Goal: Transaction & Acquisition: Purchase product/service

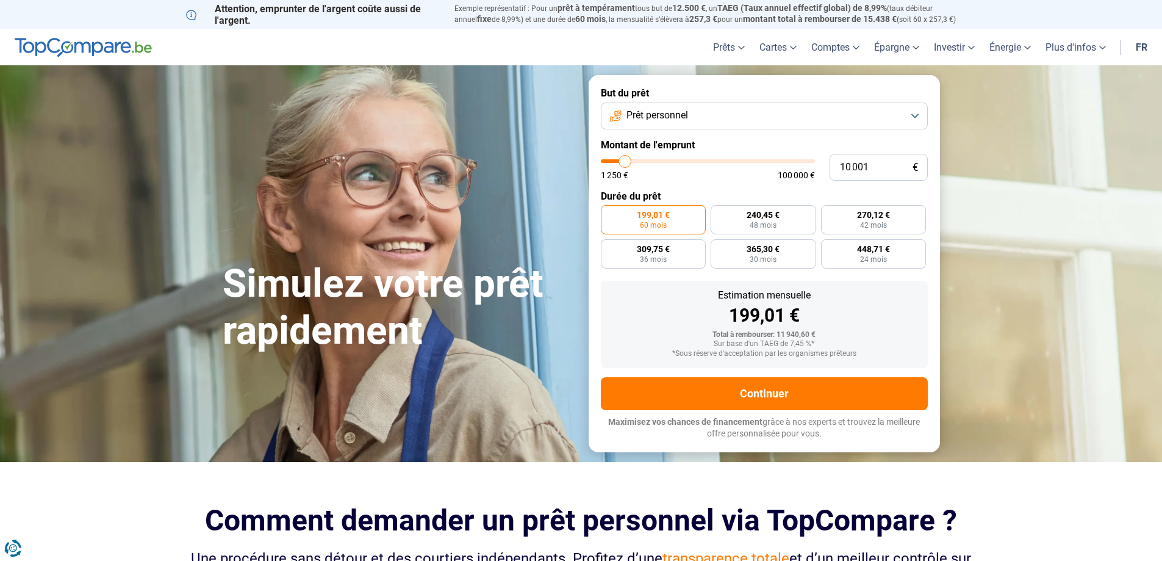
click at [686, 118] on span "Prêt personnel" at bounding box center [658, 115] width 62 height 13
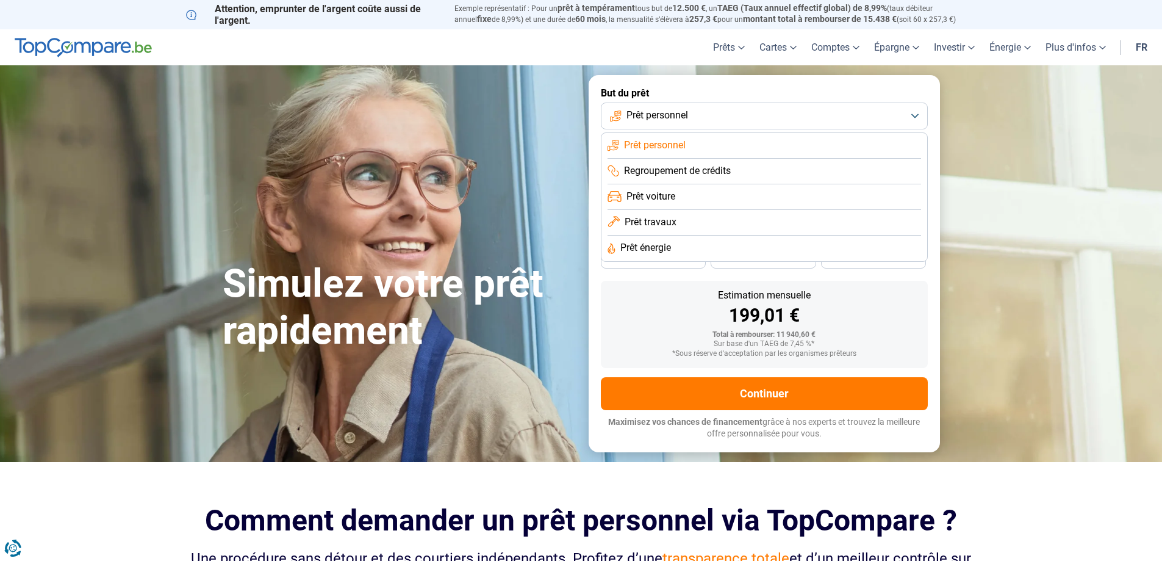
click at [722, 217] on li "Prêt travaux" at bounding box center [765, 223] width 314 height 26
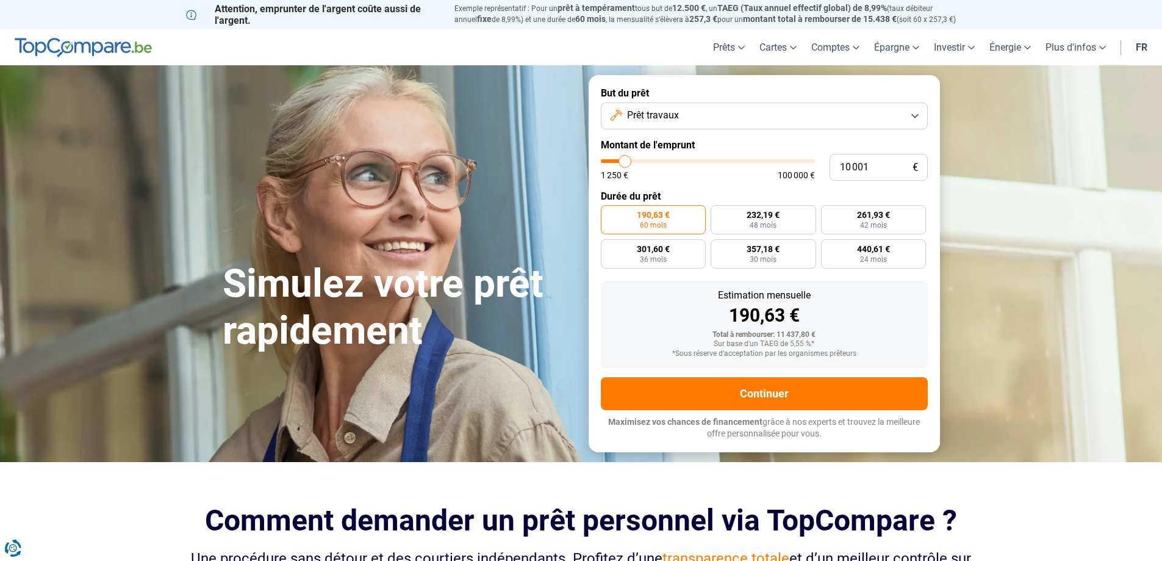
click at [726, 119] on button "Prêt travaux" at bounding box center [764, 115] width 327 height 27
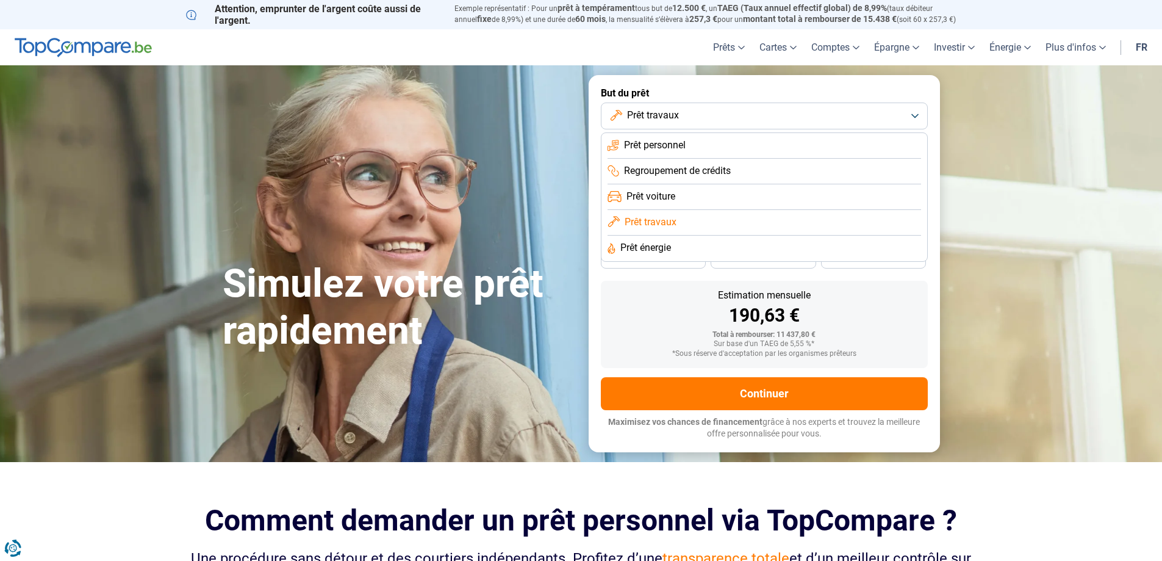
click at [726, 119] on button "Prêt travaux" at bounding box center [764, 115] width 327 height 27
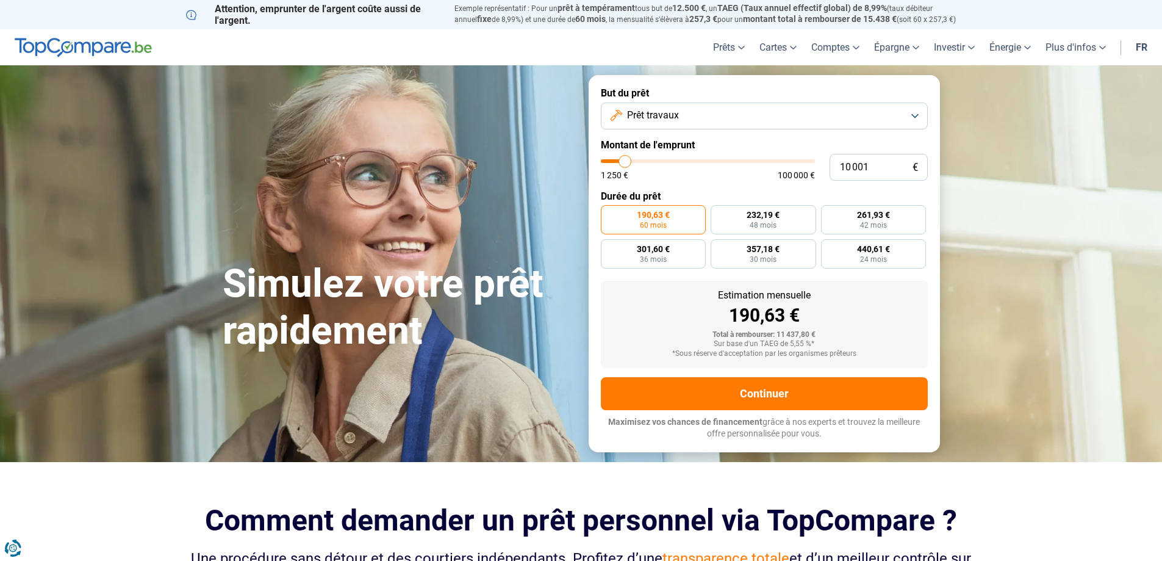
type input "12 000"
type input "12000"
type input "13 000"
type input "13000"
type input "14 000"
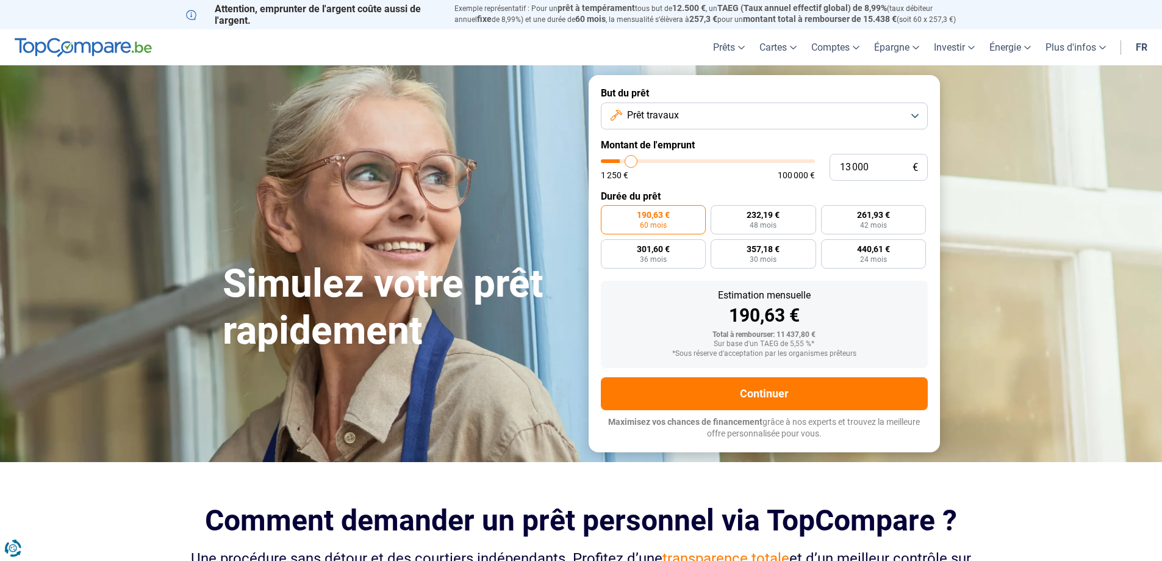
type input "14000"
type input "14 750"
type input "14750"
type input "16 000"
type input "16000"
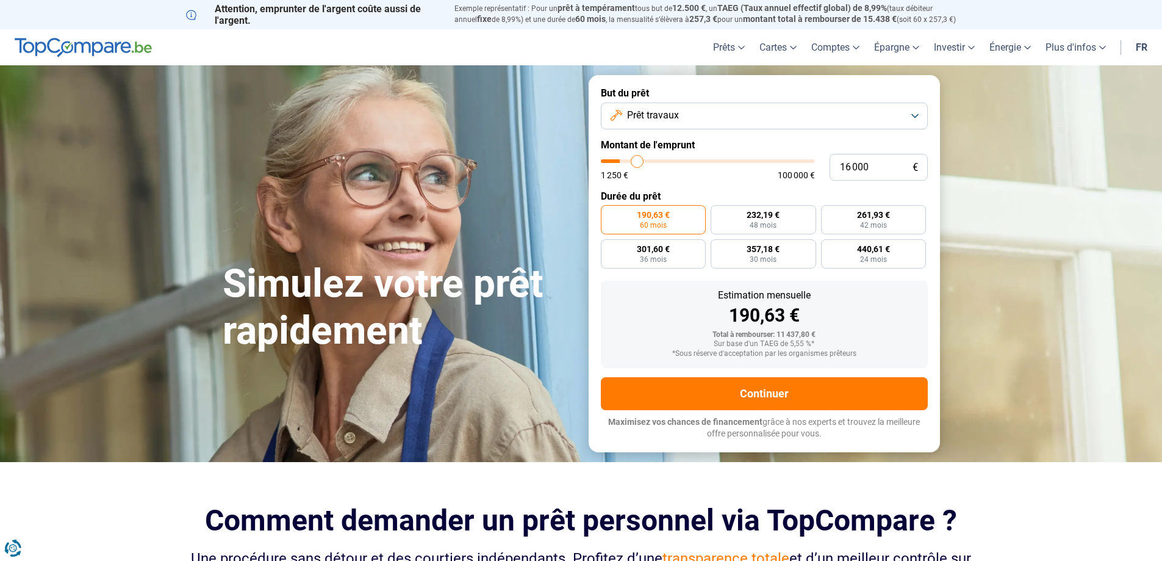
type input "17 750"
type input "17750"
type input "19 000"
type input "19000"
type input "20 000"
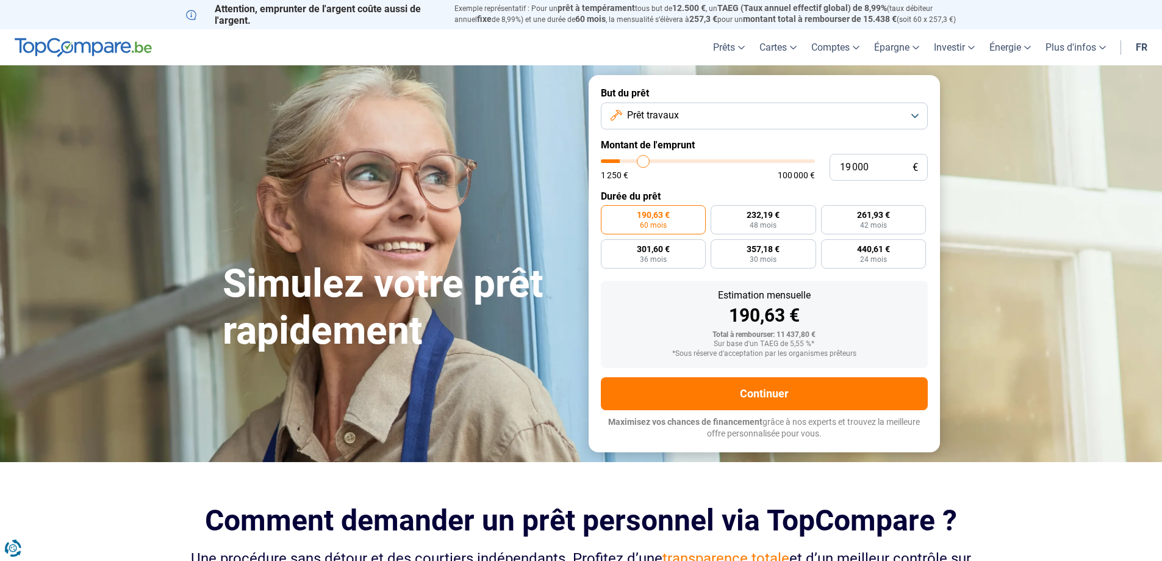
type input "20000"
type input "20 500"
type input "20500"
type input "21 250"
type input "21250"
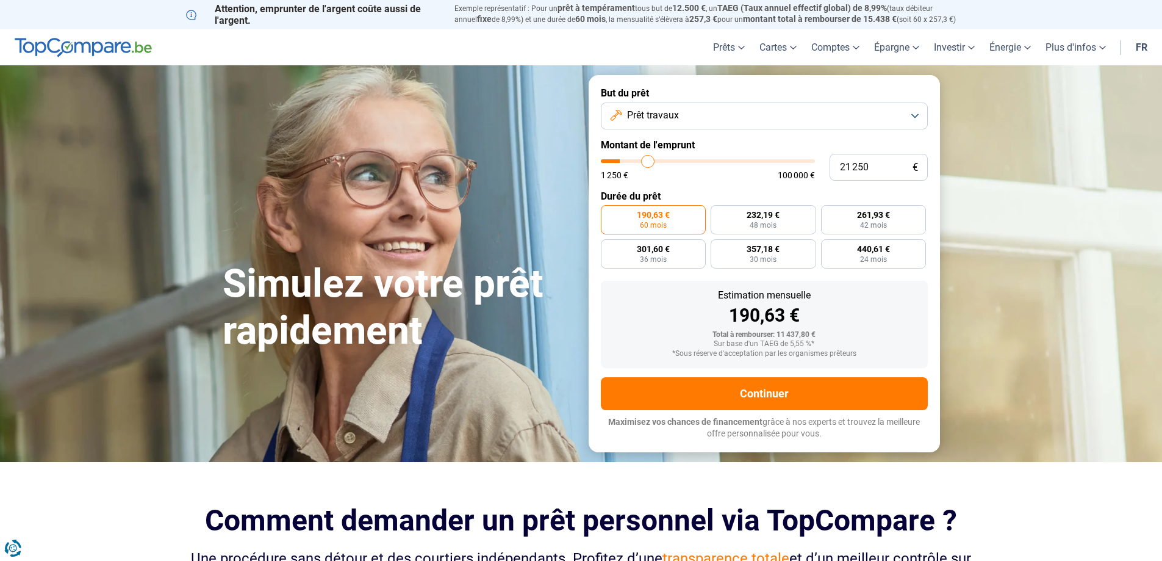
type input "21 500"
type input "21500"
type input "21 750"
type input "21750"
type input "22 000"
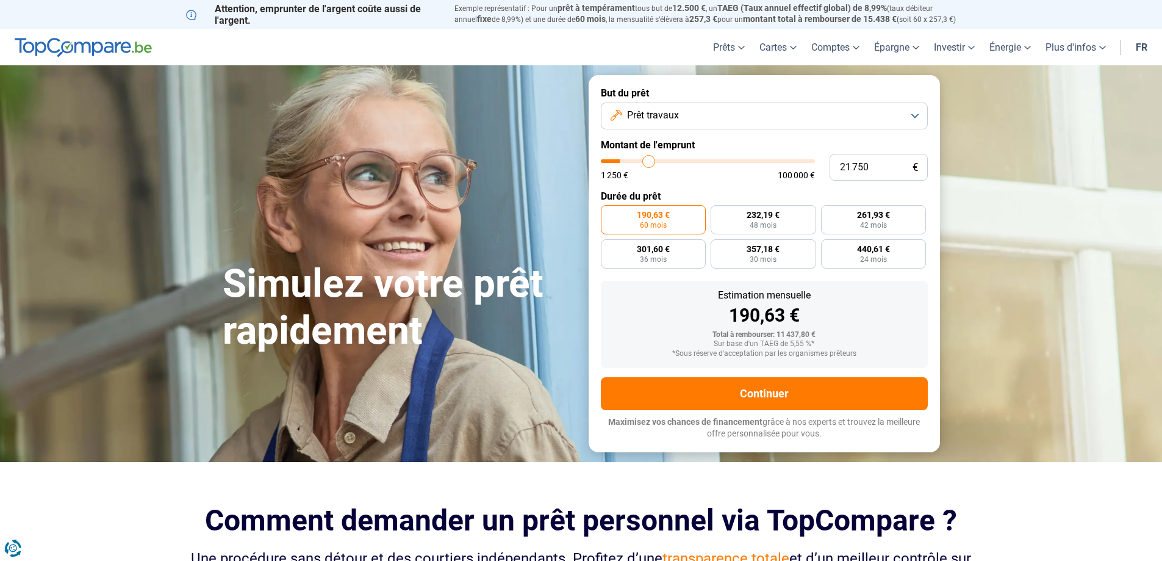
type input "22000"
type input "22 250"
type input "22250"
type input "23 000"
type input "23000"
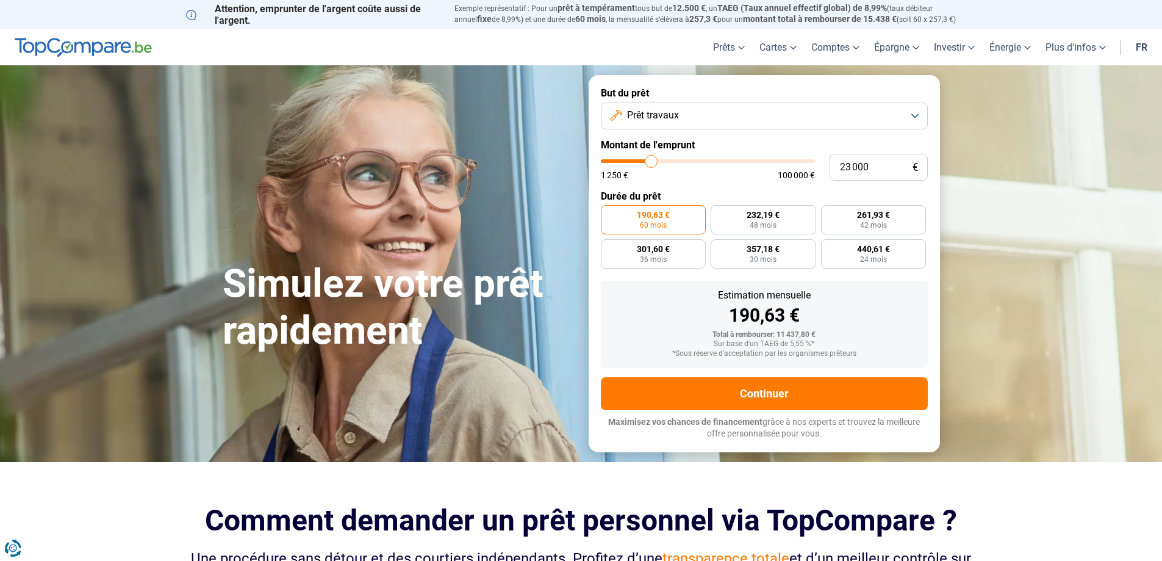
type input "23 250"
type input "23250"
type input "23 500"
type input "23500"
type input "24 250"
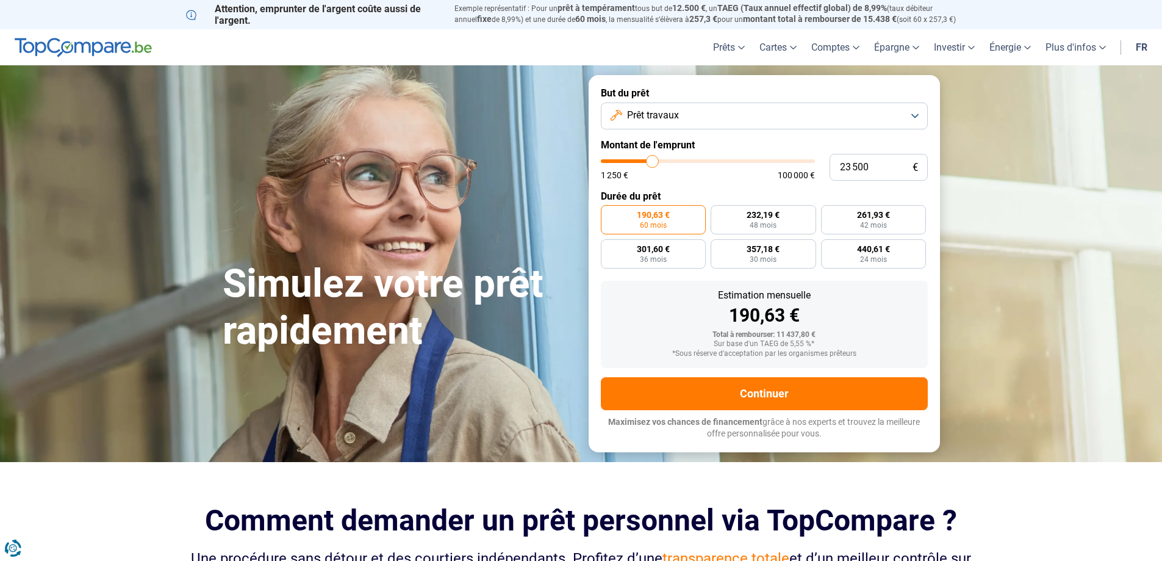
type input "24250"
type input "24 500"
type input "24500"
type input "25 000"
type input "25000"
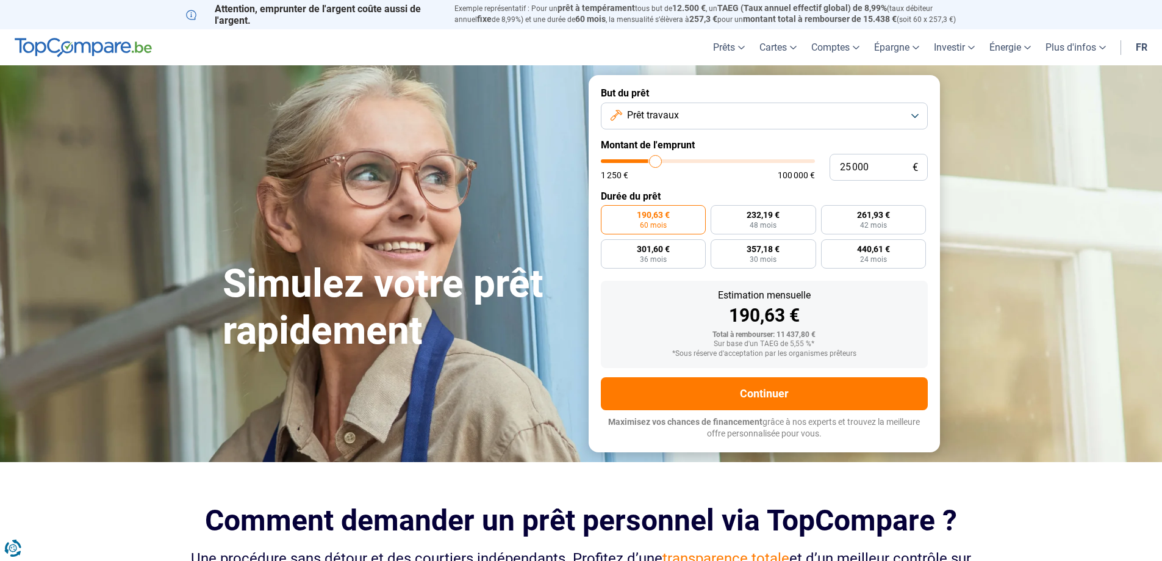
type input "25 250"
type input "25250"
type input "26 000"
type input "26000"
type input "26 750"
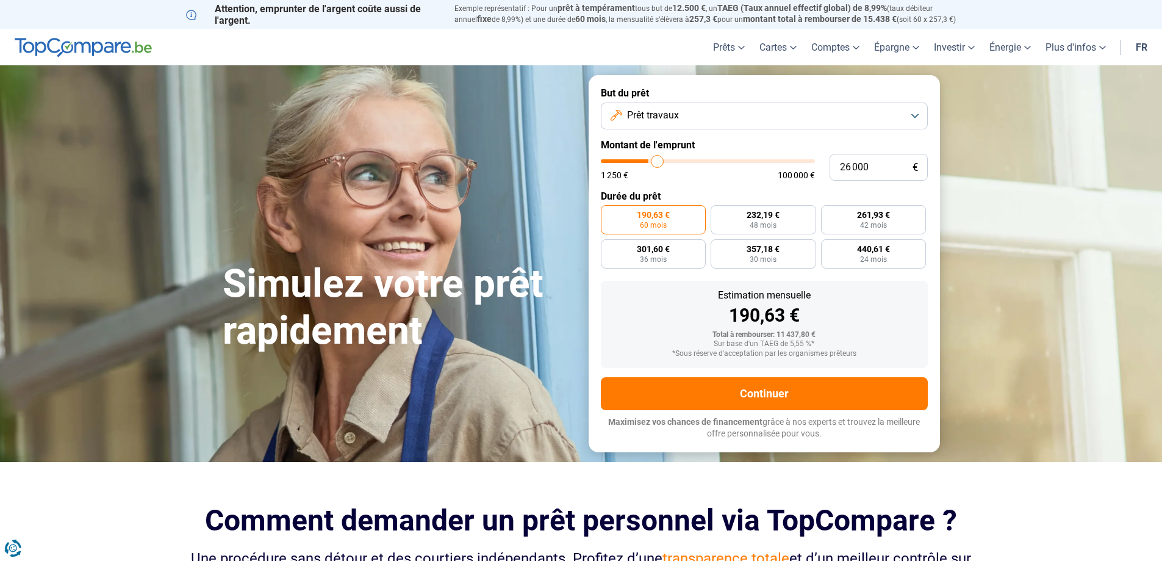
type input "26750"
type input "27 750"
type input "27750"
type input "29 000"
type input "29000"
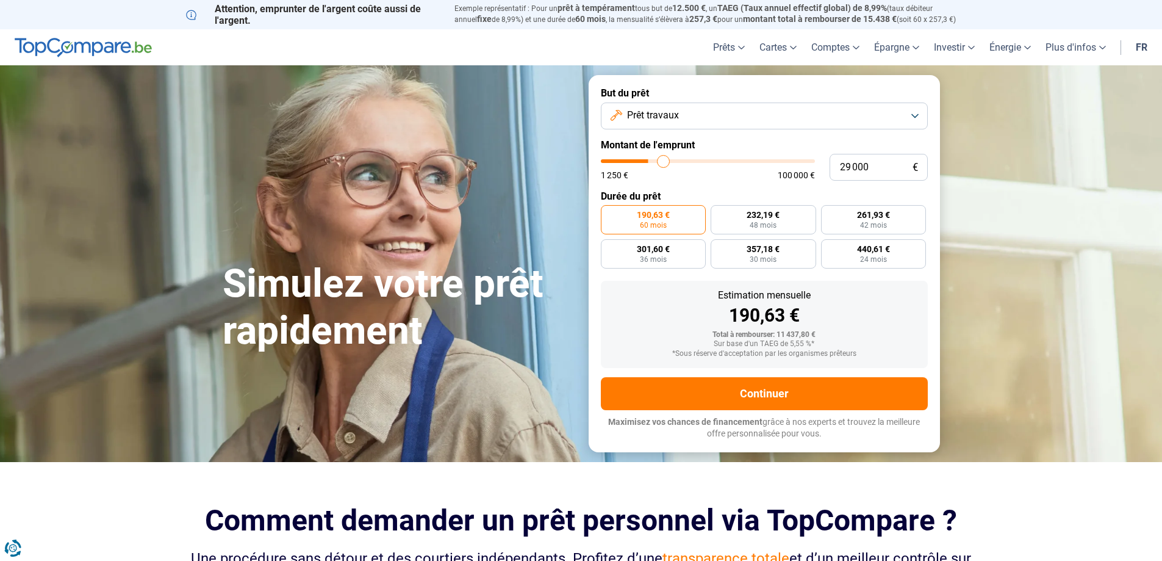
type input "29 500"
type input "29500"
type input "29 750"
type input "29750"
type input "30 250"
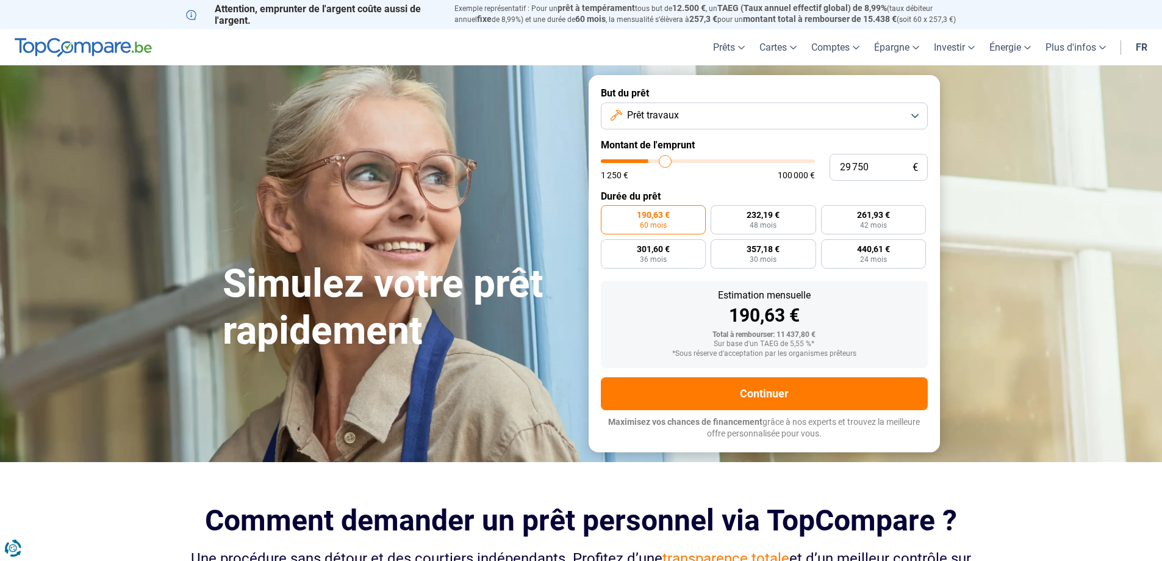
type input "30250"
type input "30 500"
type input "30500"
type input "30 750"
type input "30750"
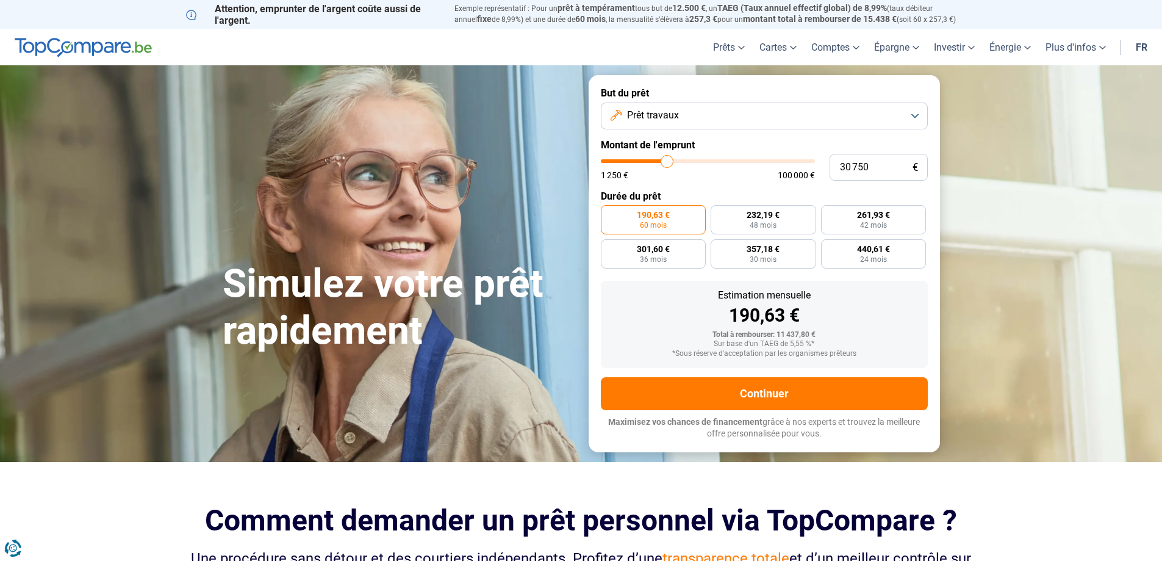
type input "31 000"
type input "31000"
type input "31 750"
type input "31750"
type input "32 250"
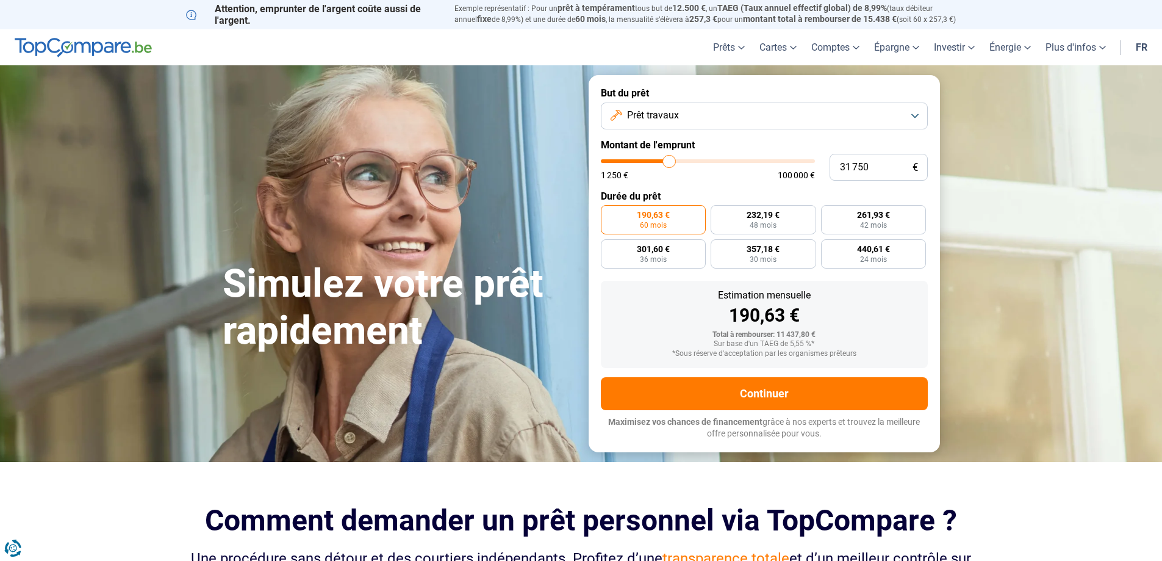
type input "32250"
type input "32 500"
type input "32500"
type input "33 250"
type input "33250"
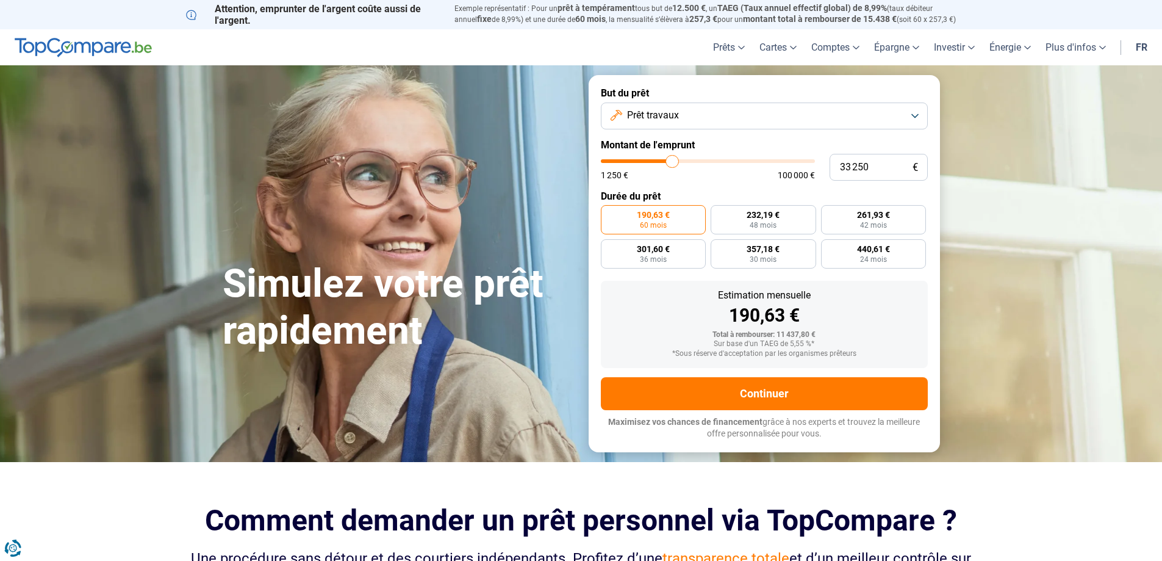
type input "33 500"
type input "33500"
type input "34 000"
type input "34000"
type input "34 750"
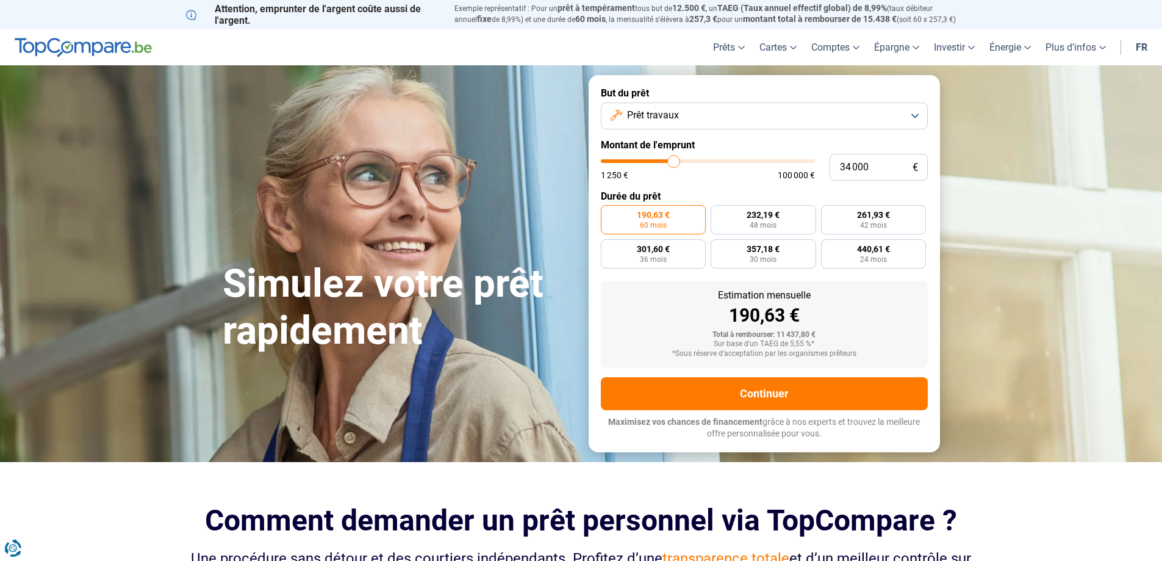
type input "34750"
type input "35 250"
type input "35250"
type input "36 250"
type input "36250"
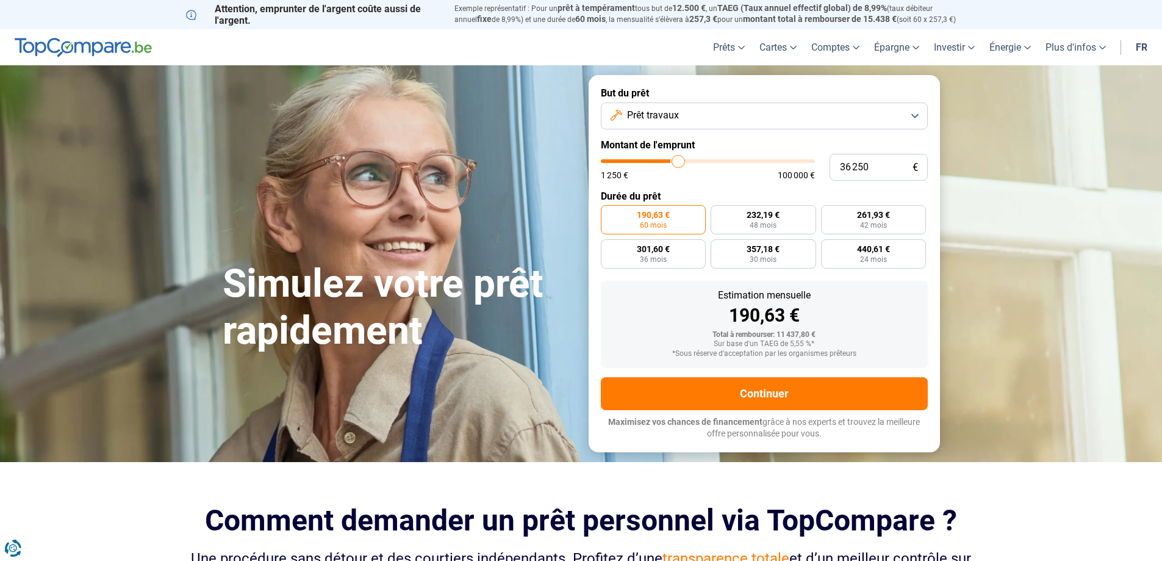
type input "37 000"
type input "37000"
type input "37 750"
type input "37750"
type input "38 500"
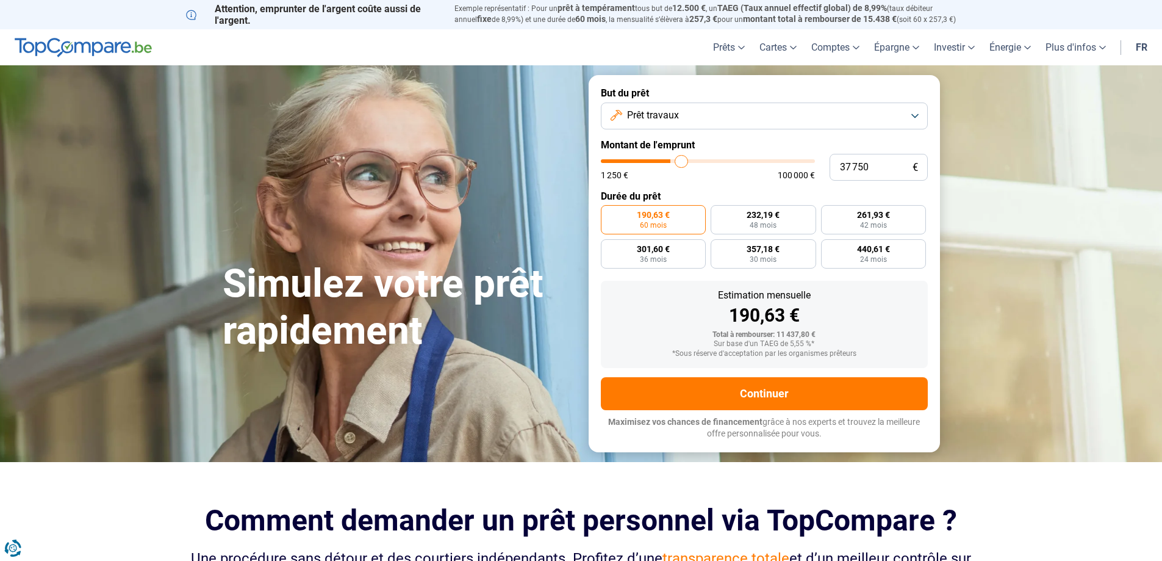
type input "38500"
type input "39 250"
type input "39250"
type input "40 250"
type input "40250"
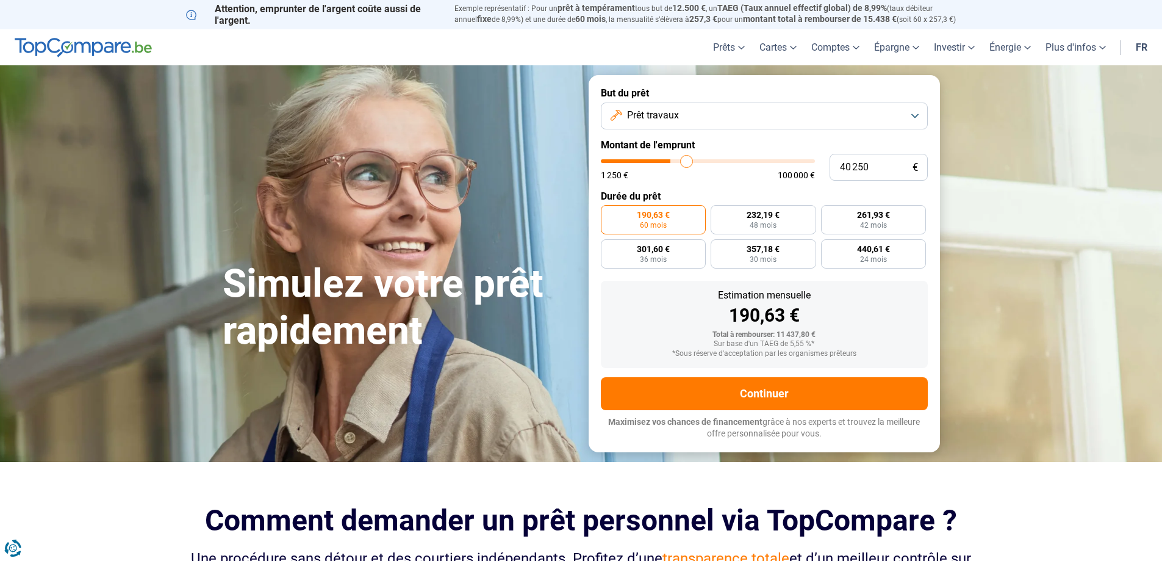
type input "41 500"
type input "41500"
type input "42 750"
type input "42750"
type input "44 500"
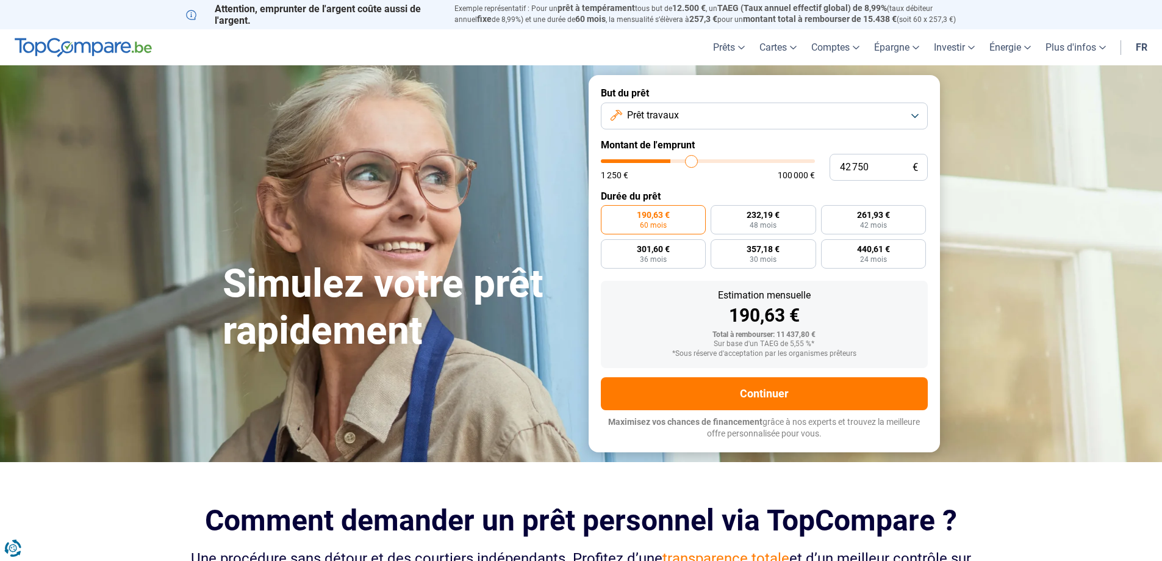
type input "44500"
type input "46 750"
type input "46750"
type input "49 500"
type input "49500"
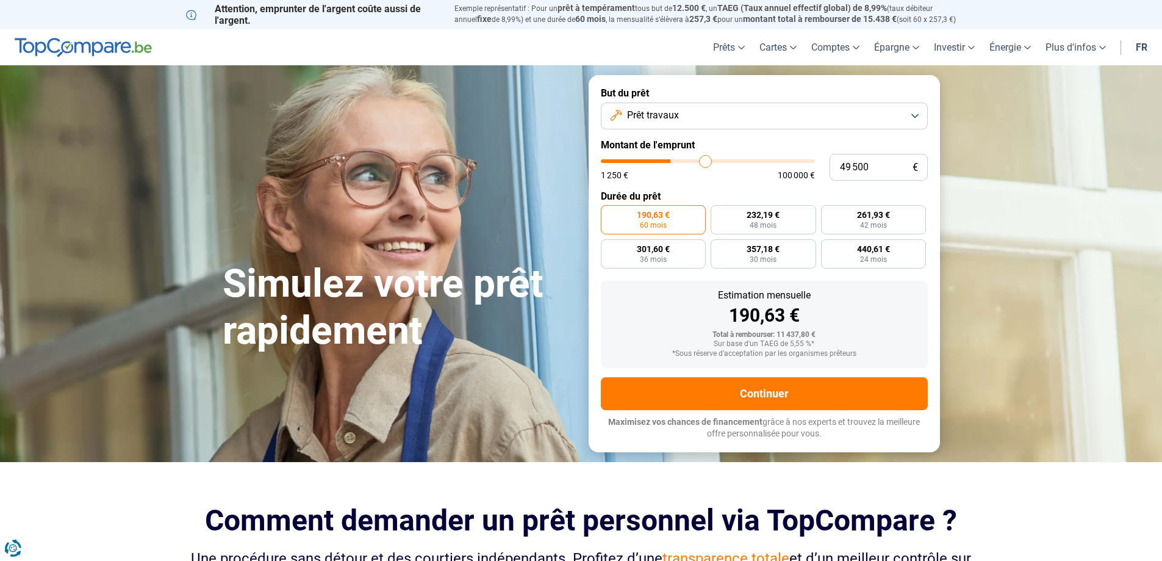
type input "52 750"
type input "52750"
type input "55 000"
type input "55000"
type input "57 750"
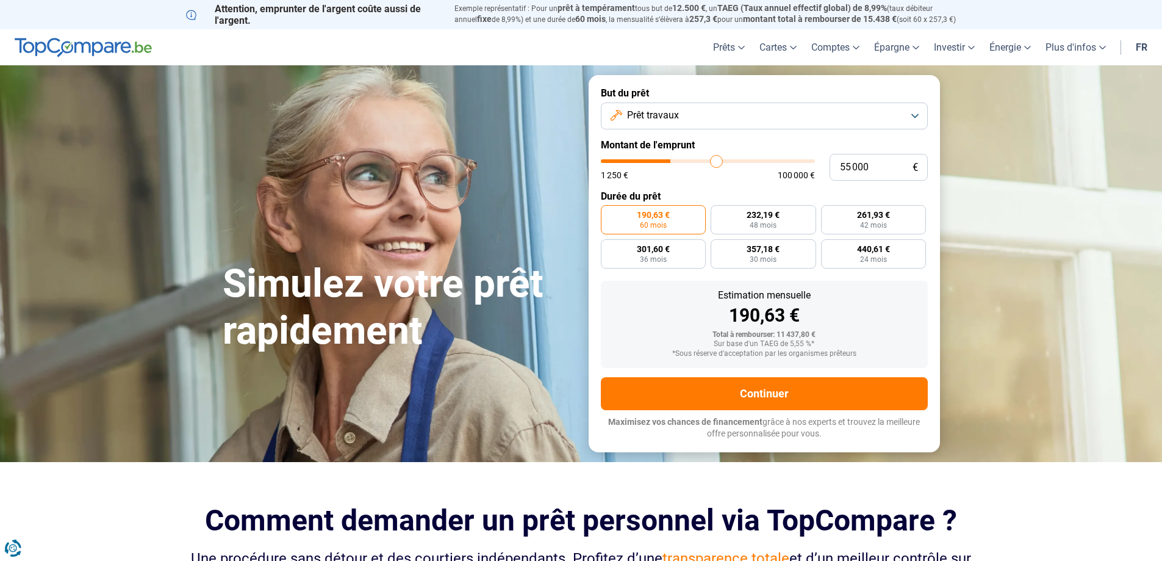
type input "57750"
type input "61 500"
type input "61500"
type input "64 750"
type input "64750"
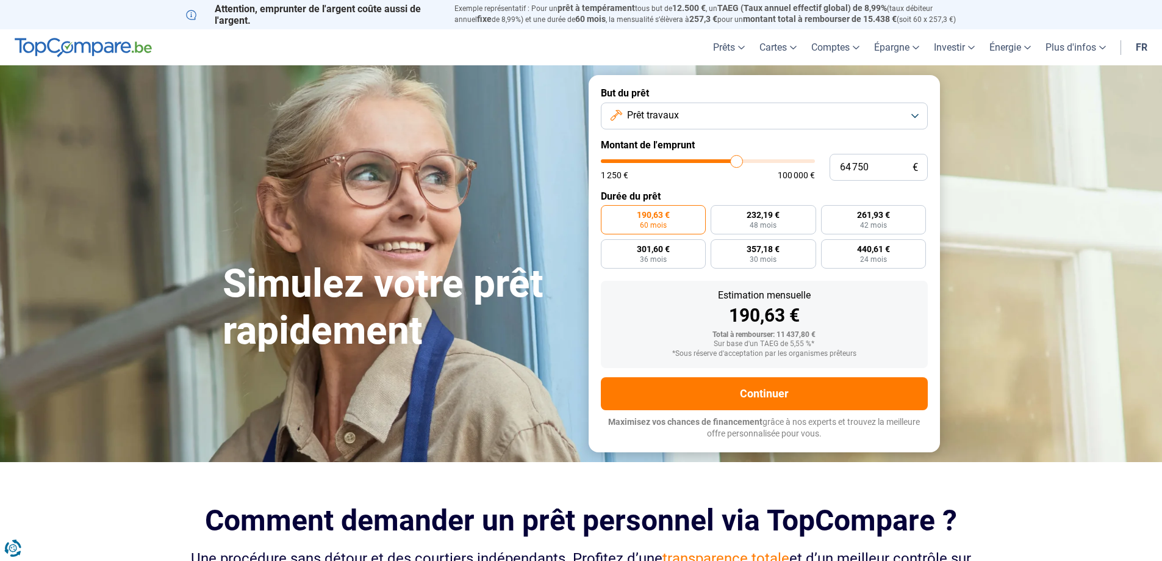
type input "68 250"
type input "68250"
type input "72 750"
type input "72750"
type input "77 000"
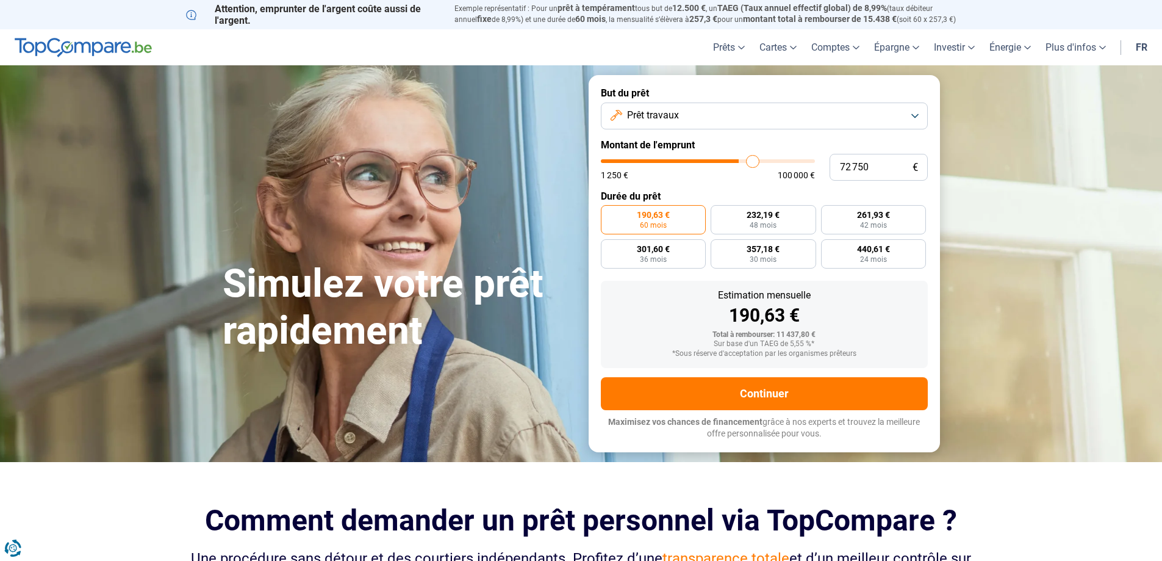
type input "77000"
type input "81 750"
type input "81750"
type input "87 000"
type input "87000"
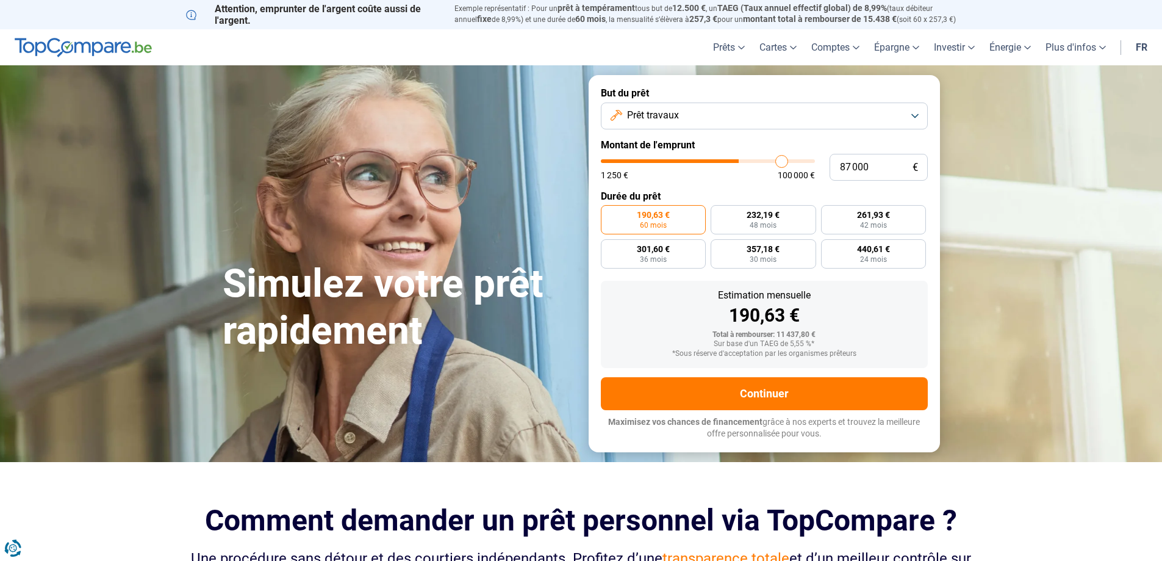
type input "91 000"
type input "91000"
type input "94 750"
type input "94750"
type input "97 000"
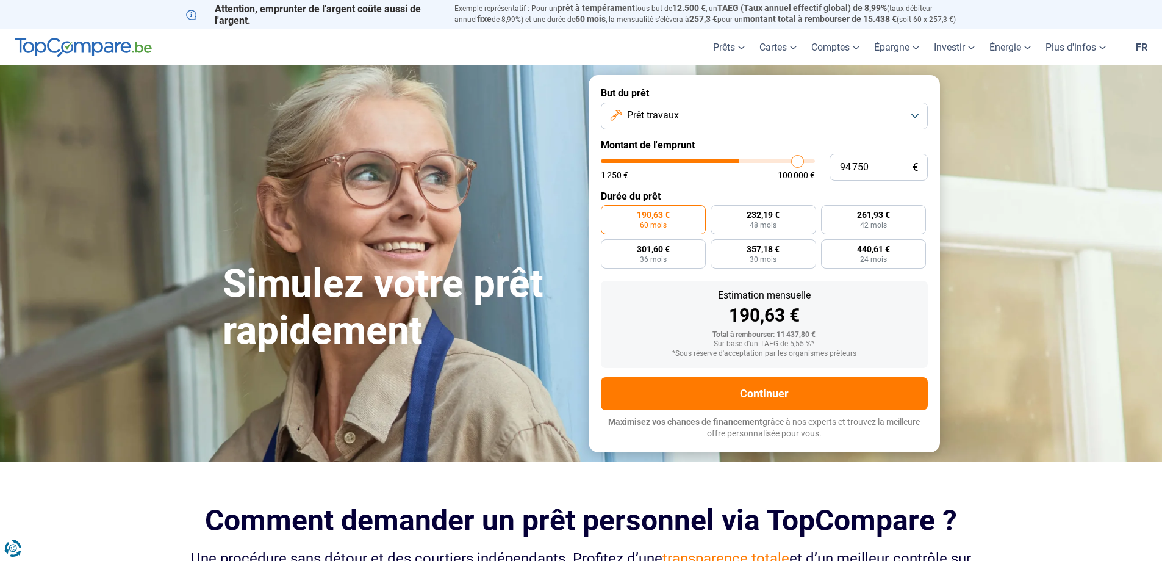
type input "97000"
type input "98 000"
type input "98000"
type input "99 000"
type input "99000"
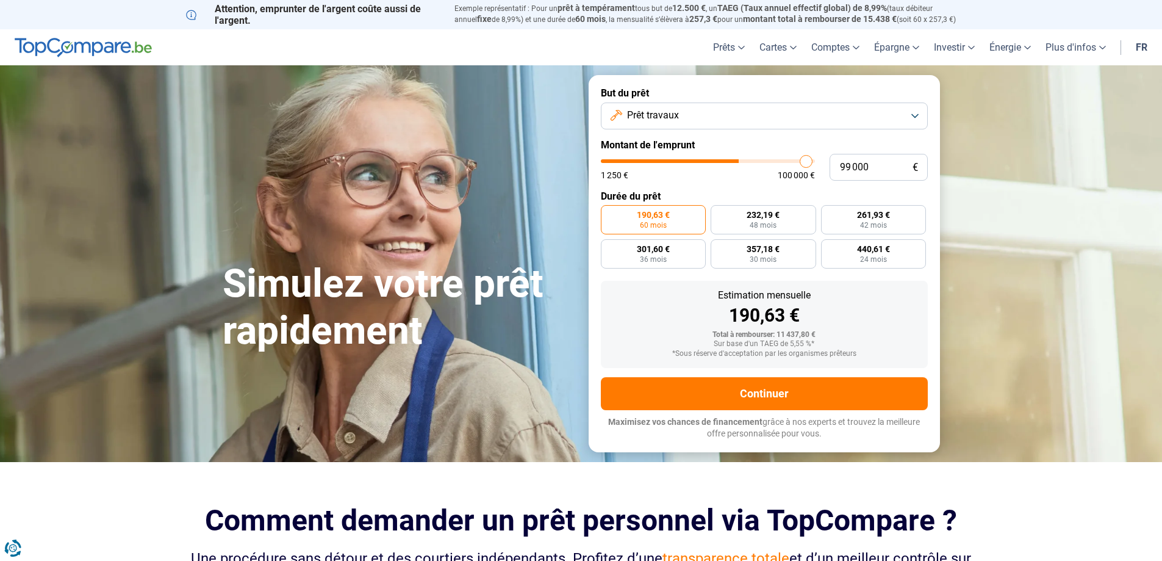
type input "100 000"
type input "100000"
type input "99 500"
type input "99500"
type input "97 000"
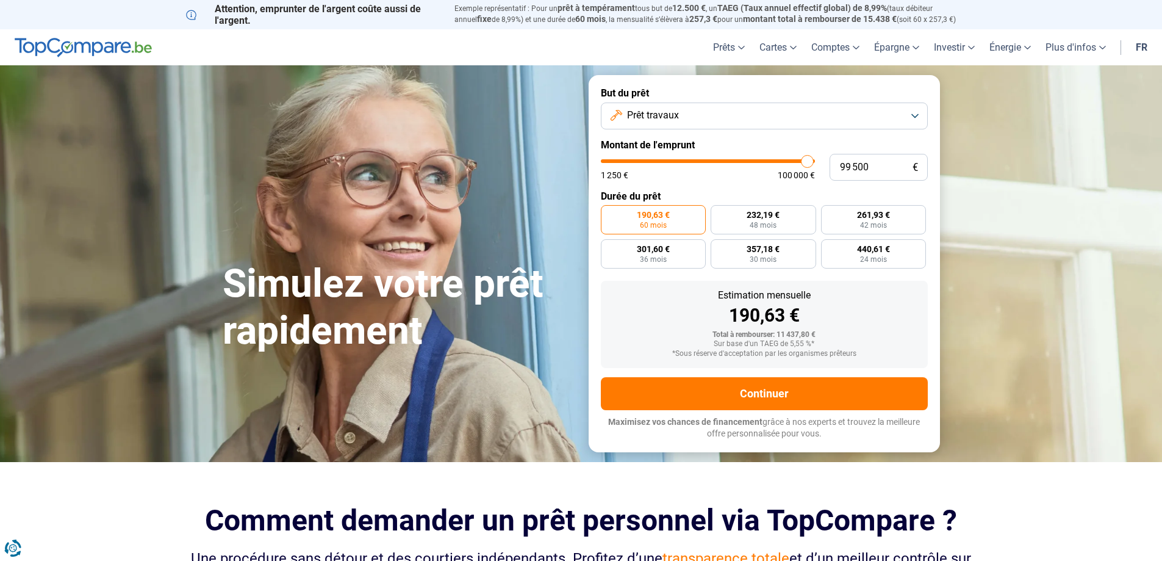
type input "97000"
type input "93 250"
type input "93250"
type input "89 750"
type input "89750"
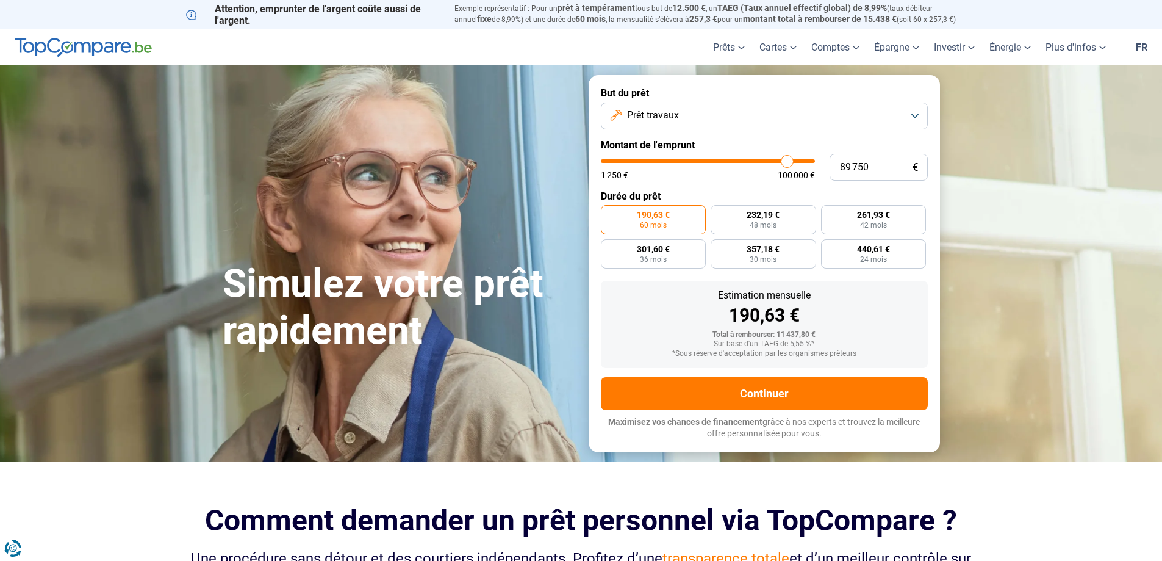
type input "86 500"
type input "86500"
type input "82 750"
type input "82750"
type input "79 250"
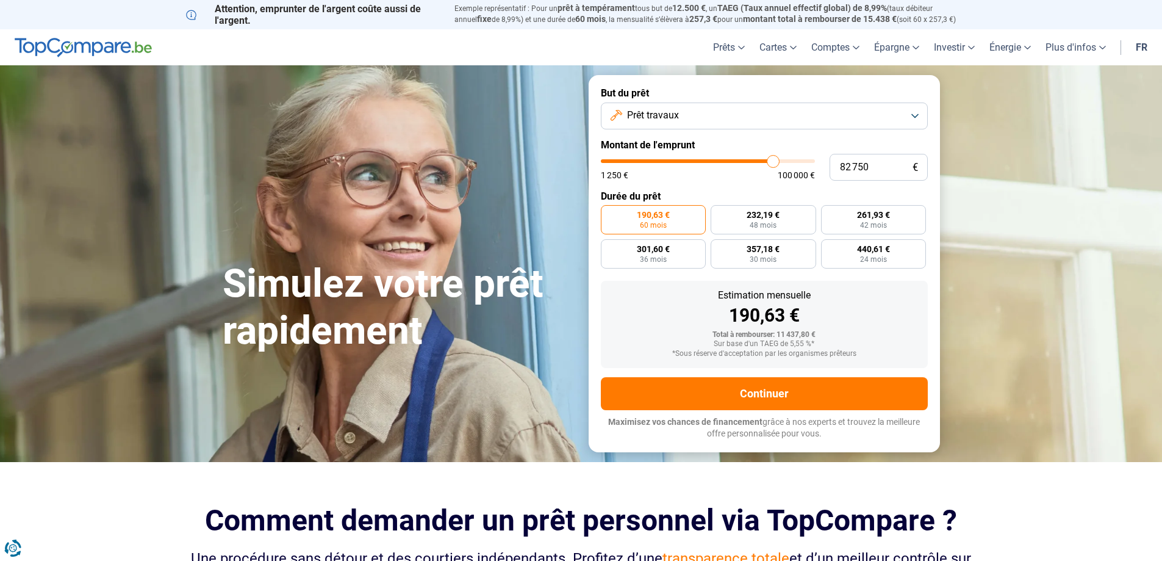
type input "79250"
type input "75 250"
type input "75250"
type input "72 000"
type input "72000"
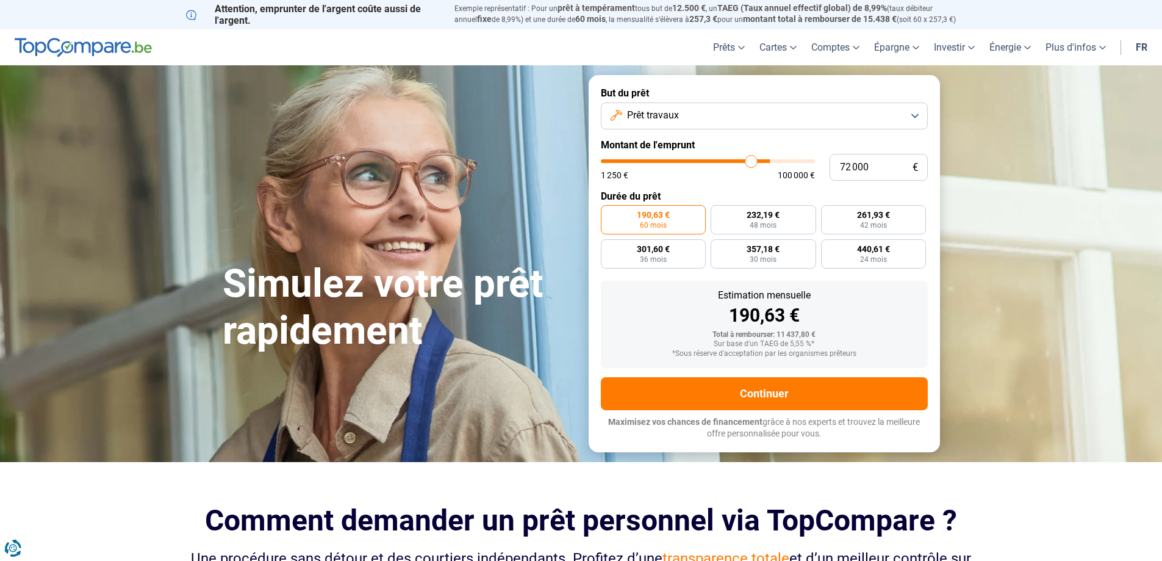
type input "68 250"
type input "68250"
type input "66 000"
type input "66000"
type input "63 750"
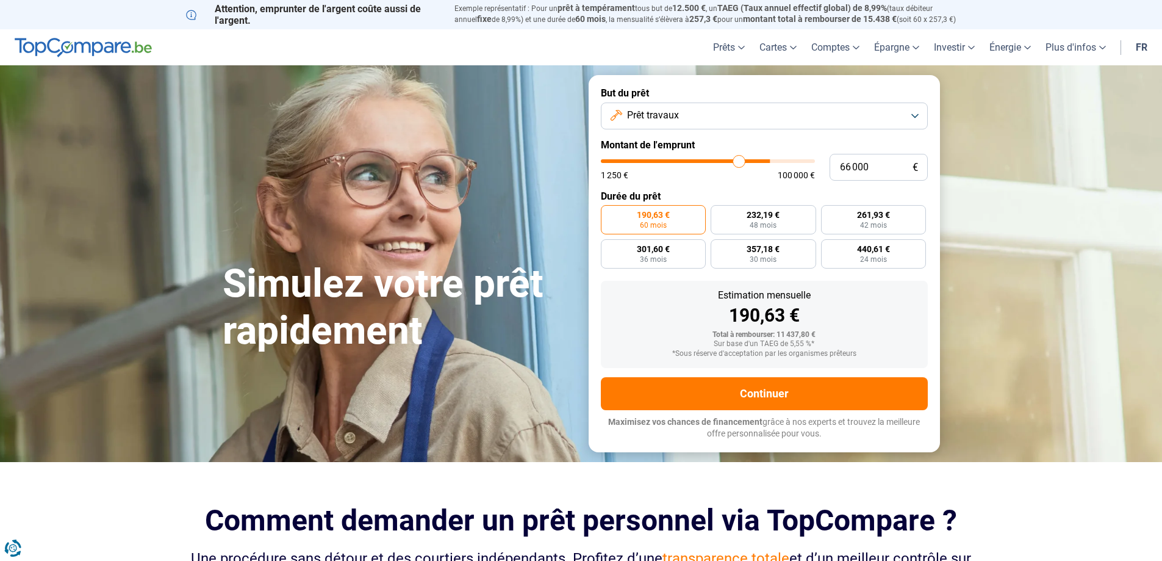
type input "63750"
type input "61 750"
type input "61750"
type input "59 500"
type input "59500"
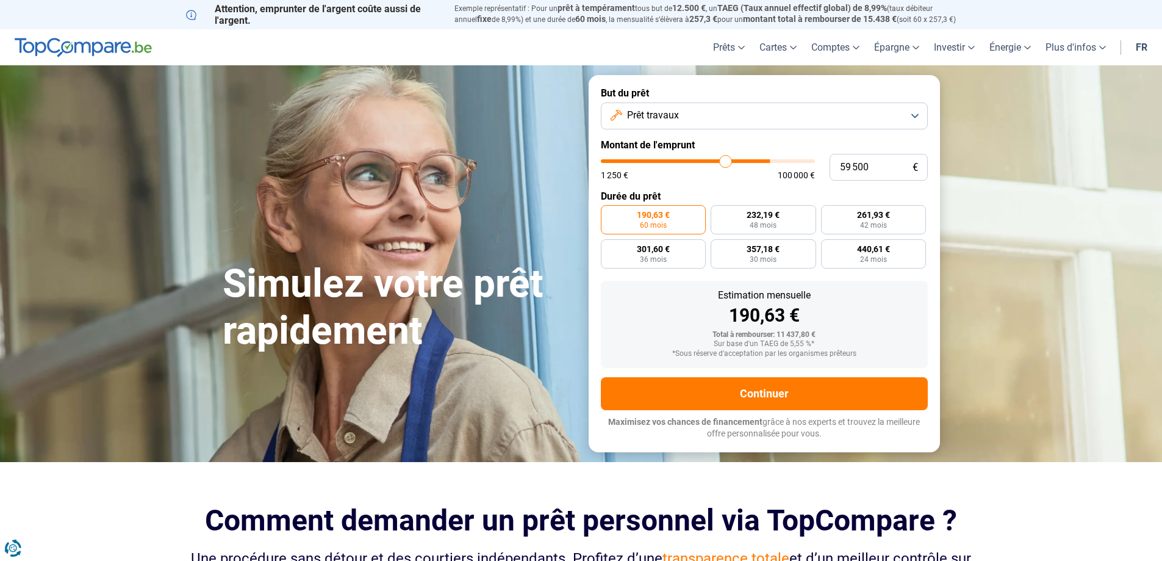
type input "57 750"
type input "57750"
type input "55 750"
type input "55750"
type input "54 250"
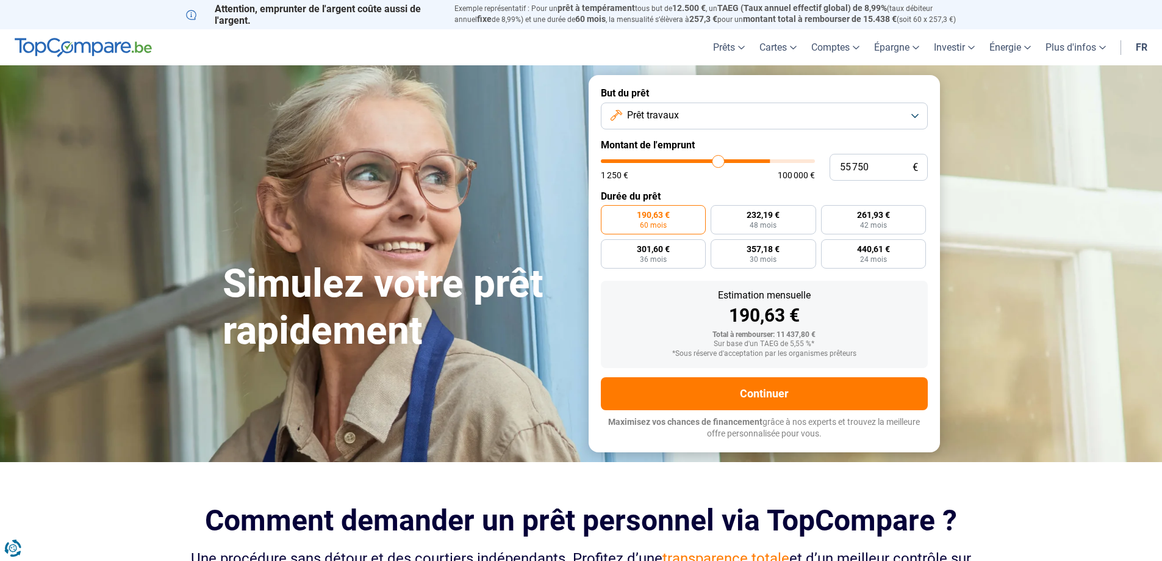
type input "54250"
type input "52 750"
type input "52750"
type input "51 250"
type input "51250"
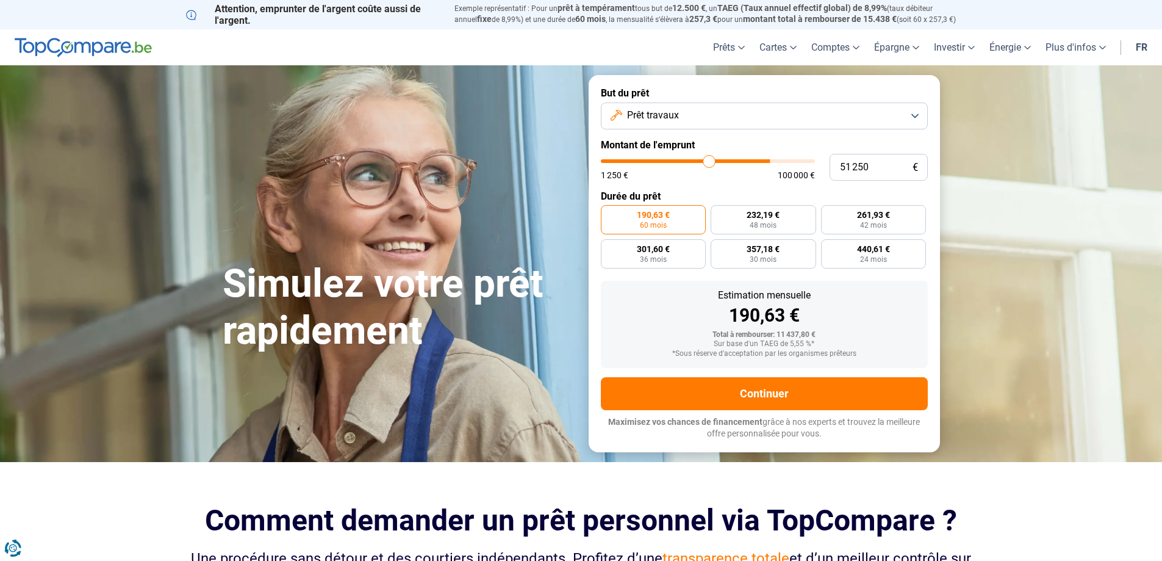
type input "49 500"
type input "49500"
type input "48 000"
type input "48000"
type input "46 500"
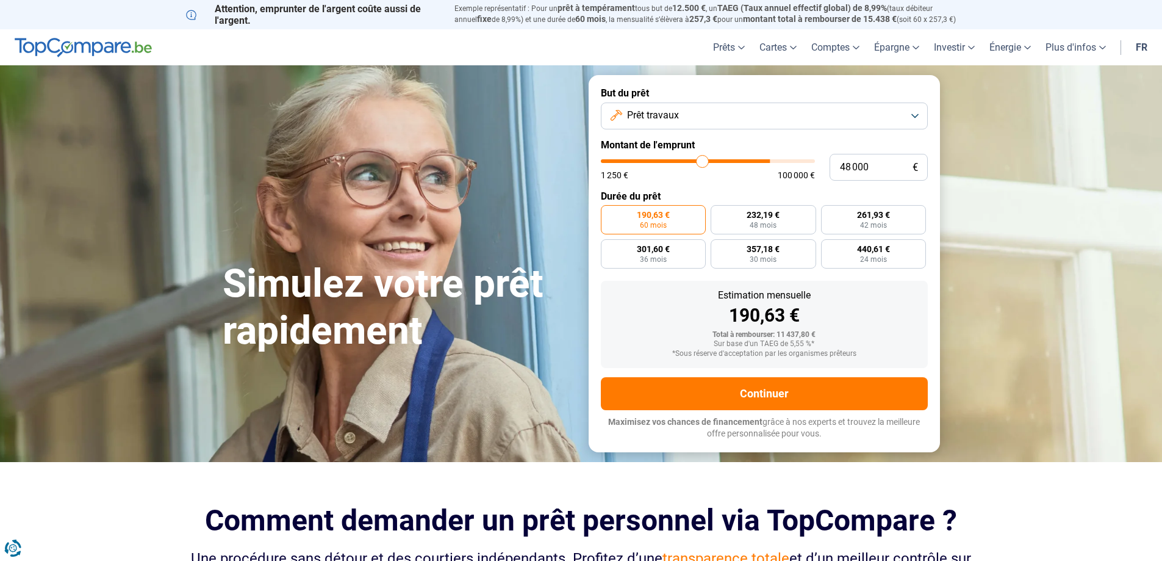
type input "46500"
type input "45 250"
type input "45250"
type input "44 250"
type input "44250"
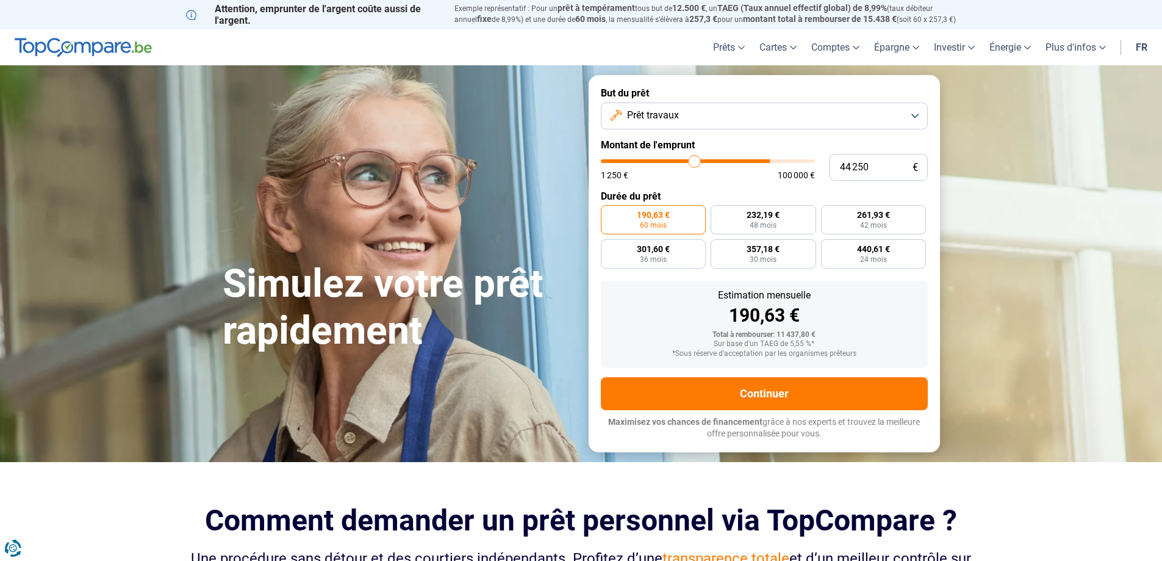
type input "43 500"
type input "43500"
type input "43 000"
type input "43000"
type input "42 750"
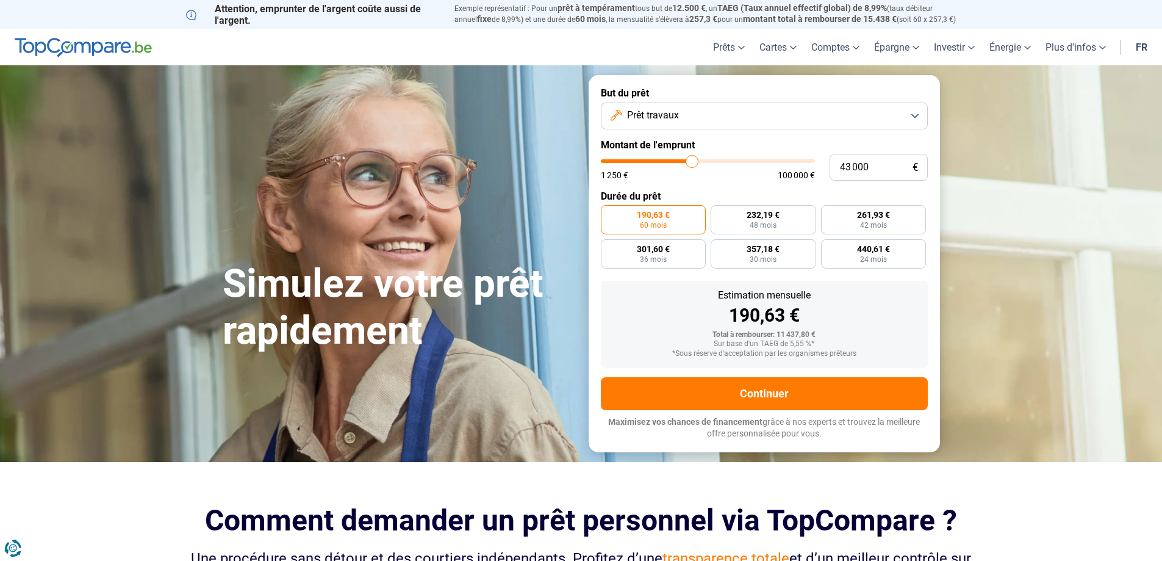
type input "42750"
type input "42 250"
type input "42250"
type input "42 000"
type input "42000"
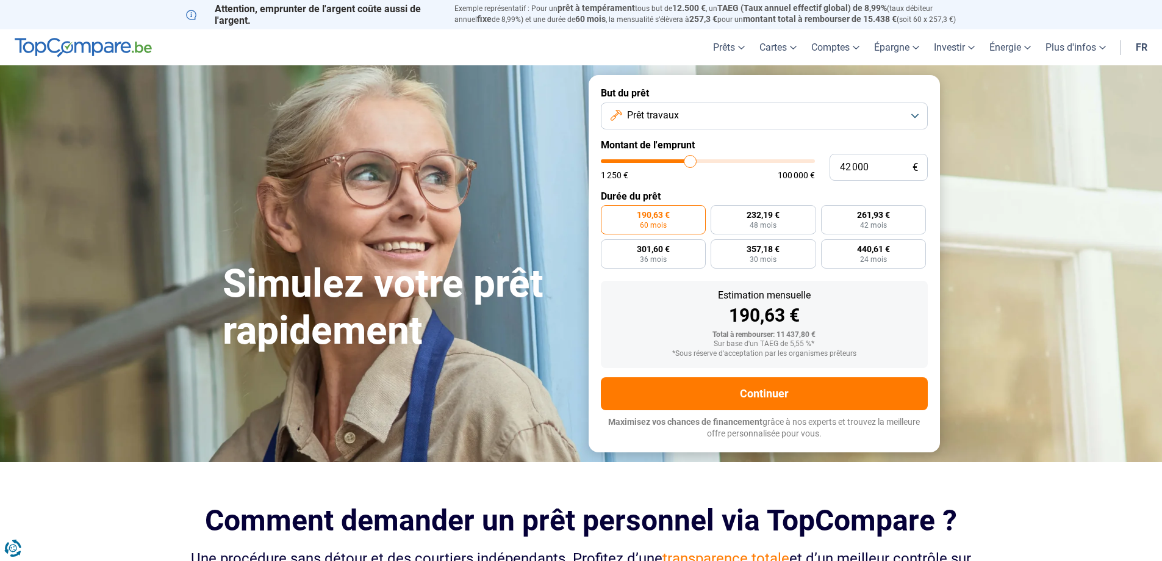
type input "41 250"
type input "41250"
type input "40 750"
type input "40750"
type input "40 000"
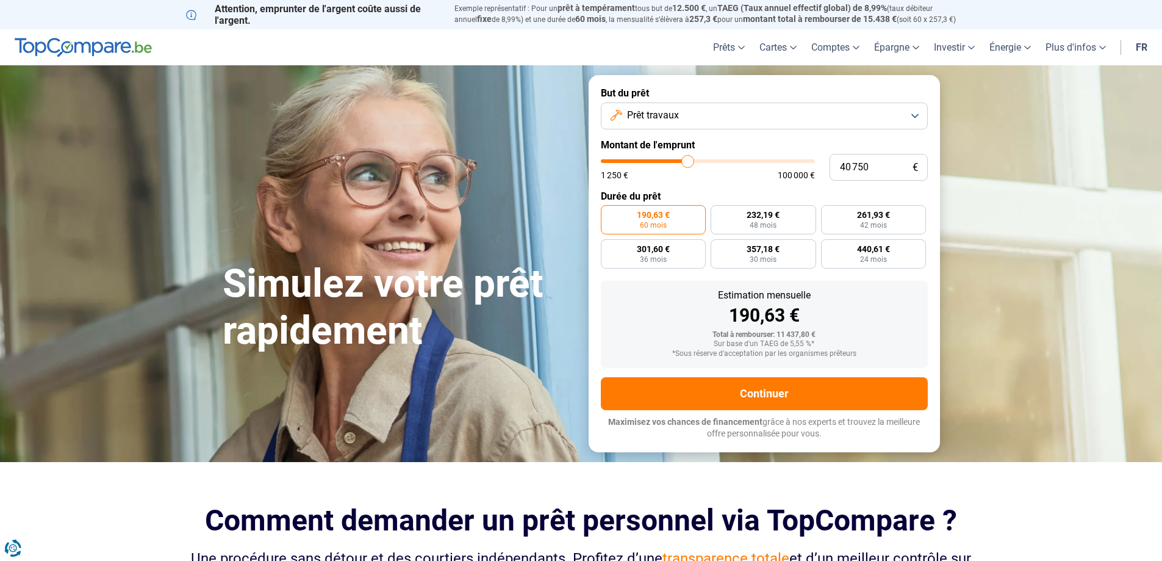
type input "40000"
type input "39 500"
type input "39500"
type input "38 500"
type input "38500"
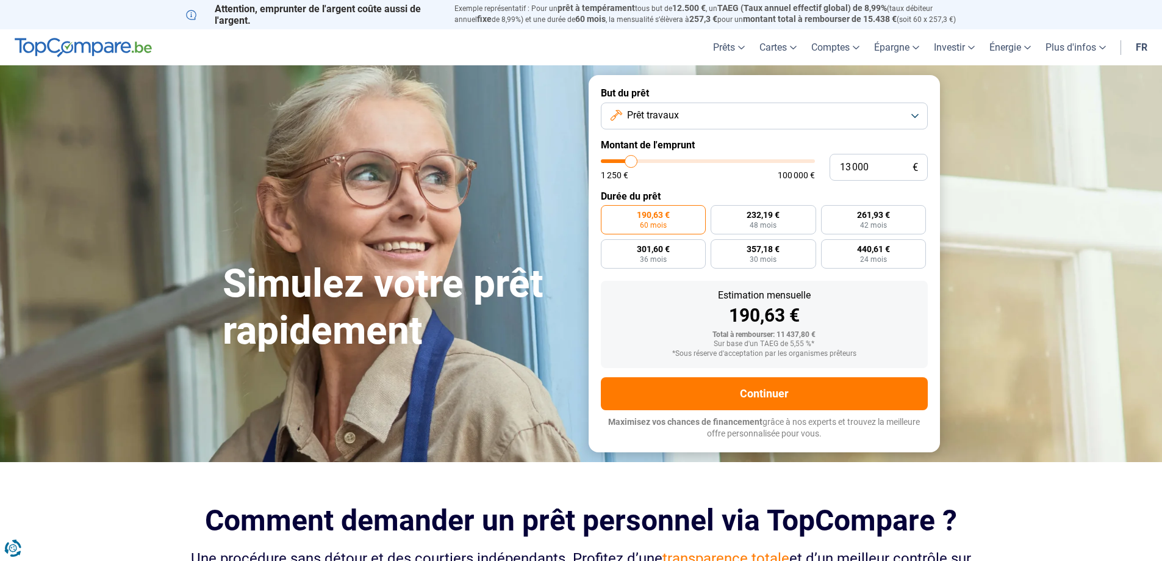
click at [631, 163] on input "range" at bounding box center [708, 161] width 214 height 4
click at [661, 217] on span "247,80 €" at bounding box center [653, 214] width 33 height 9
click at [609, 213] on input "247,80 € 60 mois" at bounding box center [605, 209] width 8 height 8
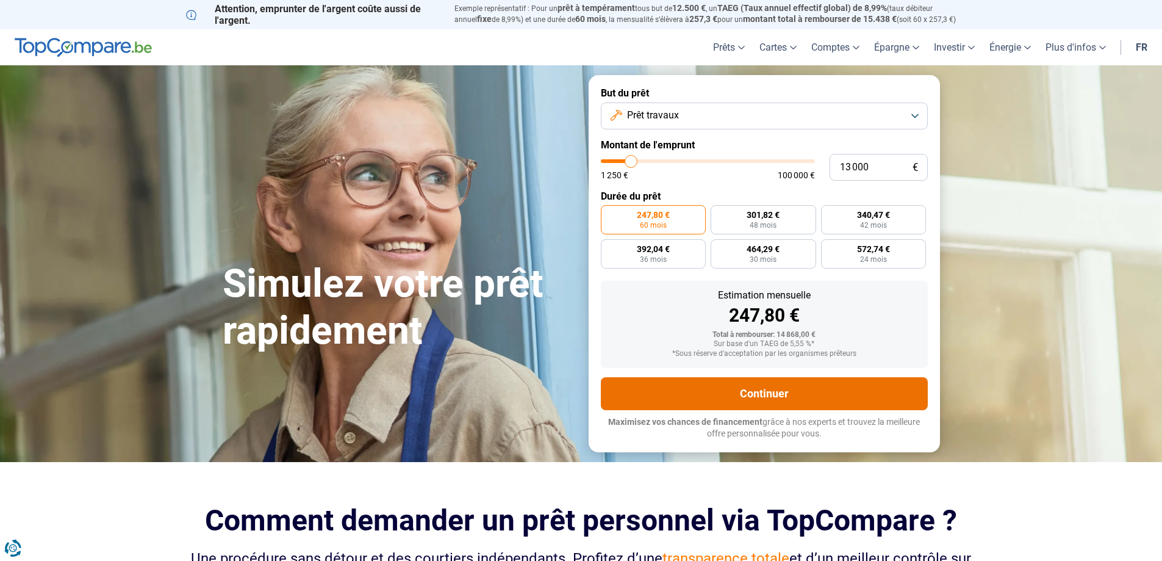
click at [769, 387] on button "Continuer" at bounding box center [764, 393] width 327 height 33
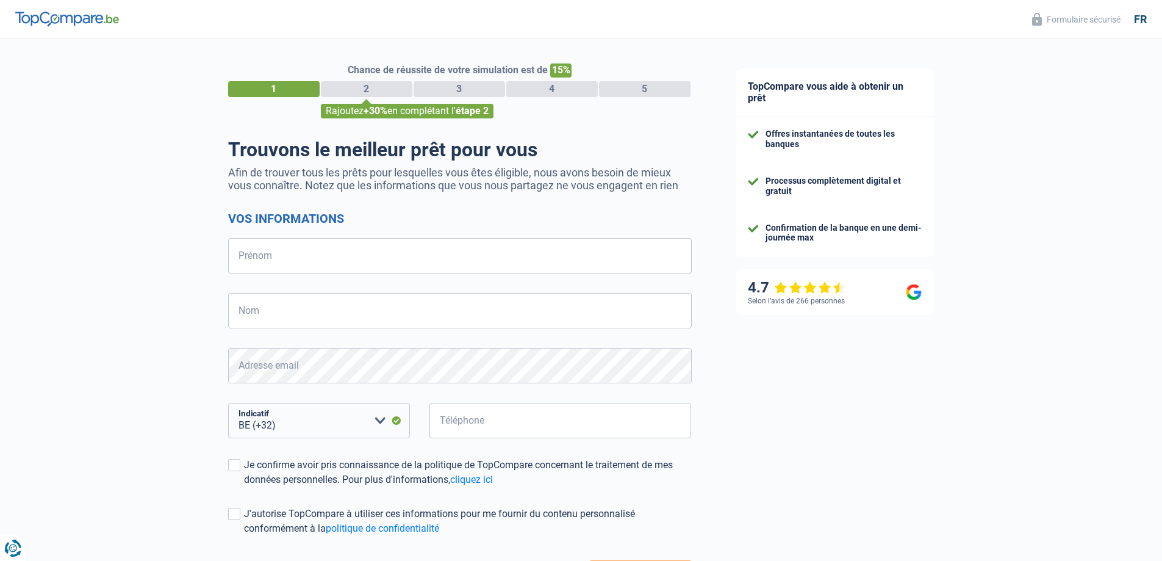
select select "32"
click at [395, 243] on input "Prénom" at bounding box center [460, 255] width 464 height 35
type input "Jonathan"
type input "Gilles"
type input "493331781"
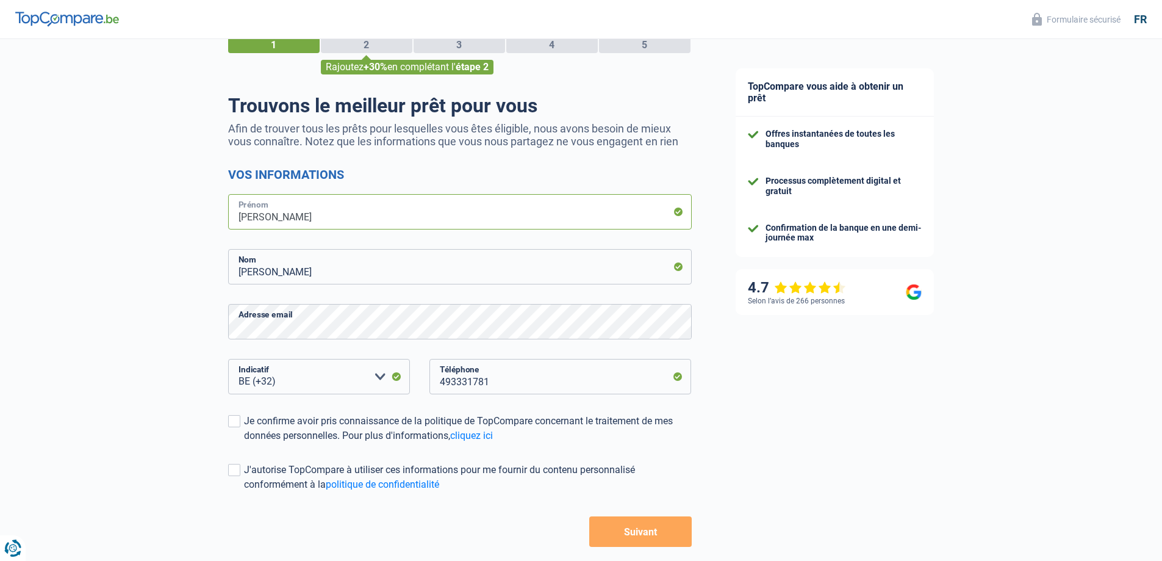
scroll to position [81, 0]
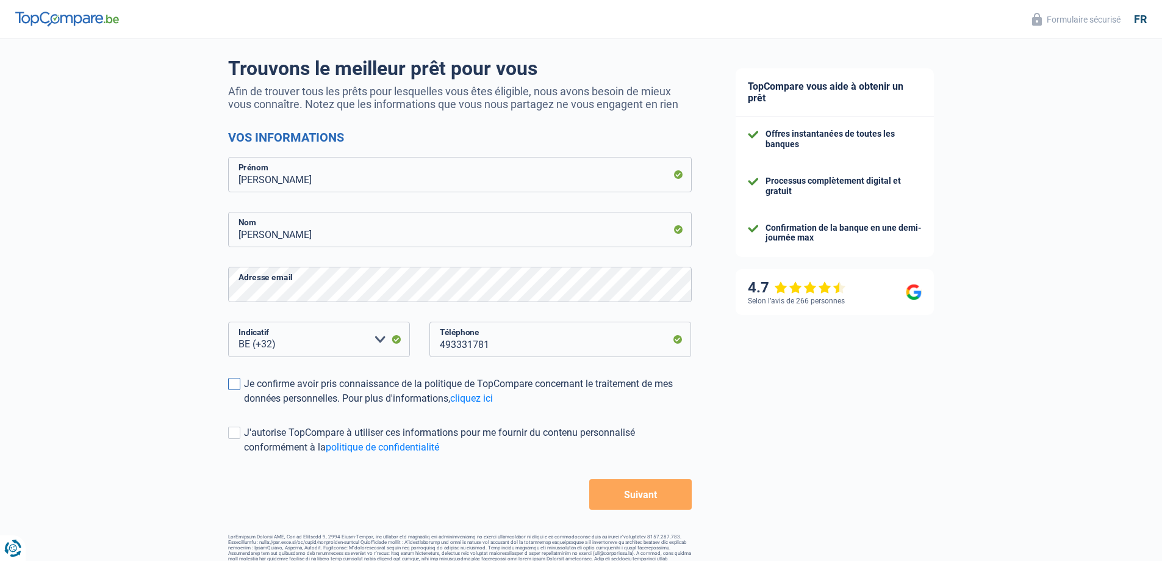
click at [234, 385] on span at bounding box center [234, 384] width 12 height 12
click at [244, 406] on input "Je confirme avoir pris connaissance de la politique de TopCompare concernant le…" at bounding box center [244, 406] width 0 height 0
click at [240, 437] on span at bounding box center [234, 432] width 12 height 12
click at [244, 454] on input "J'autorise TopCompare à utiliser ces informations pour me fournir du contenu pe…" at bounding box center [244, 454] width 0 height 0
click at [237, 436] on span at bounding box center [234, 432] width 12 height 12
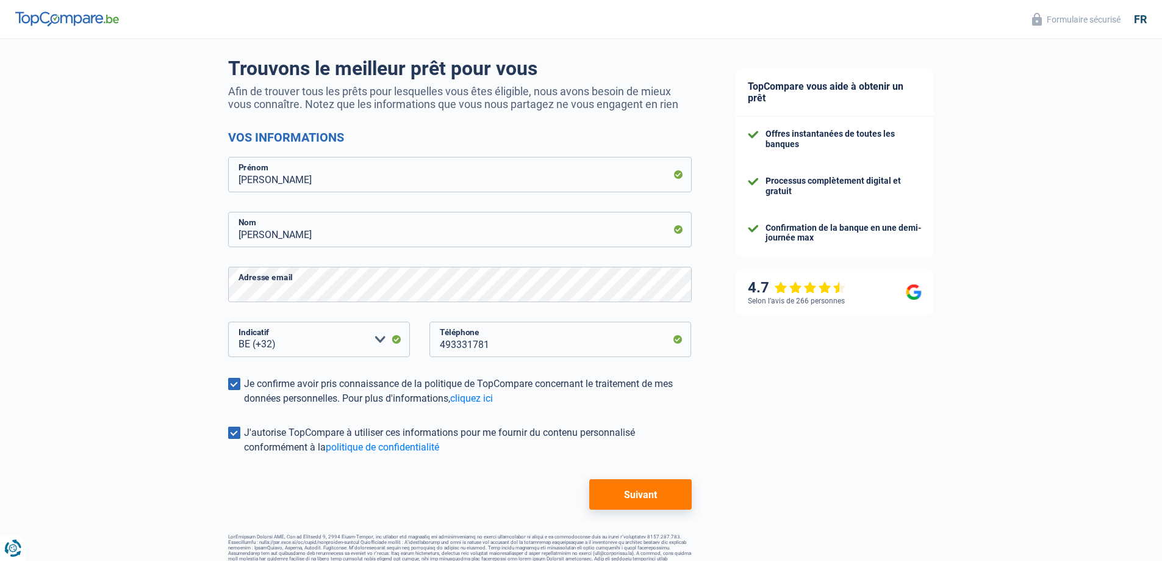
click at [244, 454] on input "J'autorise TopCompare à utiliser ces informations pour me fournir du contenu pe…" at bounding box center [244, 454] width 0 height 0
click at [236, 432] on span at bounding box center [234, 432] width 12 height 12
click at [244, 454] on input "J'autorise TopCompare à utiliser ces informations pour me fournir du contenu pe…" at bounding box center [244, 454] width 0 height 0
click at [650, 492] on button "Suivant" at bounding box center [640, 494] width 102 height 31
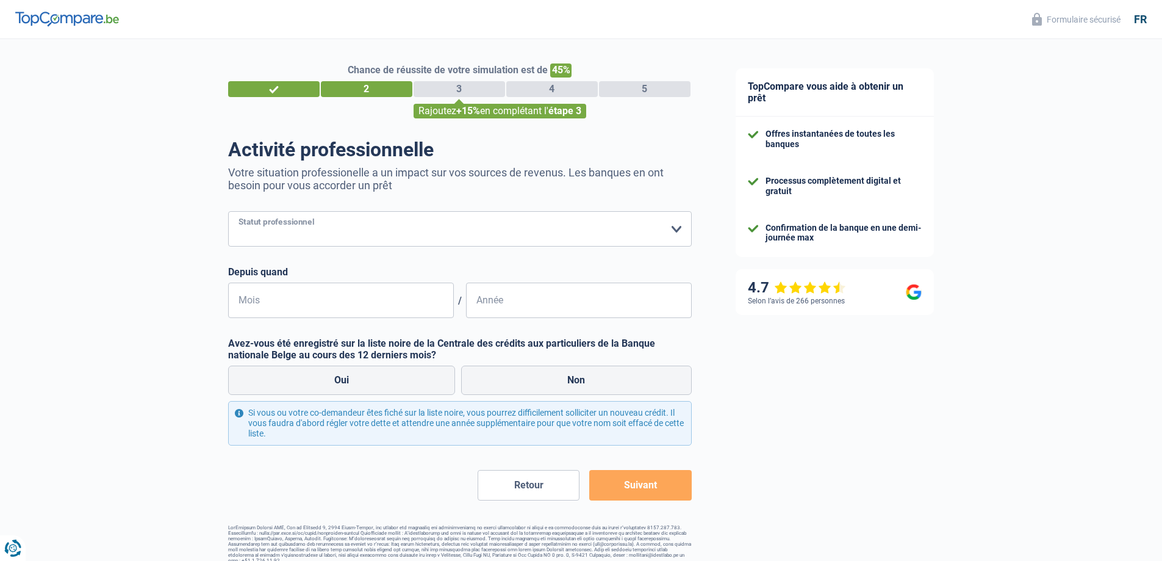
click at [311, 223] on select "Ouvrier Employé privé Employé public Invalide Indépendant Pensionné Chômeur Mut…" at bounding box center [460, 228] width 464 height 35
click at [395, 223] on select "Ouvrier Employé privé Employé public Invalide Indépendant Pensionné Chômeur Mut…" at bounding box center [460, 228] width 464 height 35
select select "worker"
click at [228, 212] on select "Ouvrier Employé privé Employé public Invalide Indépendant Pensionné Chômeur Mut…" at bounding box center [460, 228] width 464 height 35
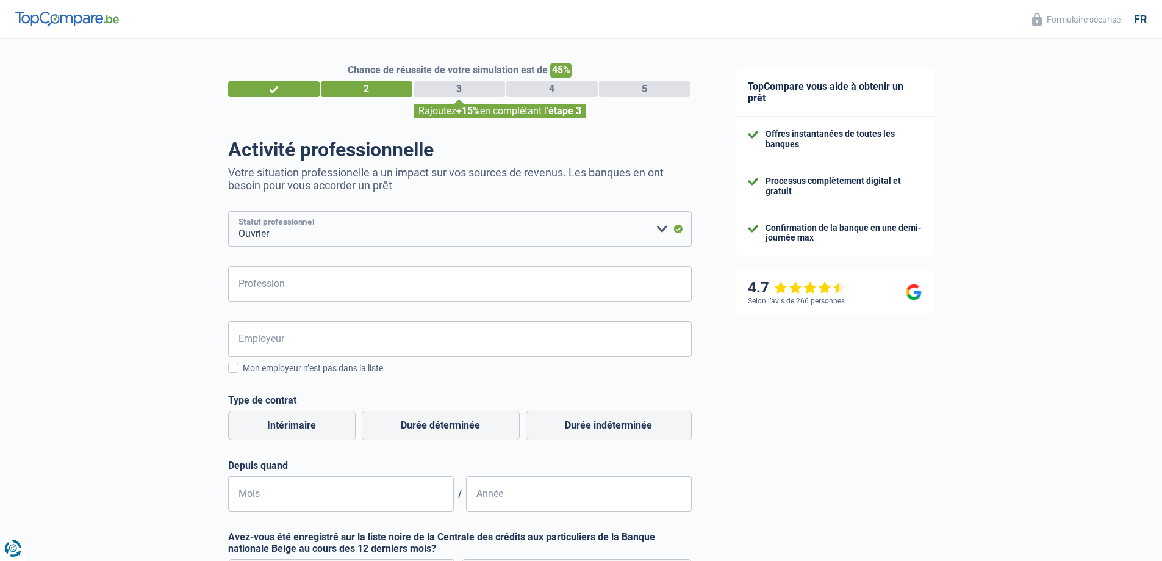
click at [392, 227] on select "Ouvrier Employé privé Employé public Invalide Indépendant Pensionné Chômeur Mut…" at bounding box center [460, 228] width 464 height 35
click at [374, 275] on input "Profession" at bounding box center [460, 283] width 464 height 35
type input "mecanicien"
click at [325, 325] on input "Employeur" at bounding box center [460, 338] width 464 height 35
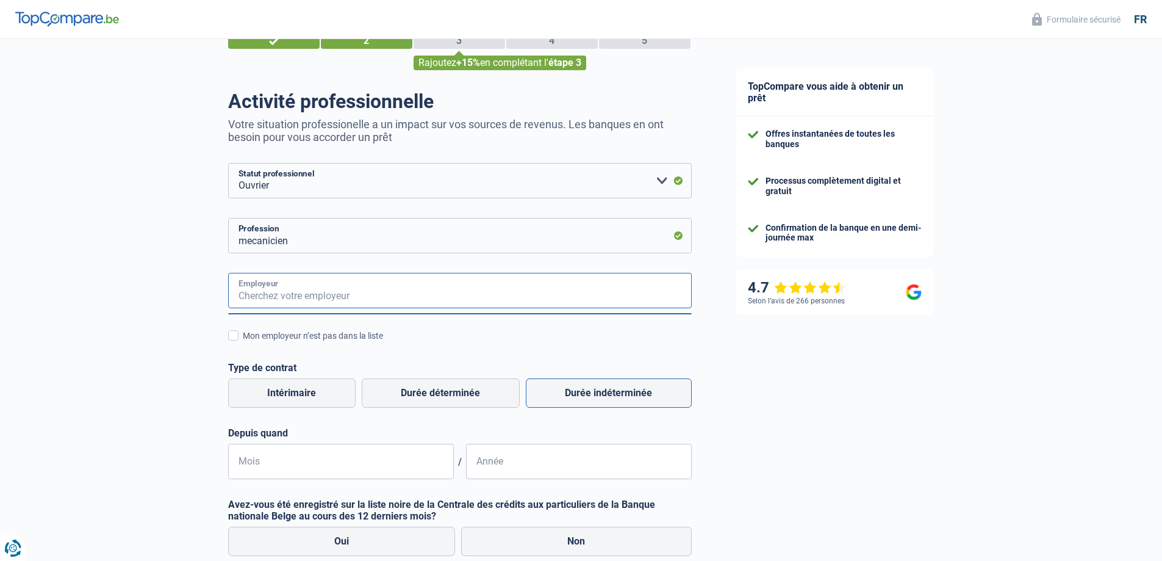
scroll to position [81, 0]
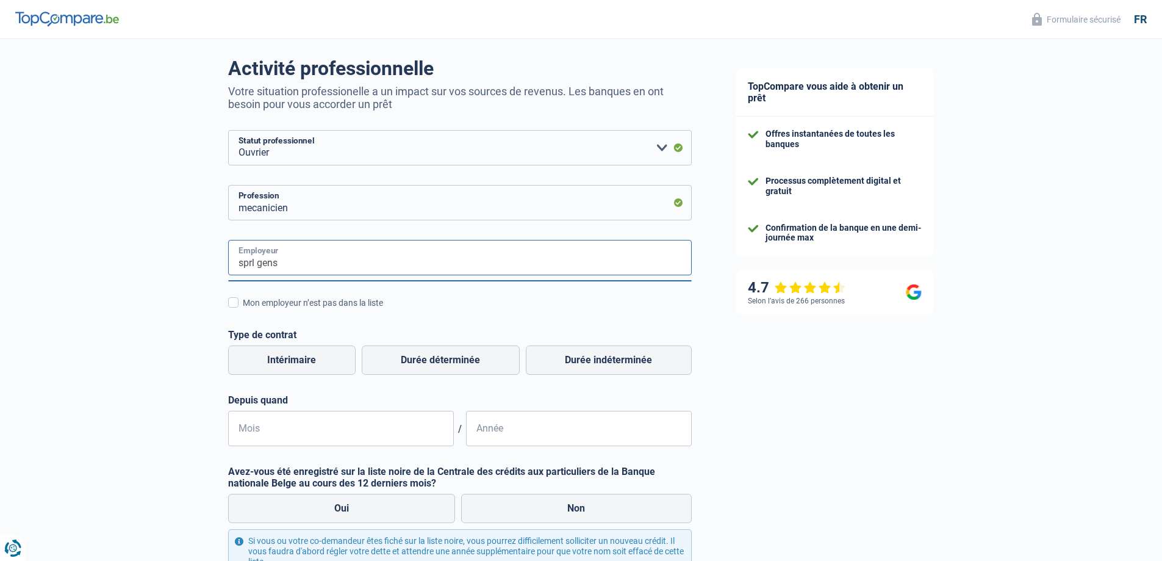
drag, startPoint x: 300, startPoint y: 261, endPoint x: 156, endPoint y: 248, distance: 145.2
click at [156, 248] on div "Chance de réussite de votre simulation est de 45% 1 2 3 4 5 Rajoutez +15% en co…" at bounding box center [357, 324] width 714 height 743
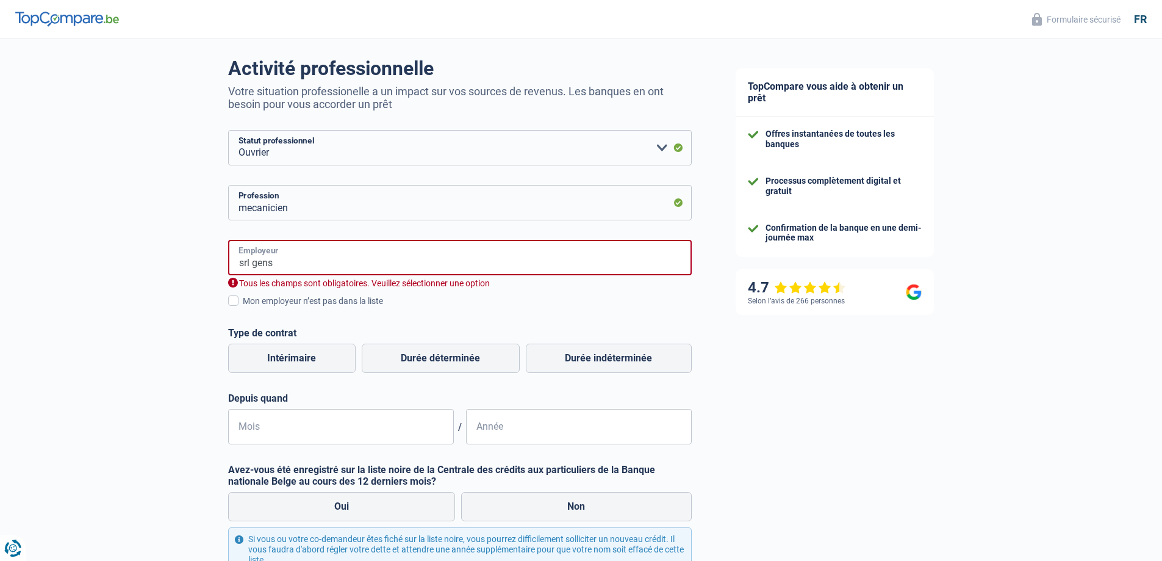
drag, startPoint x: 295, startPoint y: 256, endPoint x: 185, endPoint y: 252, distance: 109.9
click at [185, 252] on div "Chance de réussite de votre simulation est de 45% 1 2 3 4 5 Rajoutez +15% en co…" at bounding box center [357, 323] width 714 height 741
click at [340, 259] on input "SRL garage" at bounding box center [460, 257] width 464 height 35
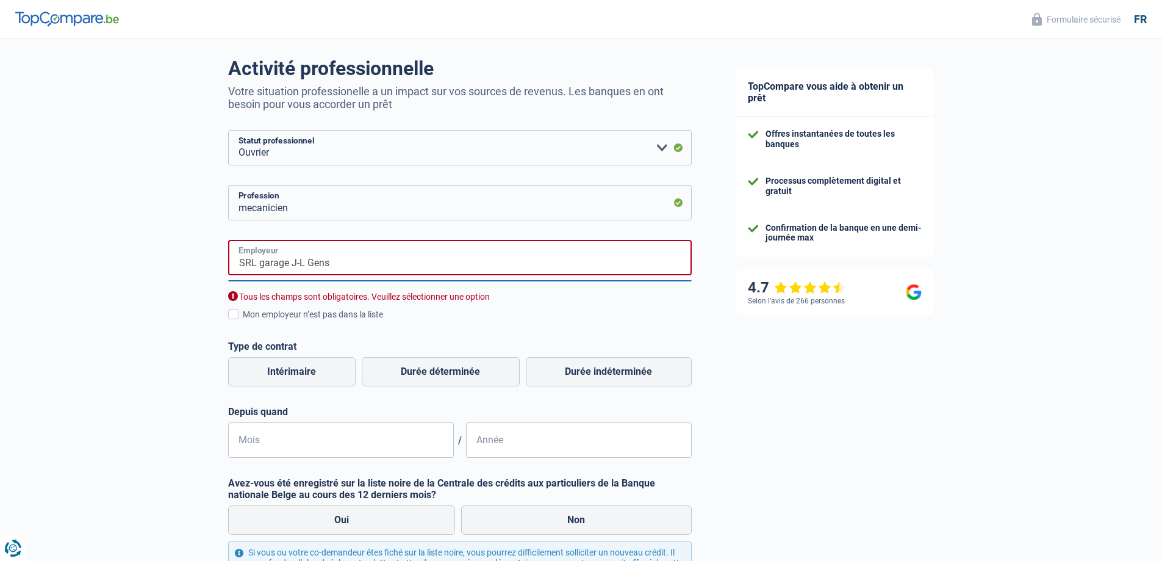
click at [386, 262] on input "SRL garage J-L Gens" at bounding box center [460, 257] width 464 height 35
click at [408, 267] on input "SRL garage J-L Gens et fils" at bounding box center [460, 257] width 464 height 35
click at [417, 296] on div "Tous les champs sont obligatoires. Veuillez sélectionner une option" at bounding box center [460, 297] width 464 height 12
drag, startPoint x: 260, startPoint y: 262, endPoint x: 209, endPoint y: 269, distance: 51.8
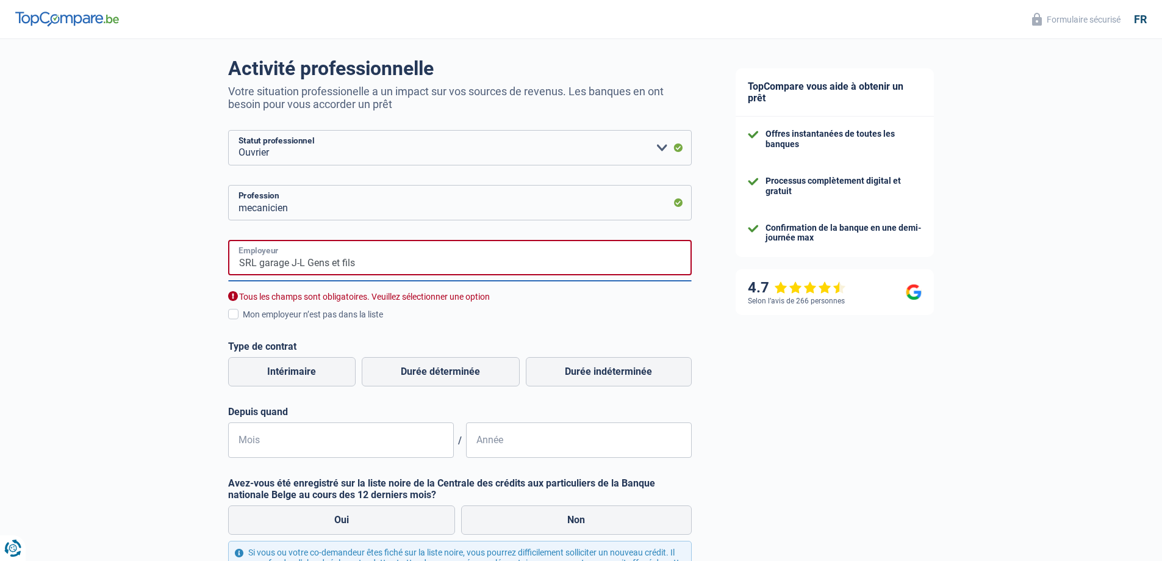
click at [209, 269] on div "Chance de réussite de votre simulation est de 45% 1 2 3 4 5 Rajoutez +15% en co…" at bounding box center [357, 330] width 714 height 755
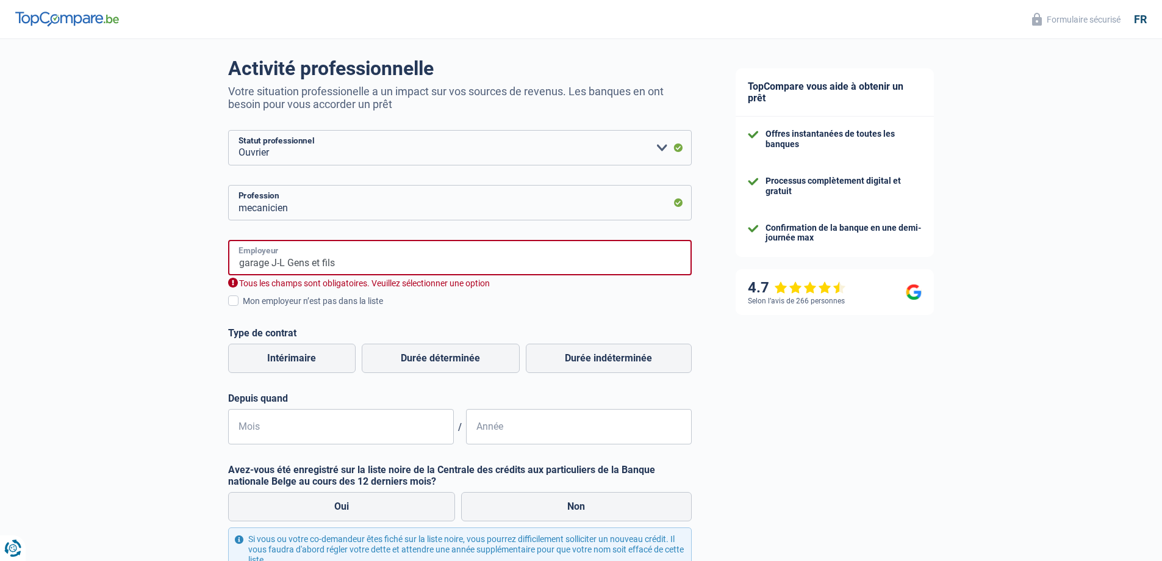
click at [344, 247] on input "garage J-L Gens et fils" at bounding box center [460, 257] width 464 height 35
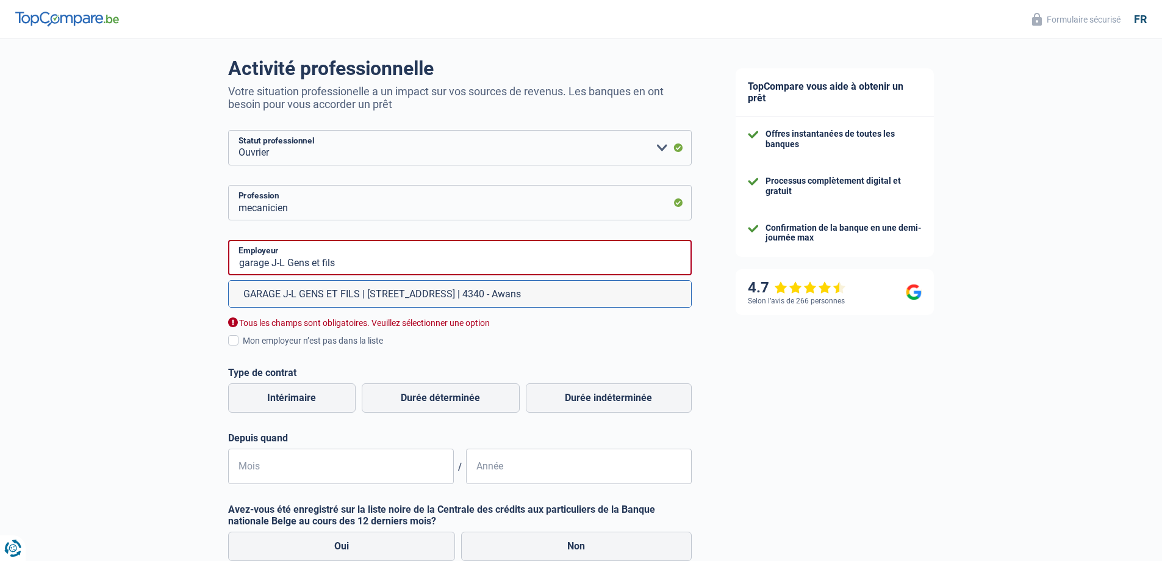
click at [361, 293] on li "GARAGE J-L GENS ET FILS | Rue de l'Estampage, 9 | 4340 - Awans" at bounding box center [460, 294] width 462 height 26
type input "GARAGE J-L GENS ET FILS | Rue de l'Estampage, 9 | 4340 - Awans"
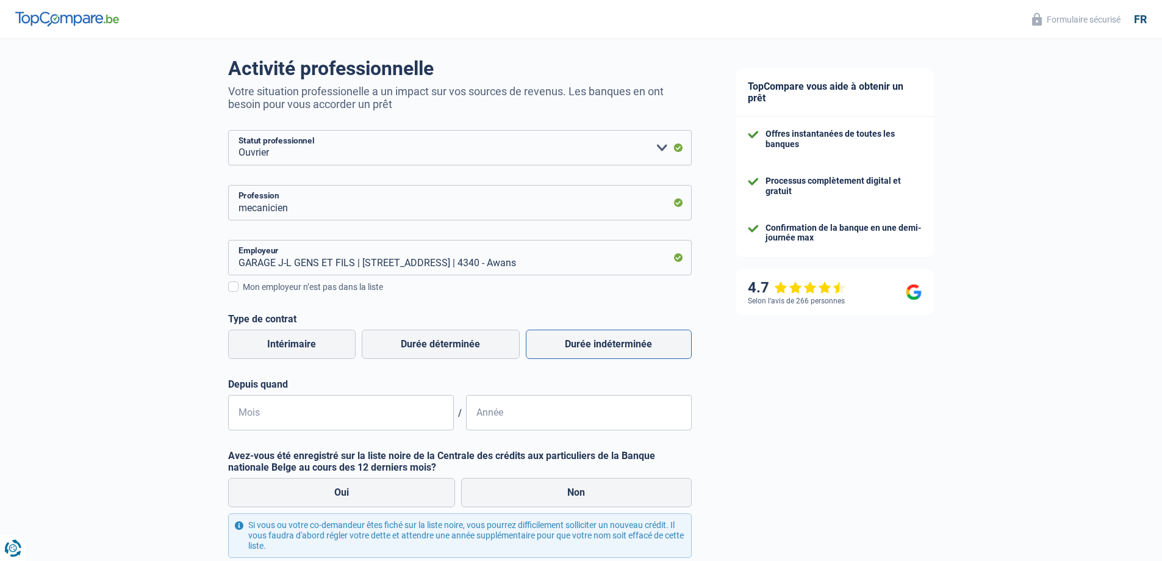
click at [595, 336] on label "Durée indéterminée" at bounding box center [609, 343] width 166 height 29
click at [595, 336] on input "Durée indéterminée" at bounding box center [609, 343] width 166 height 29
radio input "true"
click at [361, 419] on input "Mois" at bounding box center [341, 412] width 226 height 35
type input "09"
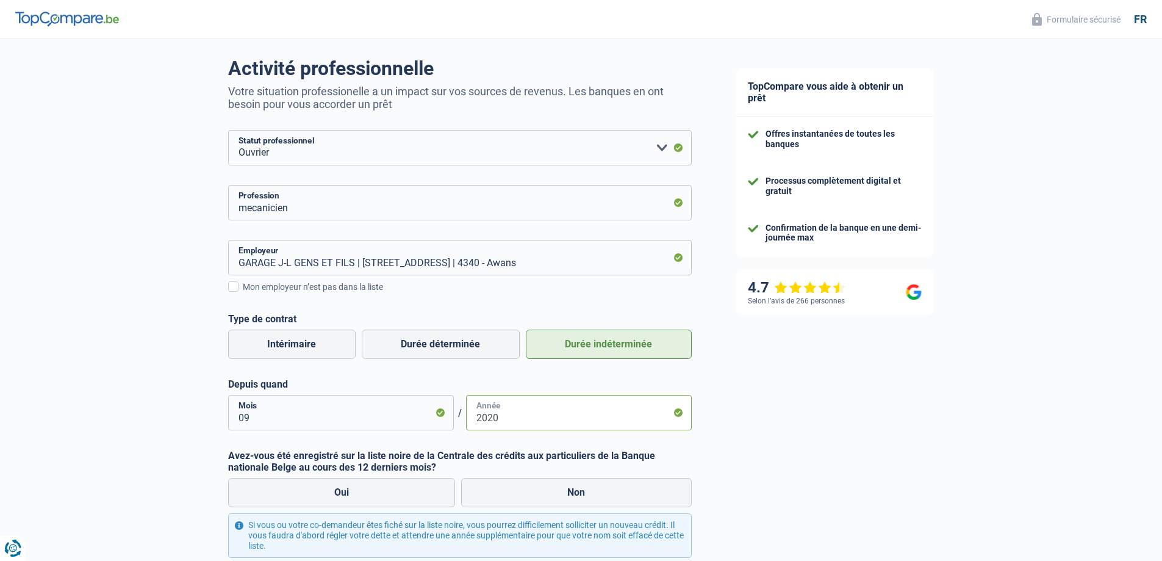
type input "2020"
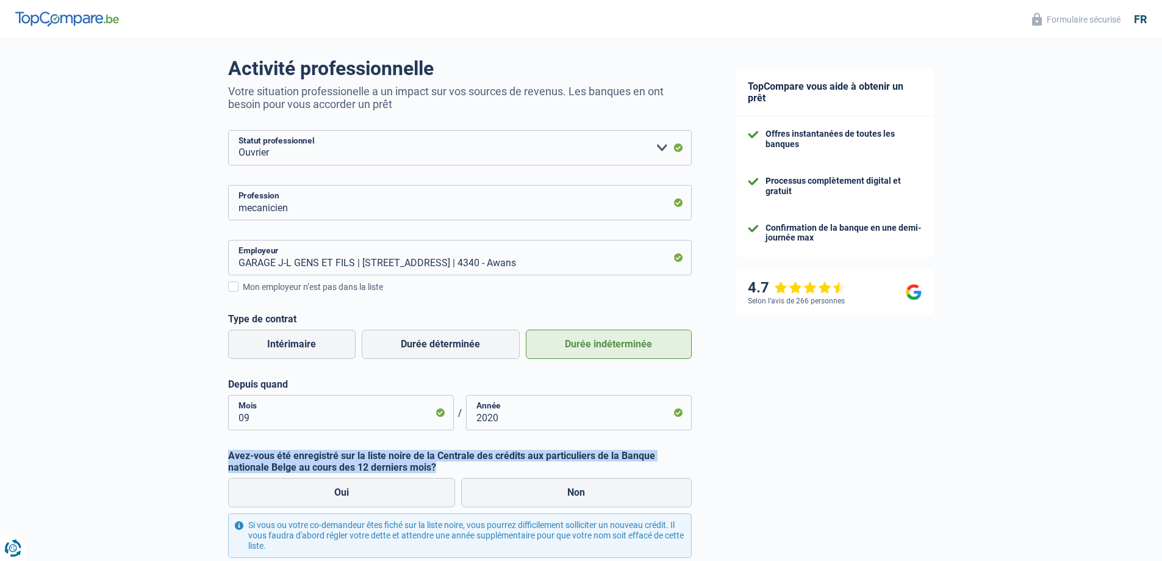
drag, startPoint x: 227, startPoint y: 456, endPoint x: 445, endPoint y: 469, distance: 218.7
click at [445, 469] on div "Chance de réussite de votre simulation est de 45% 1 2 3 4 5 Rajoutez +15% en co…" at bounding box center [357, 316] width 714 height 727
copy label "Avez-vous été enregistré sur la liste noire de la Centrale des crédits aux part…"
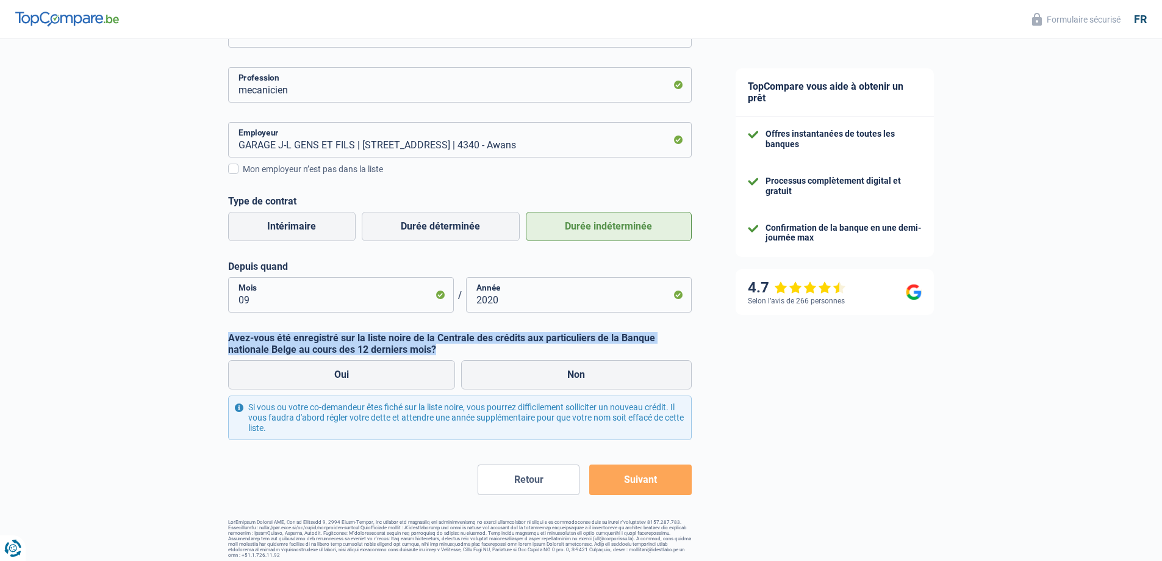
scroll to position [205, 0]
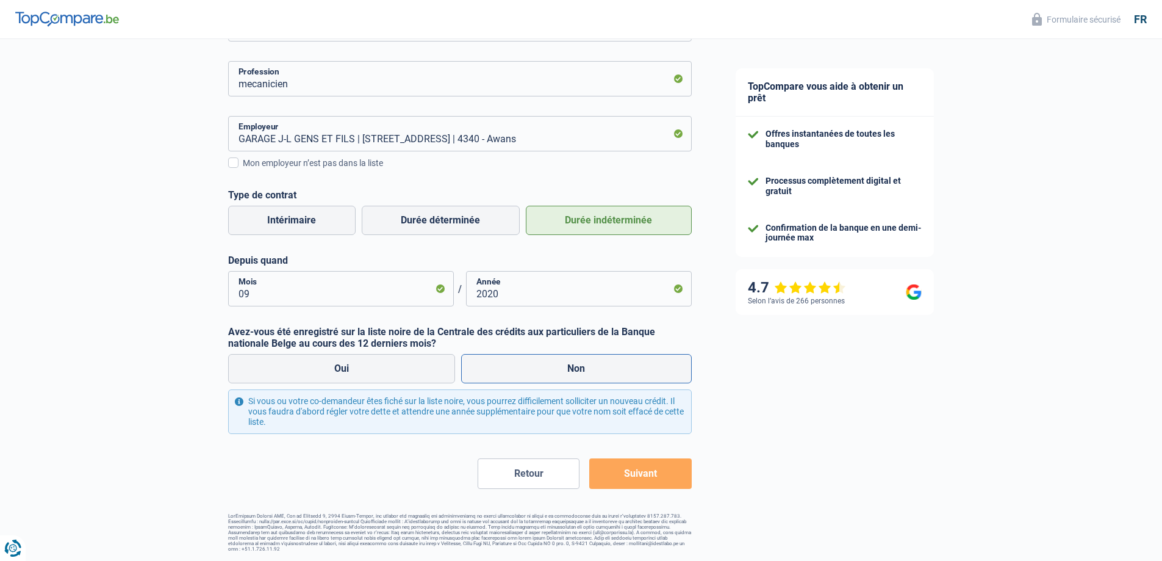
click at [553, 364] on label "Non" at bounding box center [576, 368] width 231 height 29
click at [553, 364] on input "Non" at bounding box center [576, 368] width 231 height 29
radio input "true"
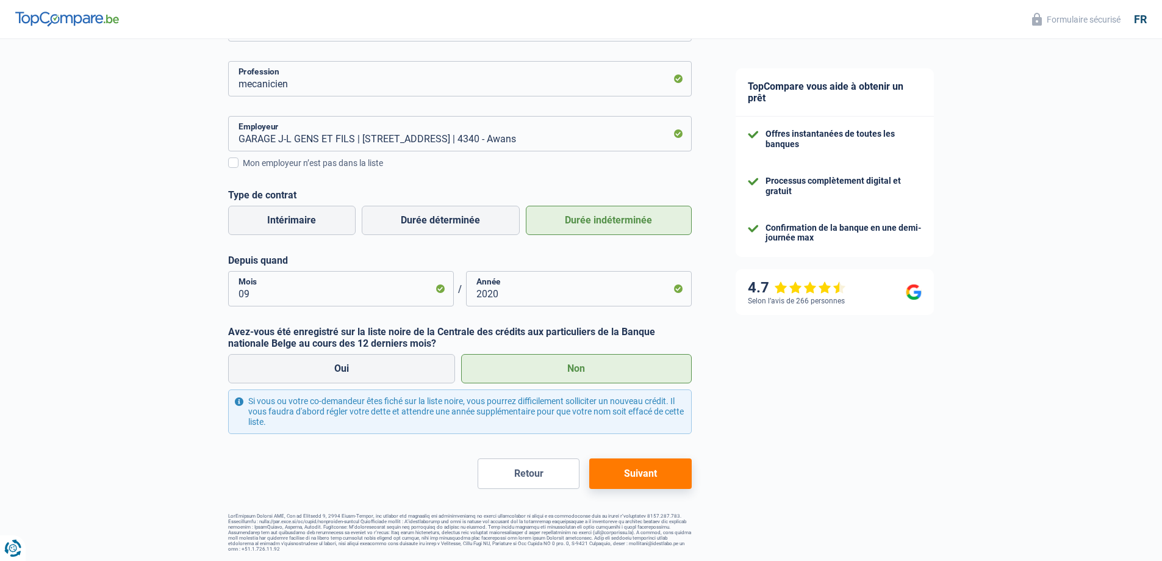
click at [778, 374] on div "TopCompare vous aide à obtenir un prêt Offres instantanées de toutes les banque…" at bounding box center [938, 197] width 449 height 727
click at [656, 475] on button "Suivant" at bounding box center [640, 473] width 102 height 31
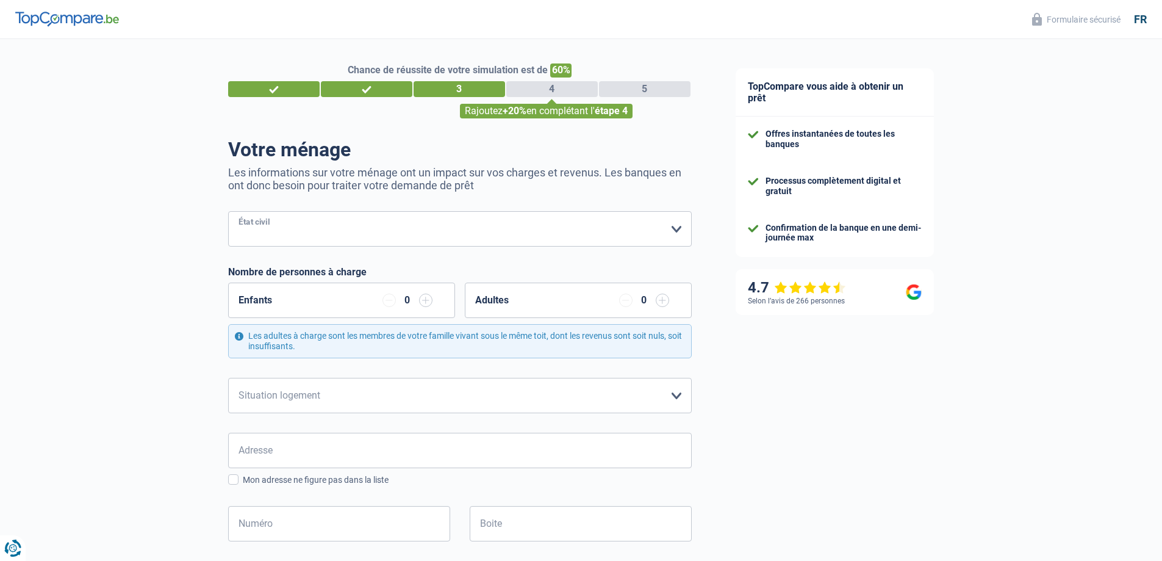
click at [505, 238] on select "Célibataire Marié(e) Cohabitant(e) légal(e) Divorcé(e) Veuf(ve) Séparé (de fait…" at bounding box center [460, 228] width 464 height 35
select select "single"
click at [228, 212] on select "Célibataire Marié(e) Cohabitant(e) légal(e) Divorcé(e) Veuf(ve) Séparé (de fait…" at bounding box center [460, 228] width 464 height 35
click at [342, 397] on select "Locataire Propriétaire avec prêt hypothécaire Propriétaire sans prêt hypothécai…" at bounding box center [460, 395] width 464 height 35
select select "ownerWithMortgage"
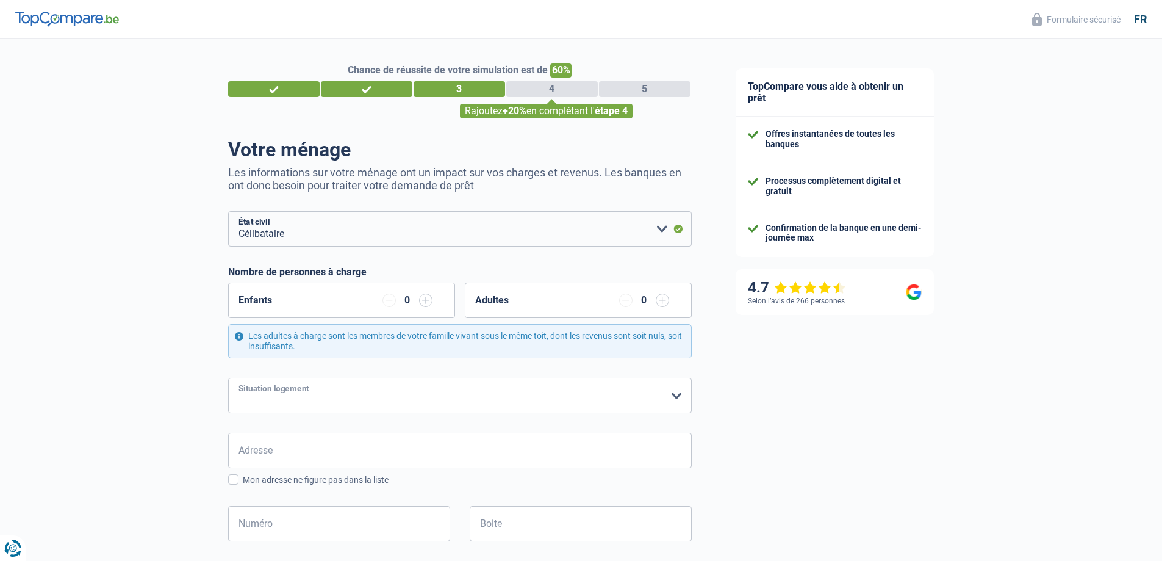
click at [228, 378] on select "Locataire Propriétaire avec prêt hypothécaire Propriétaire sans prêt hypothécai…" at bounding box center [460, 395] width 464 height 35
click at [337, 444] on input "Adresse" at bounding box center [460, 450] width 464 height 35
click at [448, 447] on input "Adresse" at bounding box center [460, 450] width 464 height 35
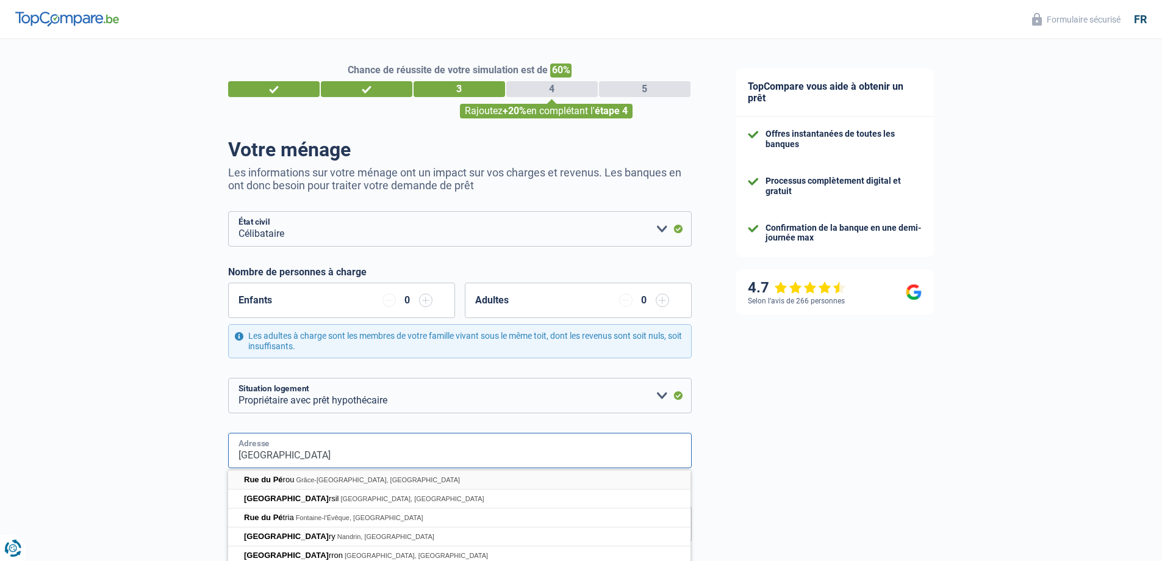
type input "Rue du pérréon"
type input "Belgique"
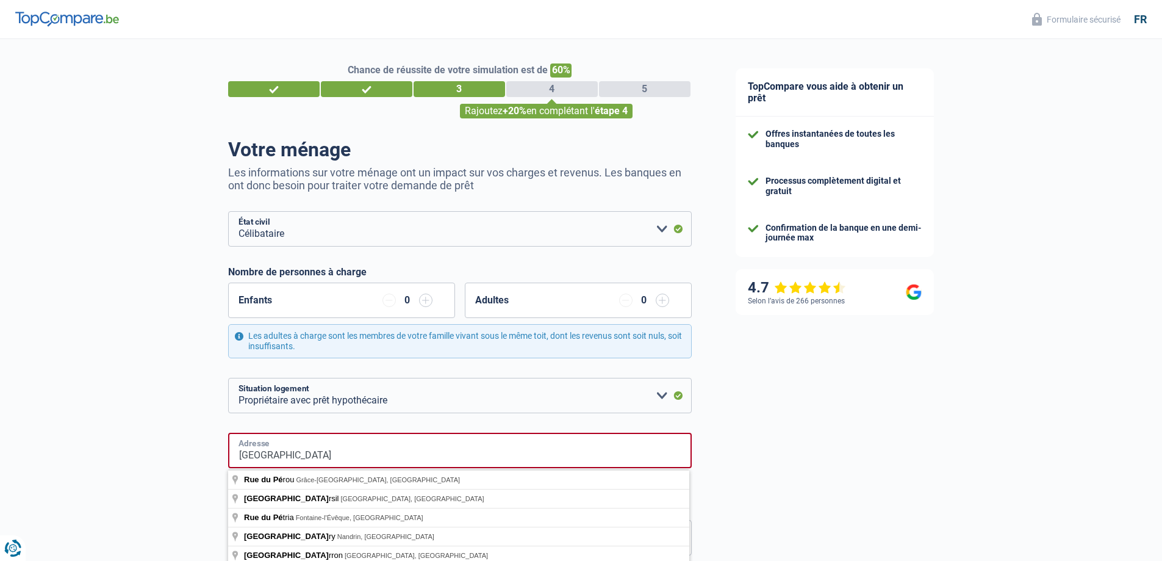
type input "Belgique"
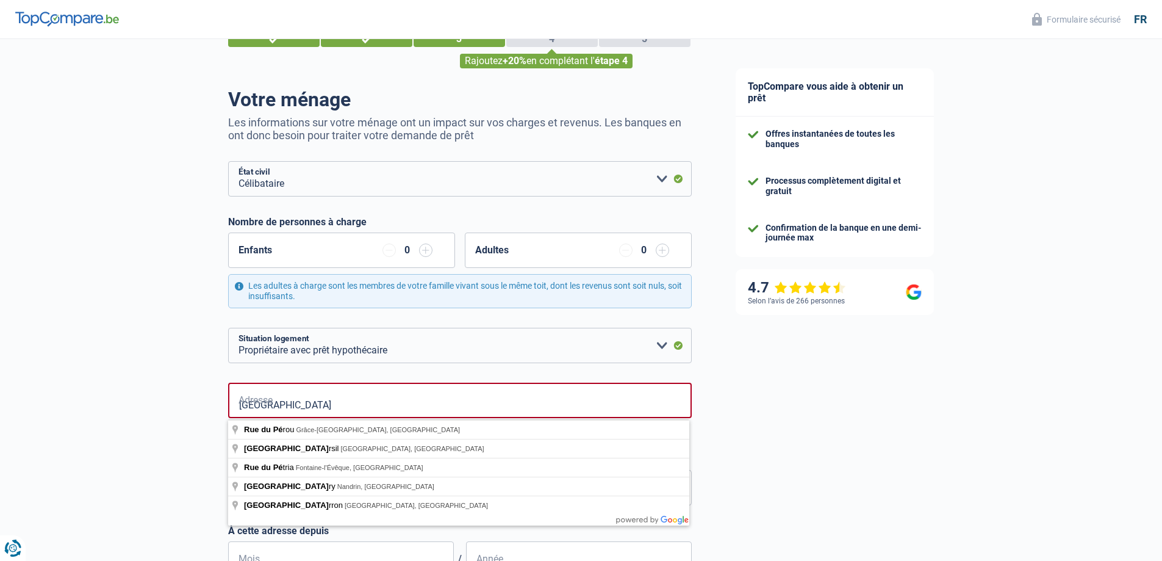
scroll to position [163, 0]
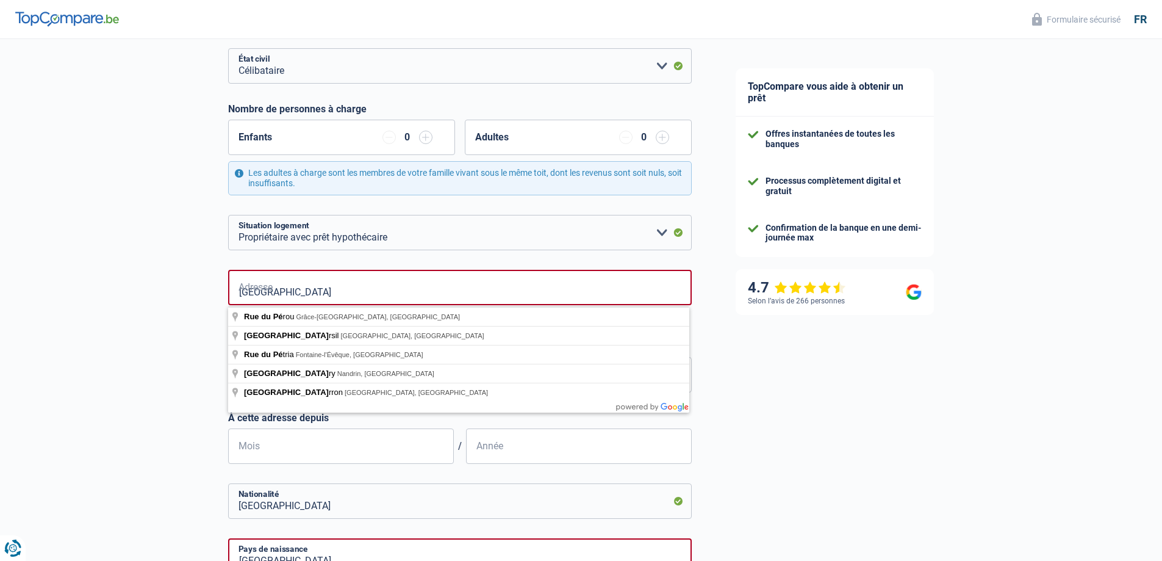
click at [146, 412] on div "Chance de réussite de votre simulation est de 60% 1 2 3 4 5 Rajoutez +20% en co…" at bounding box center [357, 411] width 714 height 1080
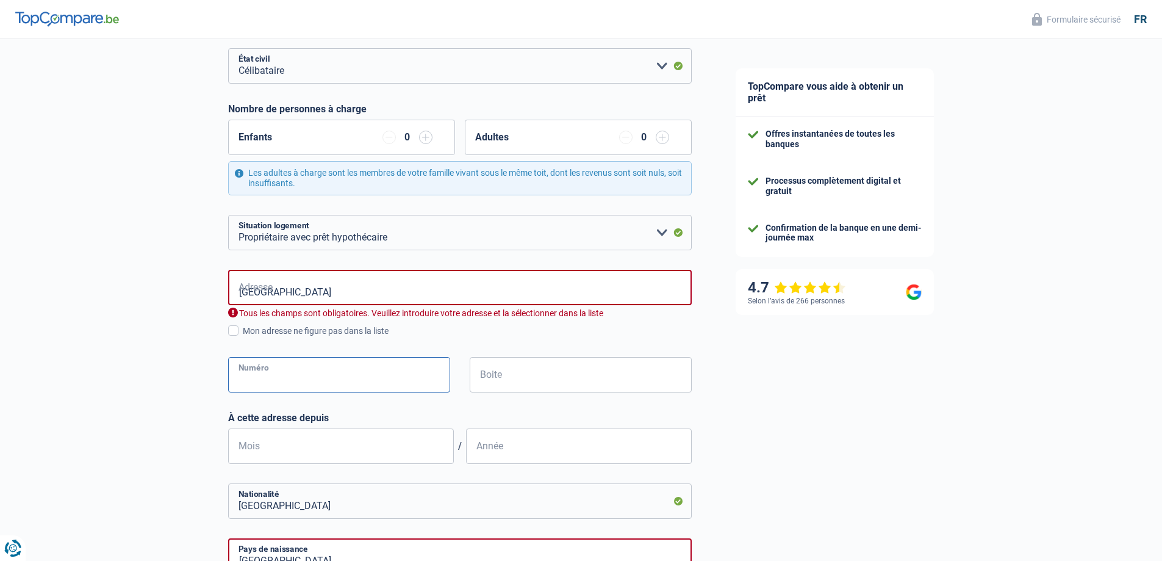
click at [268, 381] on input "Numéro" at bounding box center [339, 374] width 222 height 35
type input "70 REZ"
type input "SPRIMONT"
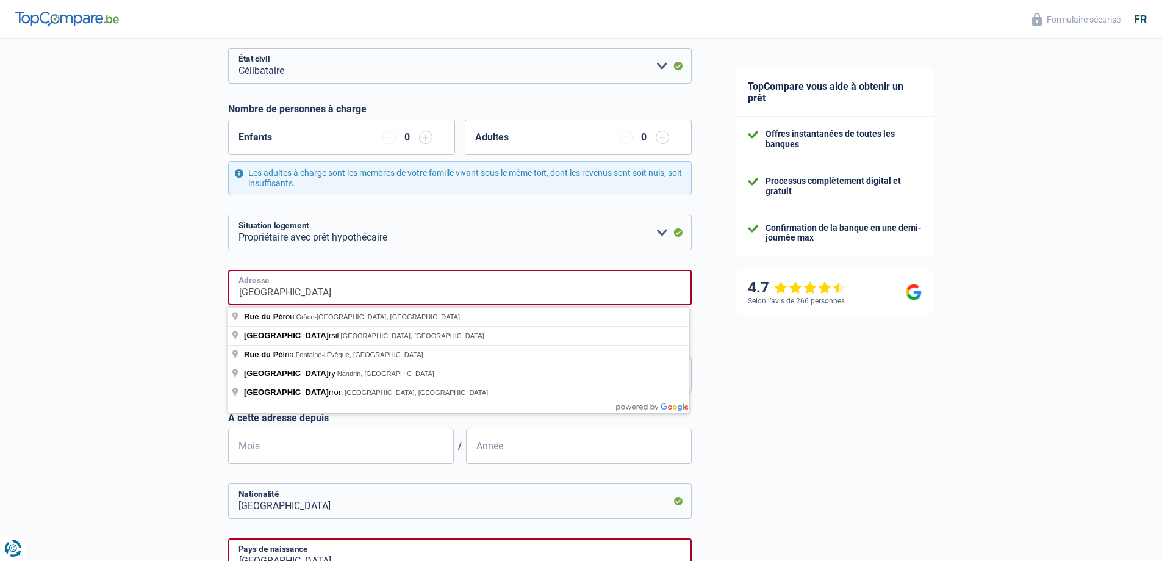
click at [373, 295] on input "Rue du pérréon" at bounding box center [460, 287] width 464 height 35
click at [335, 296] on input "Rue du pérréon" at bounding box center [460, 287] width 464 height 35
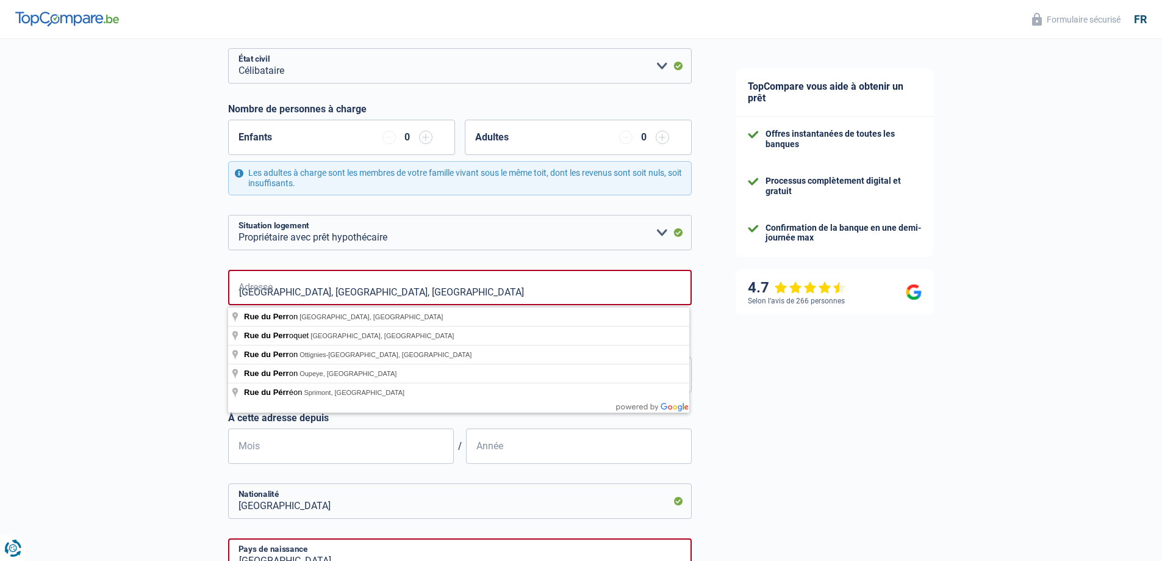
drag, startPoint x: 640, startPoint y: 311, endPoint x: 600, endPoint y: 287, distance: 45.9
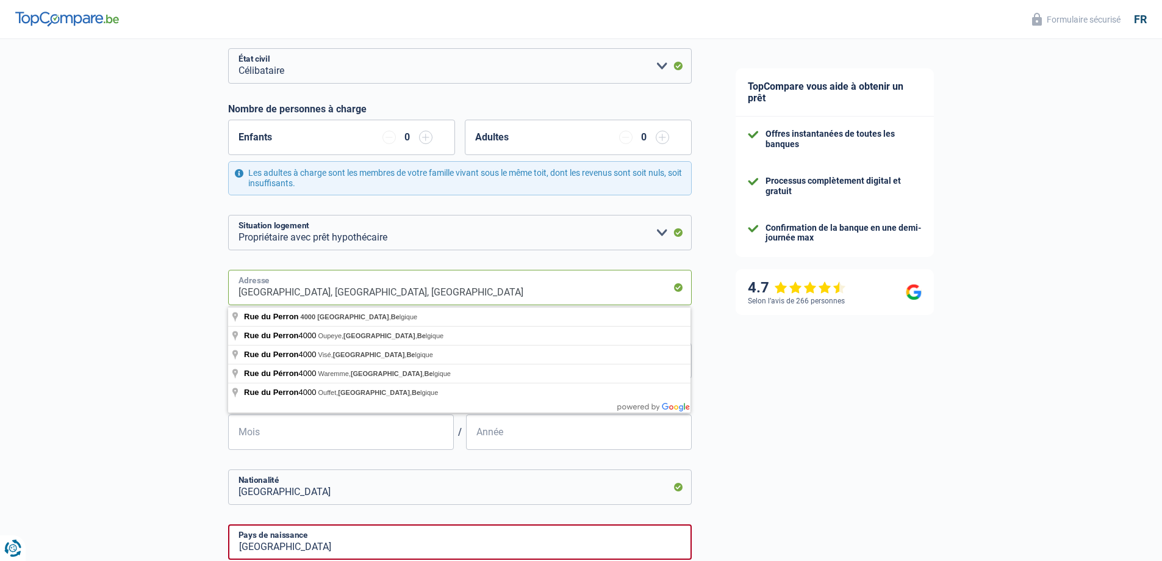
drag, startPoint x: 373, startPoint y: 303, endPoint x: 126, endPoint y: 301, distance: 247.1
click at [126, 301] on div "Chance de réussite de votre simulation est de 60% 1 2 3 4 5 Rajoutez +20% en co…" at bounding box center [357, 338] width 714 height 935
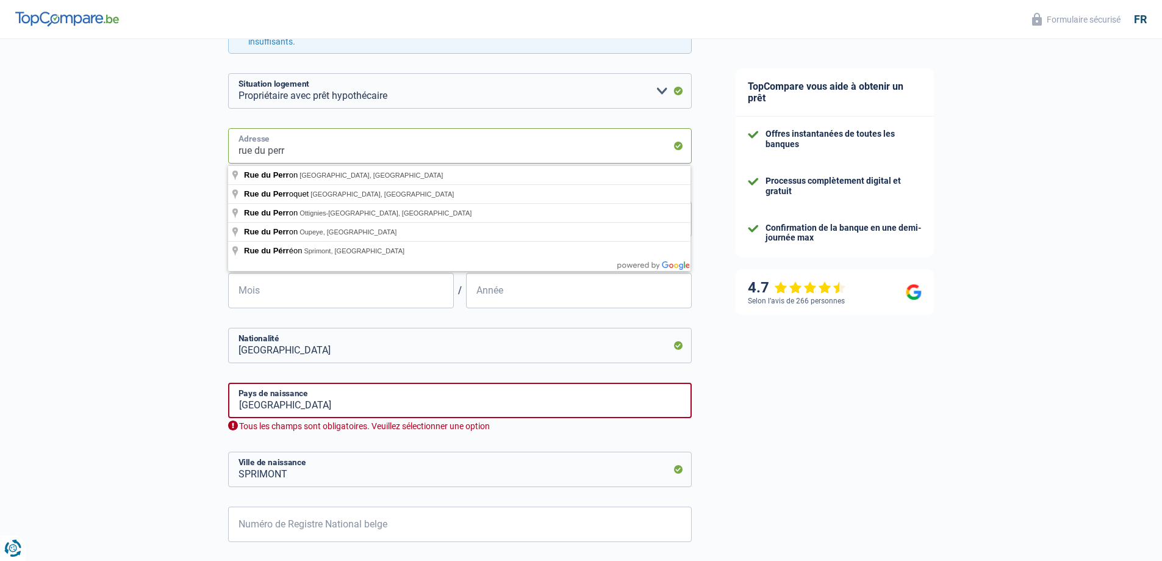
scroll to position [325, 0]
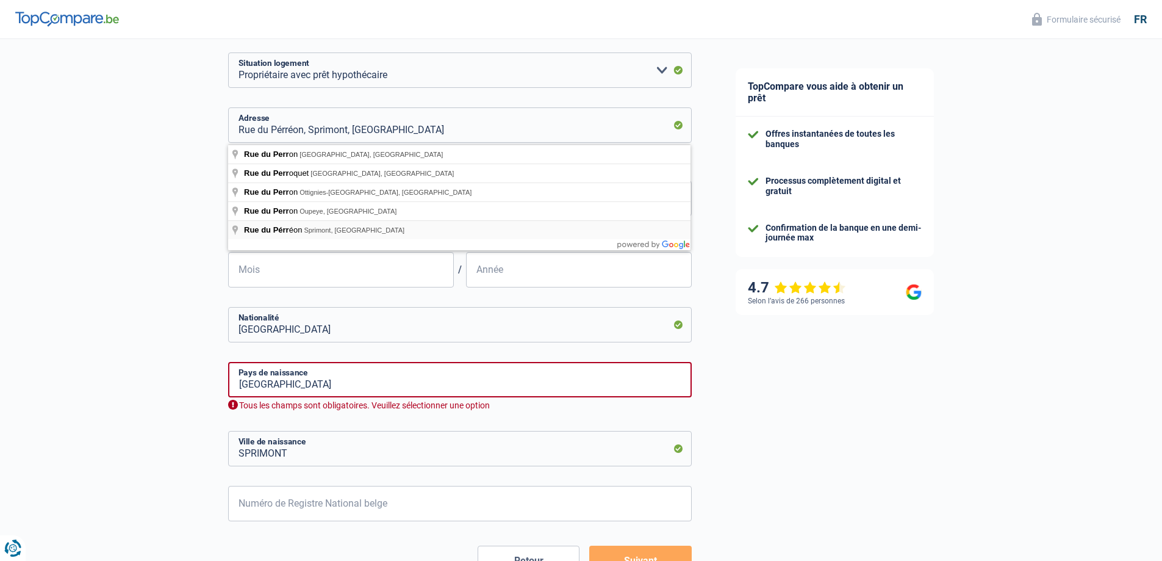
type input "Rue du Pérréon, 4141, Sprimont, BE"
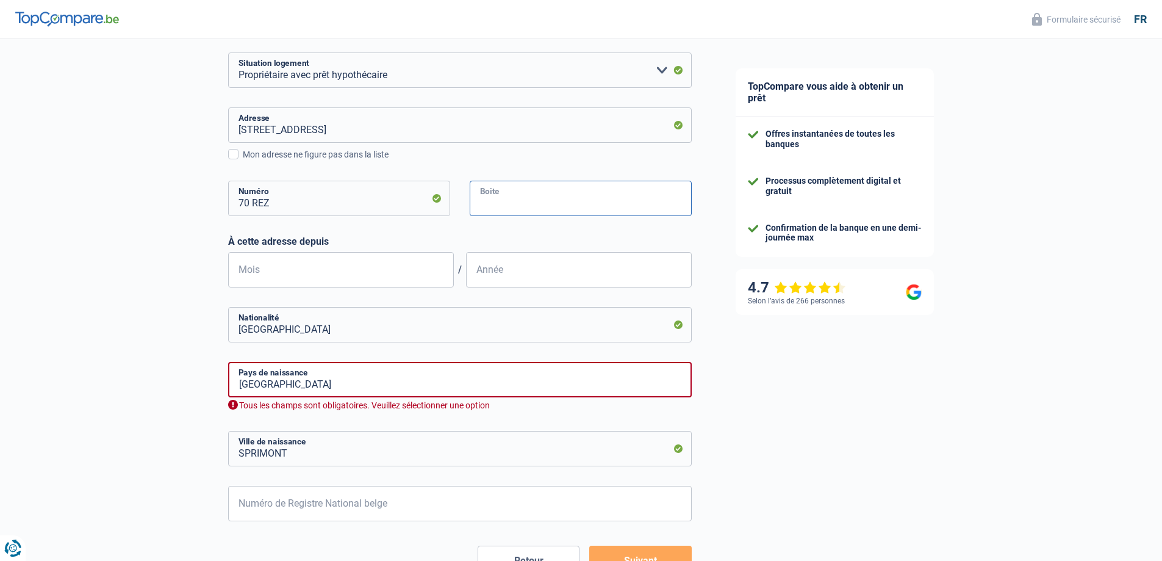
click at [513, 194] on input "Boite" at bounding box center [581, 198] width 222 height 35
drag, startPoint x: 314, startPoint y: 207, endPoint x: 258, endPoint y: 206, distance: 55.5
click at [258, 206] on input "70 REZ" at bounding box center [339, 198] width 222 height 35
type input "70"
type input "rez"
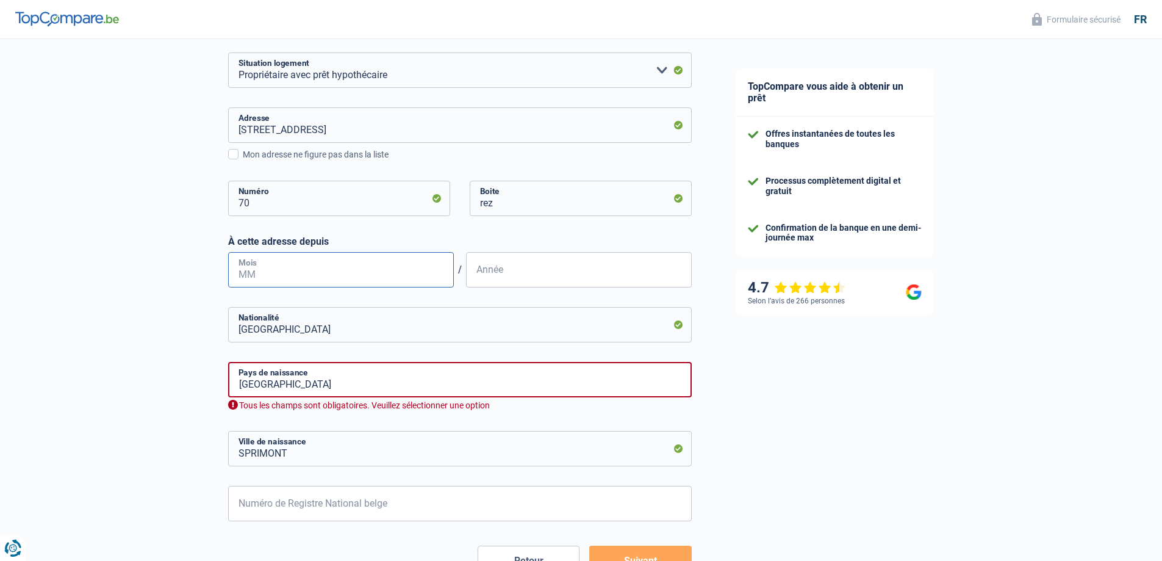
click at [311, 278] on input "Mois" at bounding box center [341, 269] width 226 height 35
click at [335, 272] on input "Mois" at bounding box center [341, 269] width 226 height 35
type input "12"
type input "2012"
click at [311, 381] on input "Belgique" at bounding box center [460, 379] width 464 height 35
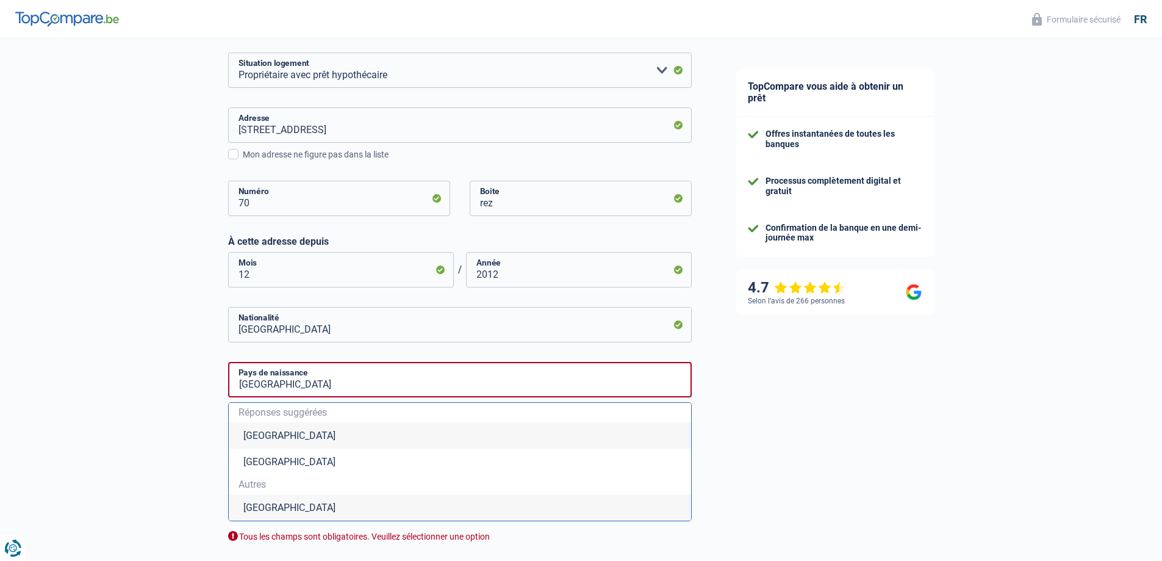
click at [298, 440] on li "Belgique" at bounding box center [460, 435] width 462 height 26
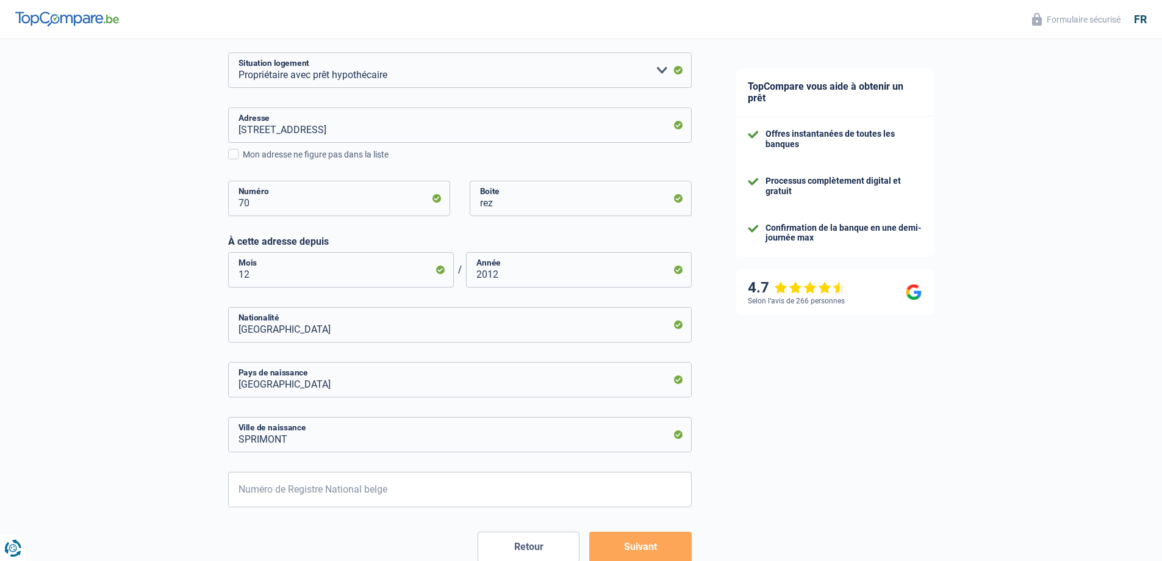
scroll to position [398, 0]
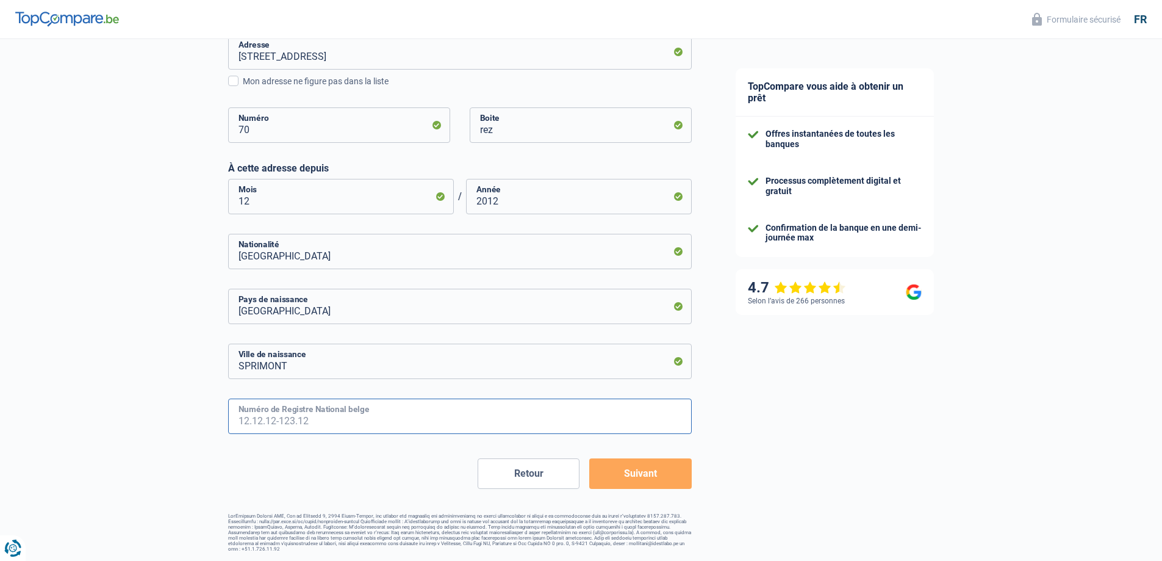
click at [373, 424] on input "Numéro de Registre National belge" at bounding box center [460, 415] width 464 height 35
type input "87.08.14-375.21"
click at [647, 478] on button "Suivant" at bounding box center [640, 473] width 102 height 31
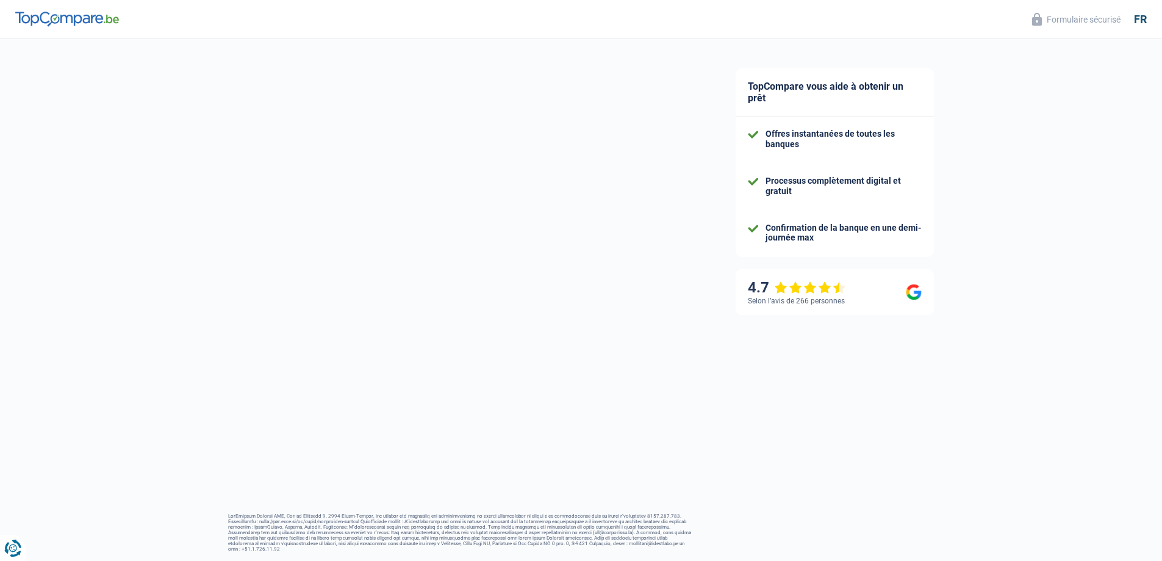
select select "netSalary"
select select "mortgage"
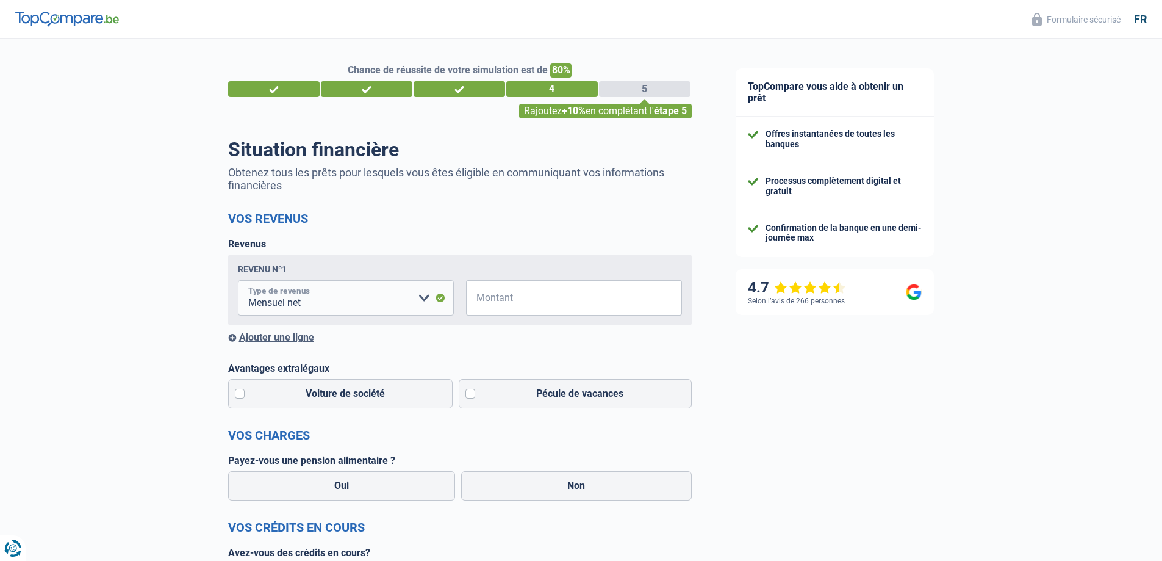
click at [384, 298] on select "Allocation d'handicap Allocations chômage Allocations familiales Chèques repas …" at bounding box center [346, 297] width 216 height 35
click at [384, 297] on select "Allocation d'handicap Allocations chômage Allocations familiales Chèques repas …" at bounding box center [346, 297] width 216 height 35
click at [519, 295] on input "Montant" at bounding box center [581, 297] width 201 height 35
click at [516, 298] on input "Montant" at bounding box center [581, 297] width 201 height 35
type input "2.300"
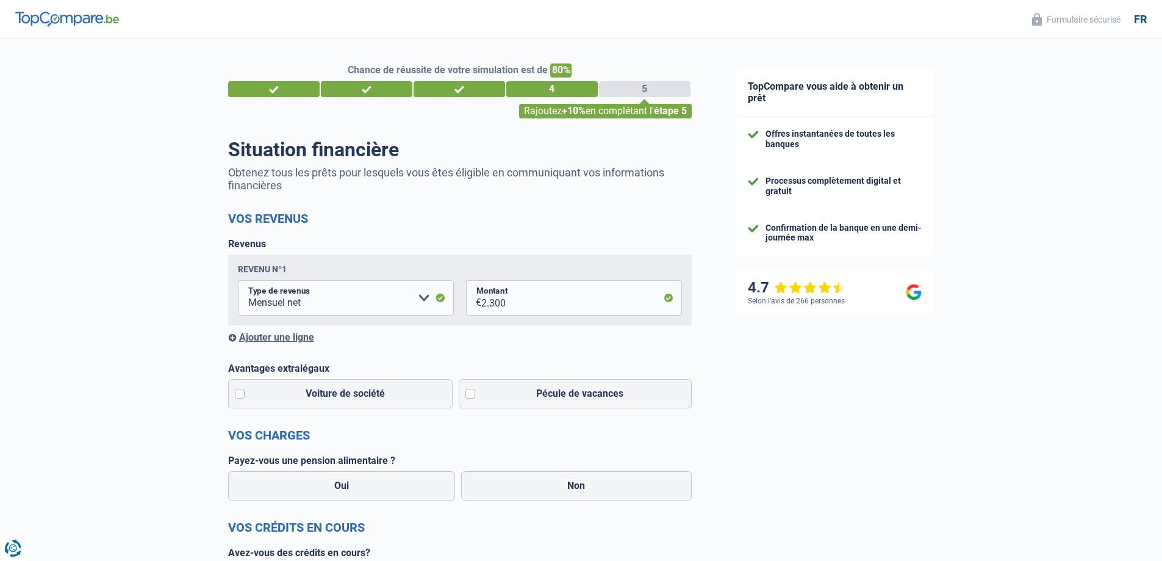
click at [436, 337] on div "Ajouter une ligne" at bounding box center [460, 337] width 464 height 12
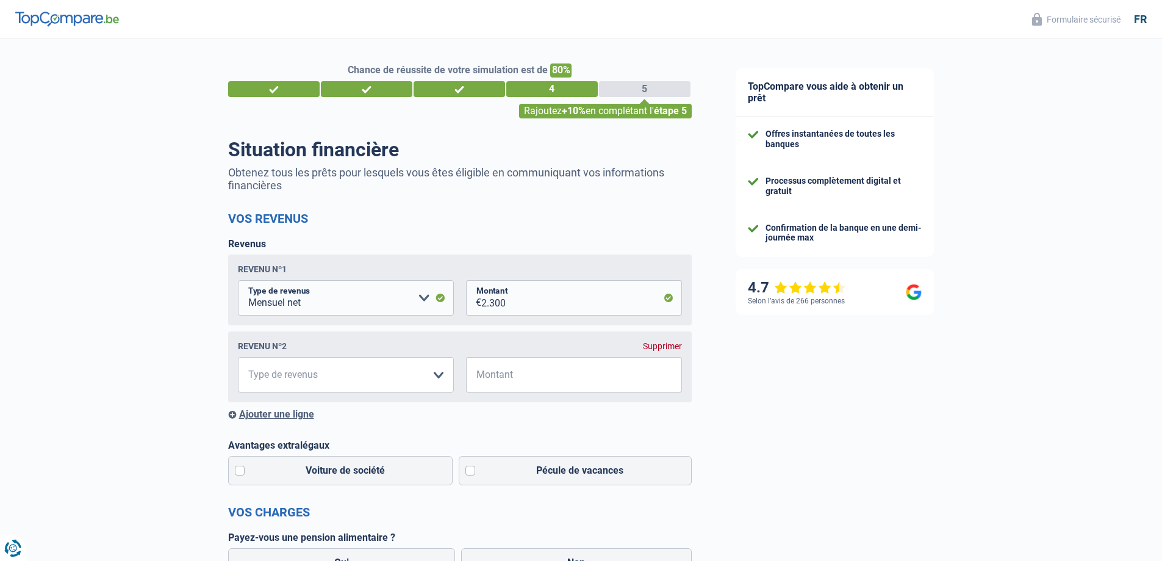
click at [666, 342] on div "Revenu nº2 Supprimer Allocation d'handicap Allocations chômage Allocations fami…" at bounding box center [460, 366] width 464 height 71
click at [666, 345] on div "Supprimer" at bounding box center [662, 346] width 39 height 10
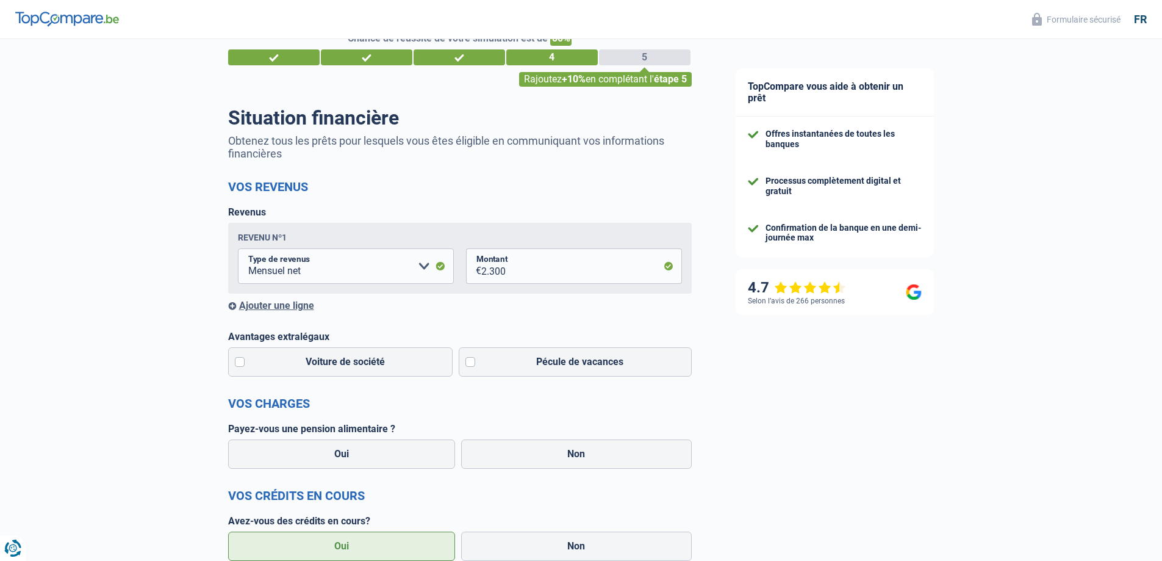
scroll to position [81, 0]
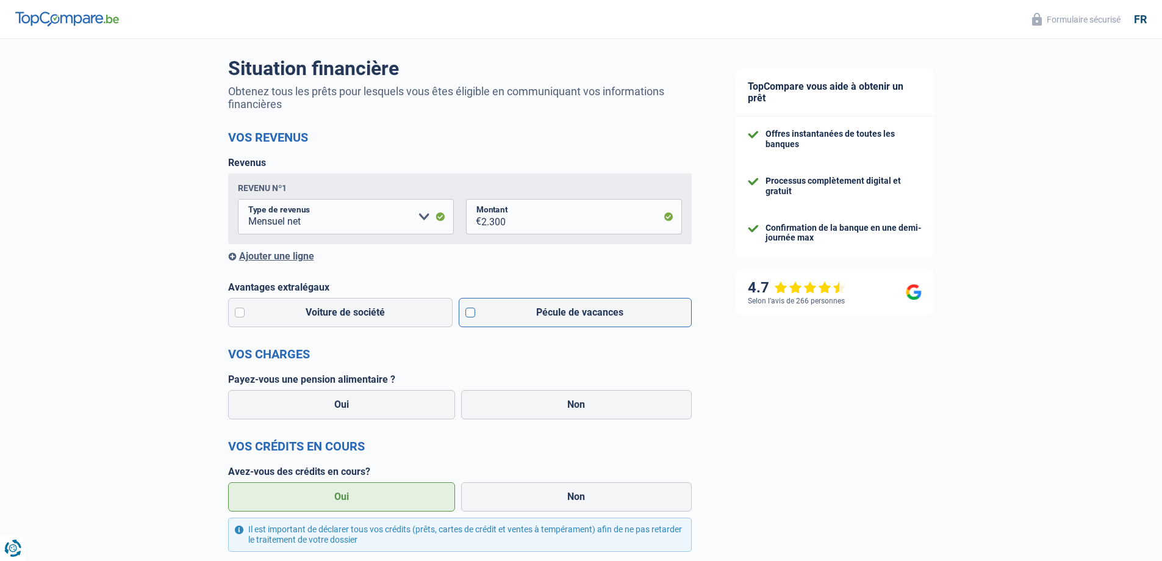
click at [575, 318] on label "Pécule de vacances" at bounding box center [575, 312] width 233 height 29
click at [575, 318] on input "Pécule de vacances" at bounding box center [575, 312] width 233 height 29
checkbox input "true"
click at [539, 401] on label "Non" at bounding box center [576, 404] width 231 height 29
click at [539, 401] on input "Non" at bounding box center [576, 404] width 231 height 29
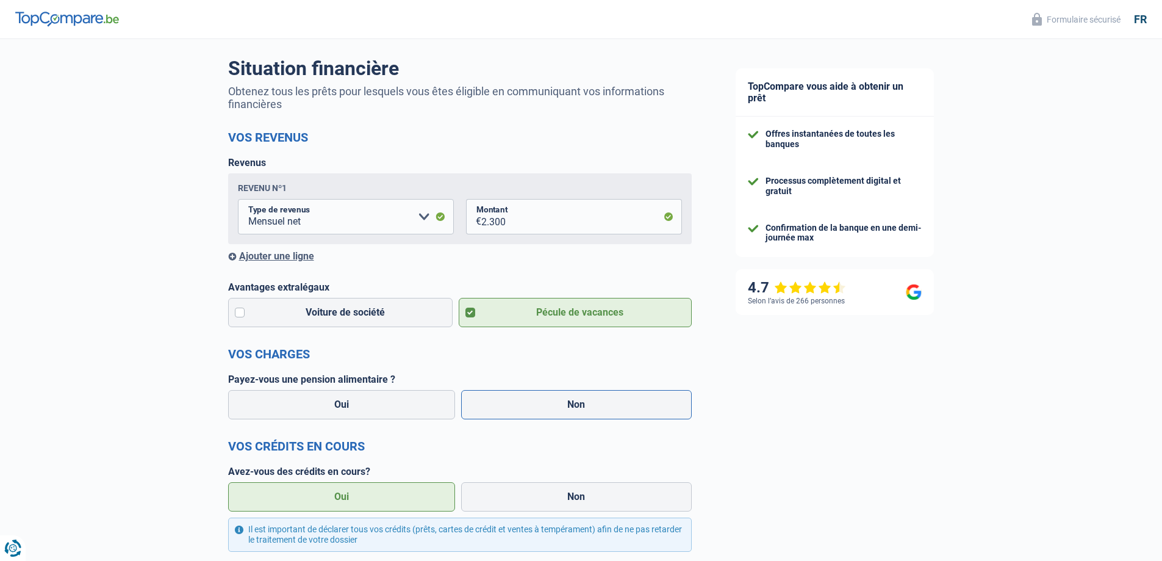
radio input "true"
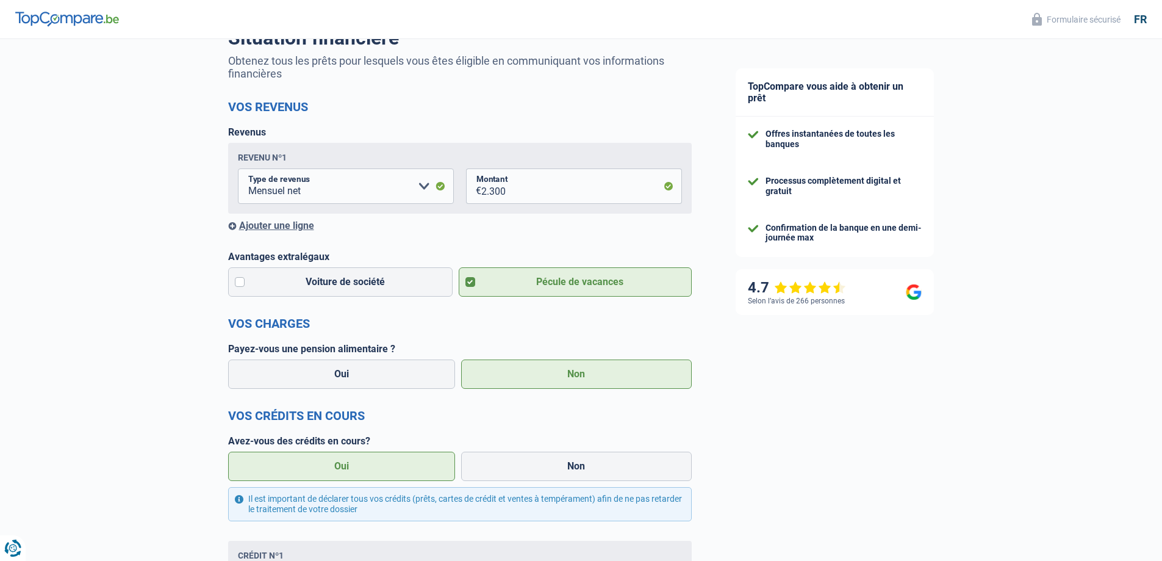
scroll to position [163, 0]
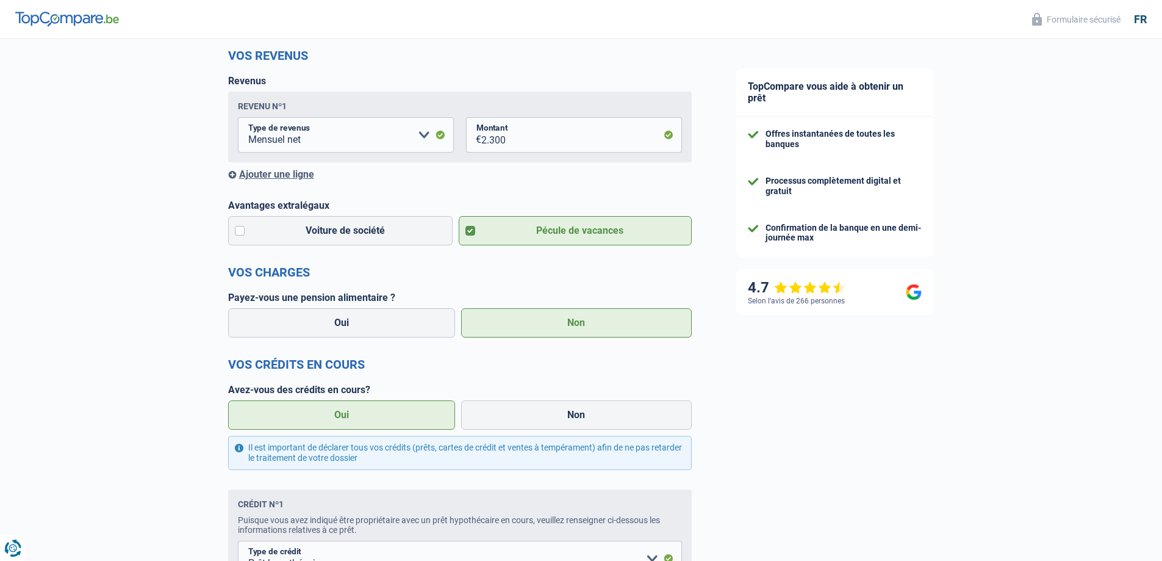
click at [370, 415] on label "Oui" at bounding box center [342, 414] width 228 height 29
click at [370, 415] on input "Oui" at bounding box center [342, 414] width 228 height 29
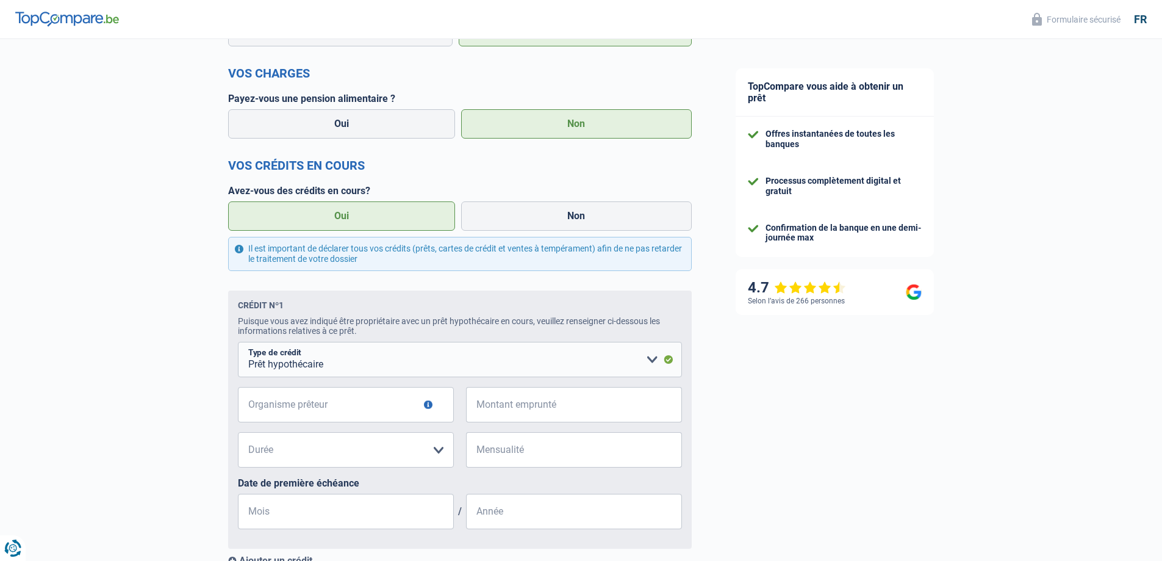
scroll to position [407, 0]
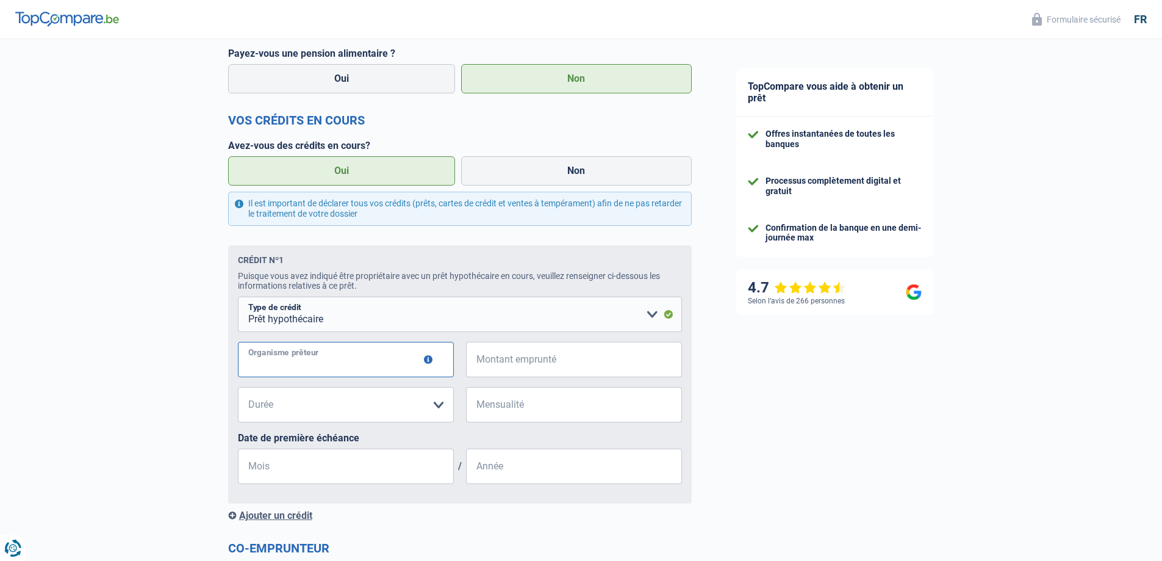
click at [380, 359] on input "Organisme prêteur" at bounding box center [346, 359] width 216 height 35
click at [431, 362] on button "button" at bounding box center [428, 359] width 9 height 9
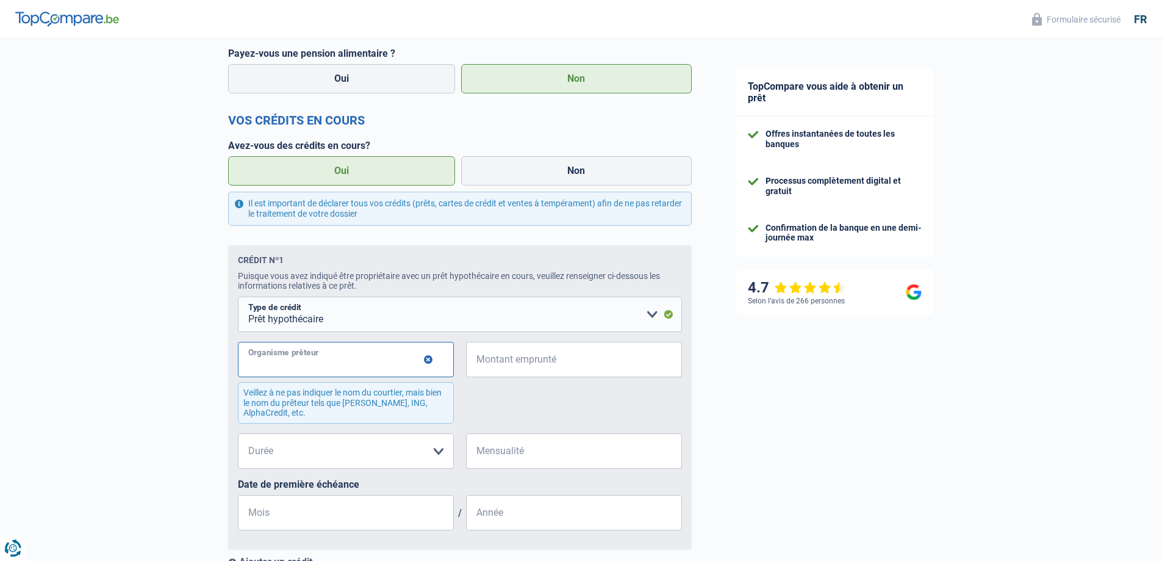
click at [379, 365] on input "Organisme prêteur" at bounding box center [346, 359] width 216 height 35
type input "belfius"
drag, startPoint x: 548, startPoint y: 367, endPoint x: 397, endPoint y: 362, distance: 151.4
click at [397, 362] on div "belfius Organisme prêteur Veillez à ne pas indiquer le nom du courtier, mais bi…" at bounding box center [460, 388] width 444 height 92
type input "82.568"
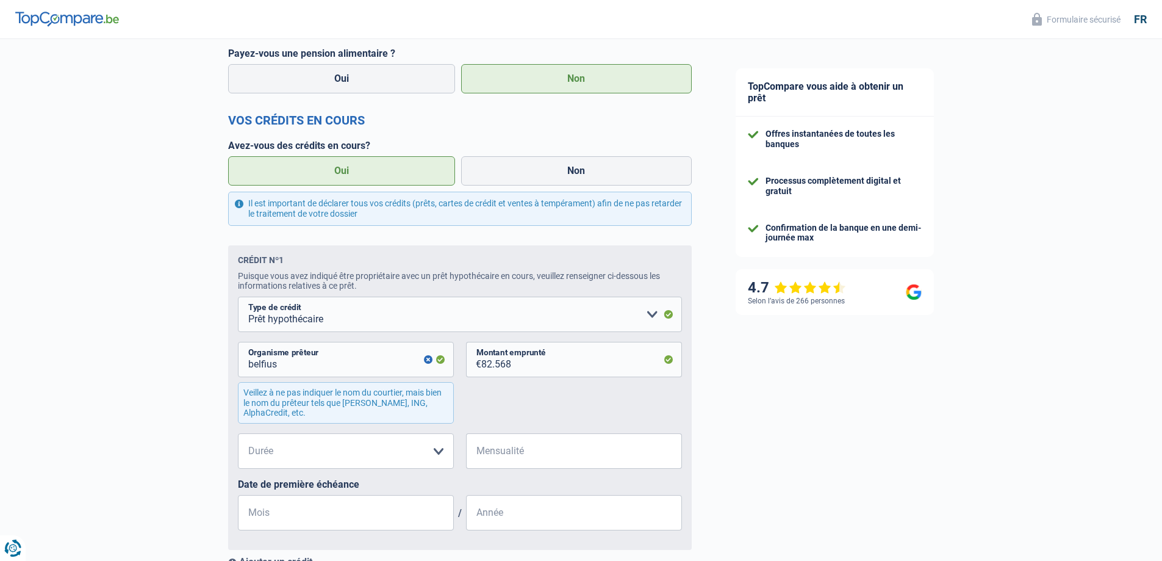
click at [700, 416] on div "Chance de réussite de votre simulation est de 80% 1 2 3 4 5 Rajoutez +10% en co…" at bounding box center [357, 223] width 714 height 1193
click at [365, 451] on select "120 mois 180 mois 240 mois 300 mois 360 mois 420 mois Veuillez sélectionner une…" at bounding box center [346, 450] width 216 height 35
click at [531, 415] on div "belfius Organisme prêteur Veillez à ne pas indiquer le nom du courtier, mais bi…" at bounding box center [460, 388] width 444 height 92
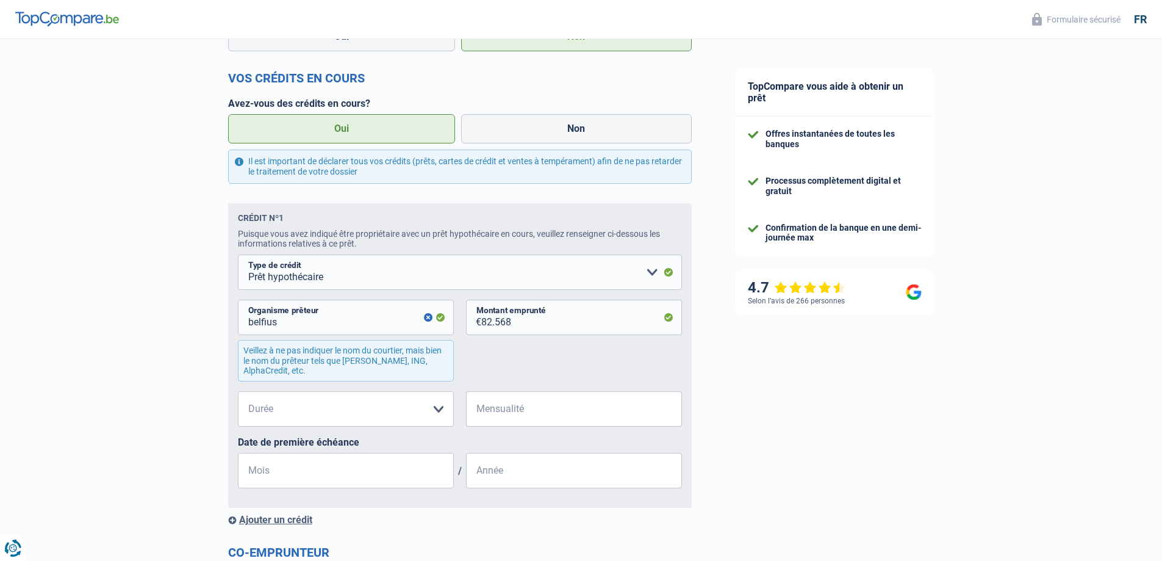
scroll to position [488, 0]
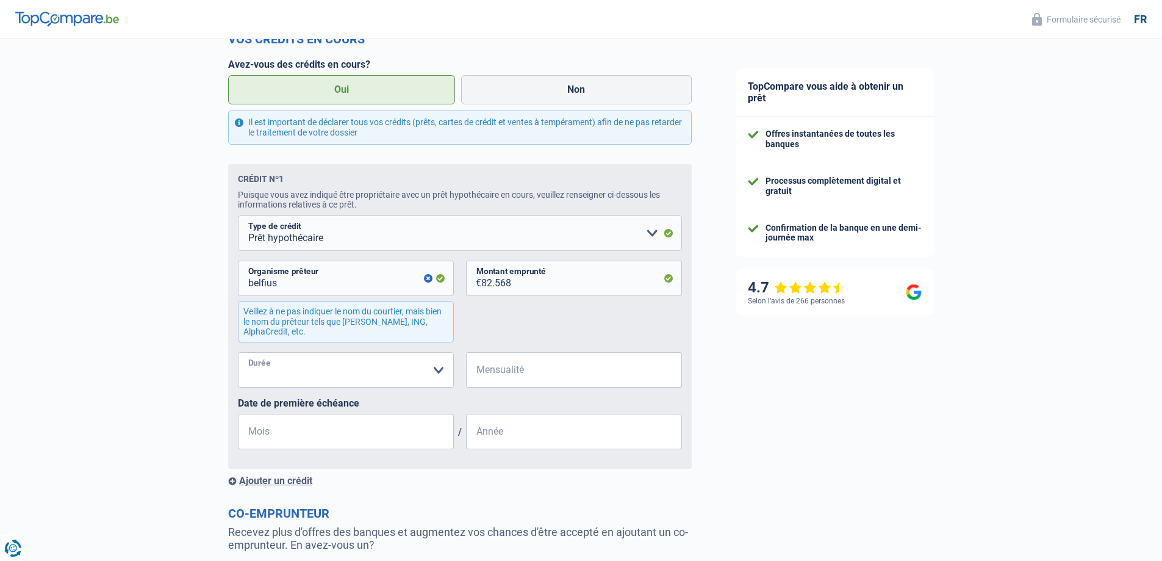
click at [427, 379] on select "120 mois 180 mois 240 mois 300 mois 360 mois 420 mois Veuillez sélectionner une…" at bounding box center [346, 369] width 216 height 35
select select "240"
click at [238, 356] on select "120 mois 180 mois 240 mois 300 mois 360 mois 420 mois Veuillez sélectionner une…" at bounding box center [346, 369] width 216 height 35
click at [534, 383] on input "Mensualité" at bounding box center [581, 369] width 201 height 35
type input "450"
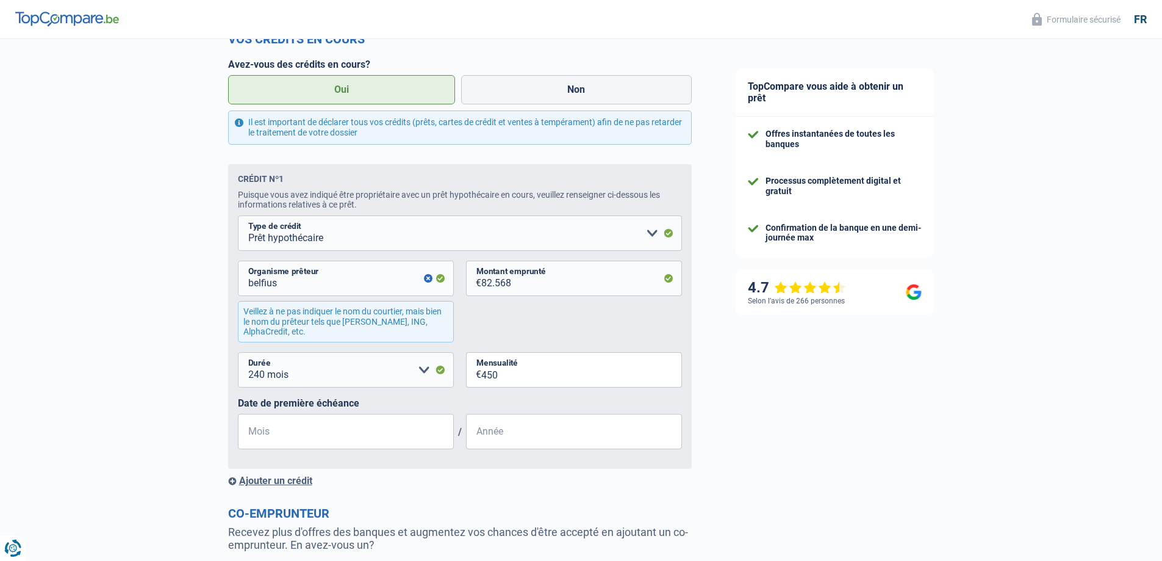
click at [802, 390] on div "TopCompare vous aide à obtenir un prêt Offres instantanées de toutes les banque…" at bounding box center [938, 147] width 449 height 1193
click at [348, 430] on input "Mois" at bounding box center [346, 431] width 216 height 35
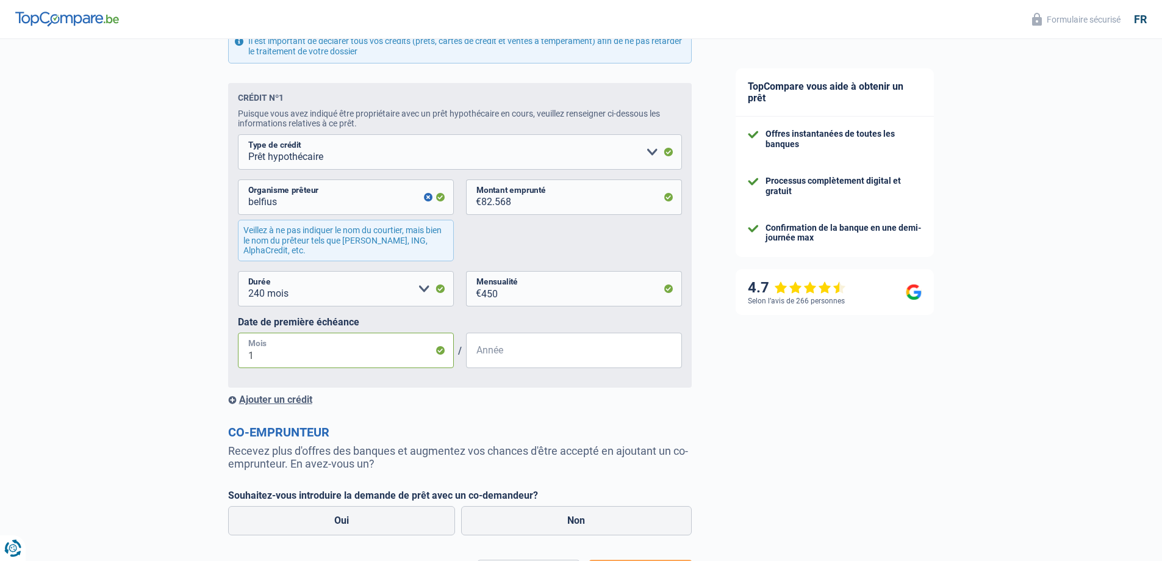
type input "12"
type input "2012"
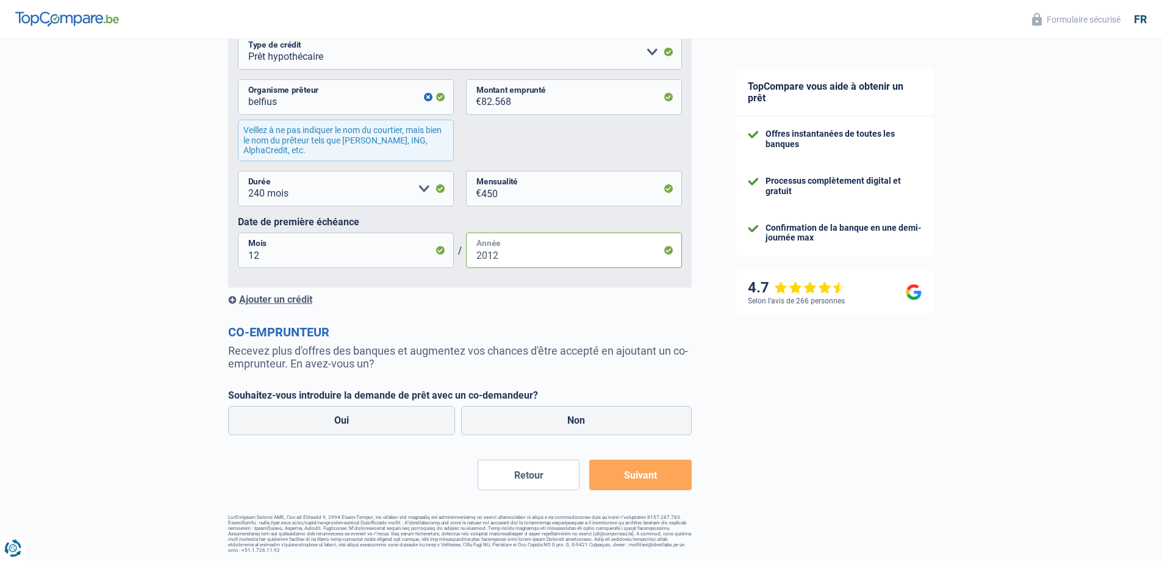
scroll to position [674, 0]
click at [270, 300] on div "Ajouter un crédit" at bounding box center [460, 298] width 464 height 12
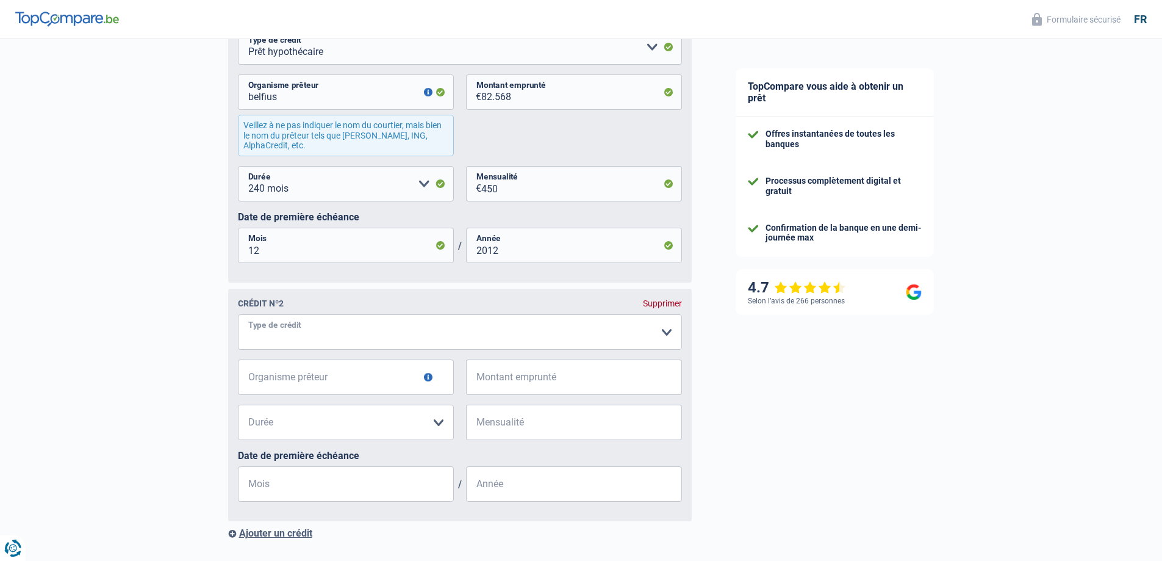
click at [350, 339] on select "Carte ou ouverture de crédit Prêt hypothécaire Vente à tempérament Prêt à tempé…" at bounding box center [460, 331] width 444 height 35
select select "personalLoan"
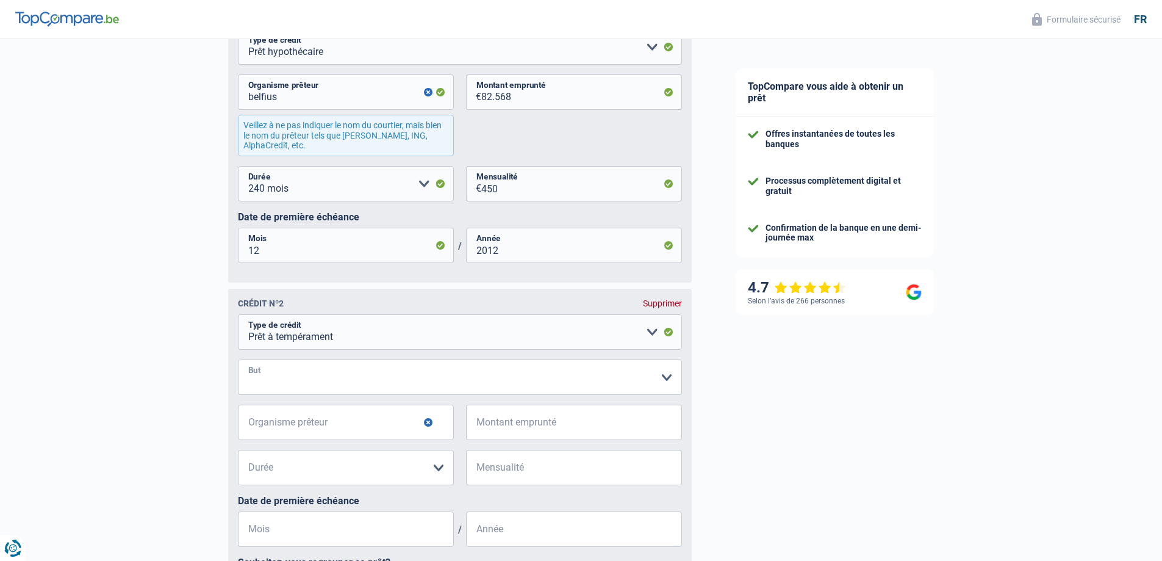
click at [386, 382] on select "Confort maison: meubles, textile, peinture, électroménager, outillage non-profe…" at bounding box center [460, 376] width 444 height 35
select select "smallWorks"
click at [238, 364] on select "Confort maison: meubles, textile, peinture, électroménager, outillage non-profe…" at bounding box center [460, 376] width 444 height 35
click at [345, 428] on input "Organisme prêteur" at bounding box center [346, 421] width 216 height 35
type input "belfius"
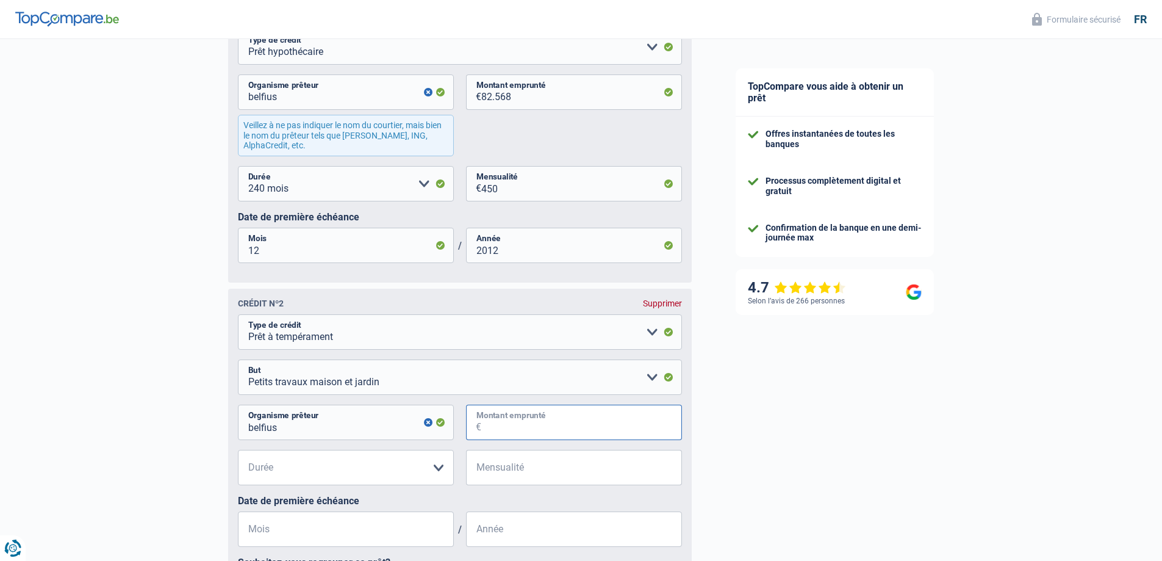
click at [508, 435] on input "Montant emprunté" at bounding box center [581, 421] width 201 height 35
type input "13.390"
click at [345, 470] on select "12 mois 18 mois 24 mois 30 mois 36 mois 42 mois 48 mois 60 mois Veuillez sélect…" at bounding box center [346, 467] width 216 height 35
select select "60"
click at [238, 454] on select "12 mois 18 mois 24 mois 30 mois 36 mois 42 mois 48 mois 60 mois Veuillez sélect…" at bounding box center [346, 467] width 216 height 35
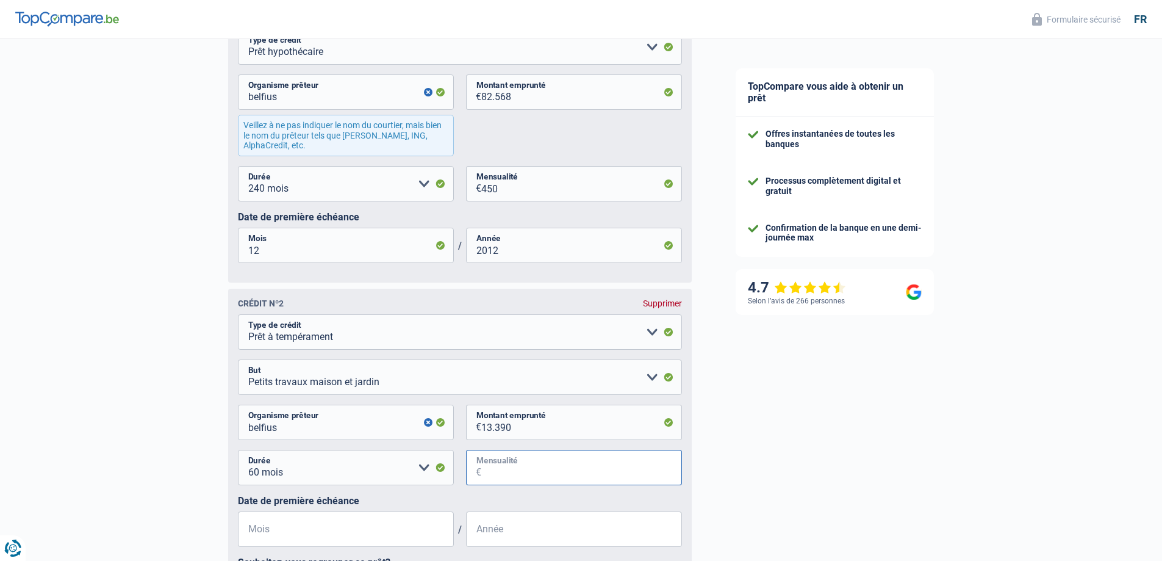
click at [544, 485] on input "Mensualité" at bounding box center [581, 467] width 201 height 35
type input "250"
click at [791, 487] on div "TopCompare vous aide à obtenir un prêt Offres instantanées de toutes les banque…" at bounding box center [938, 131] width 449 height 1532
click at [313, 544] on input "Mois" at bounding box center [346, 528] width 216 height 35
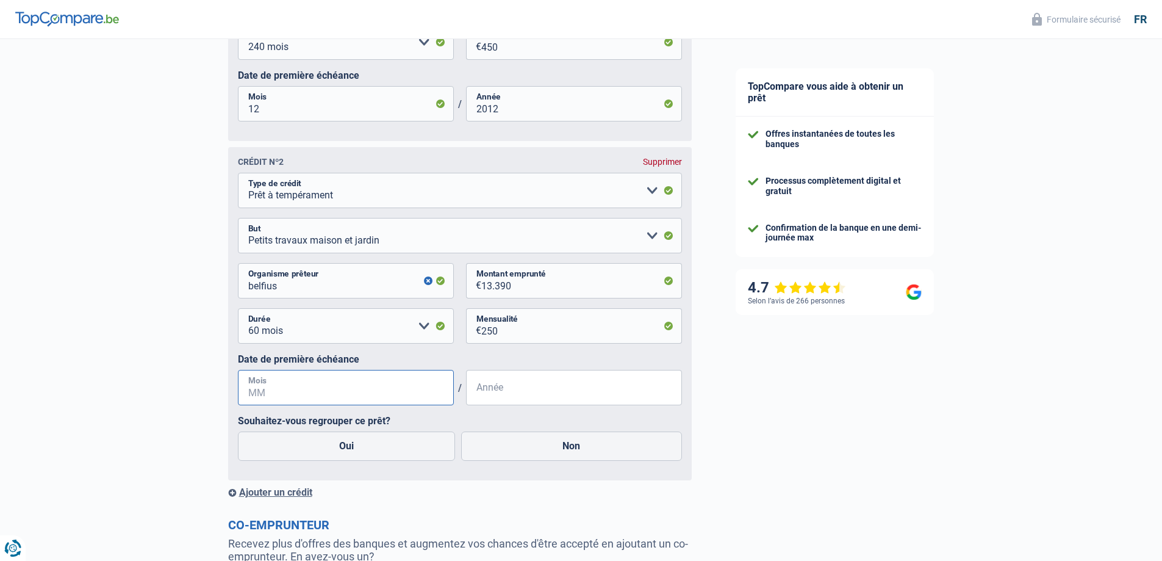
scroll to position [837, 0]
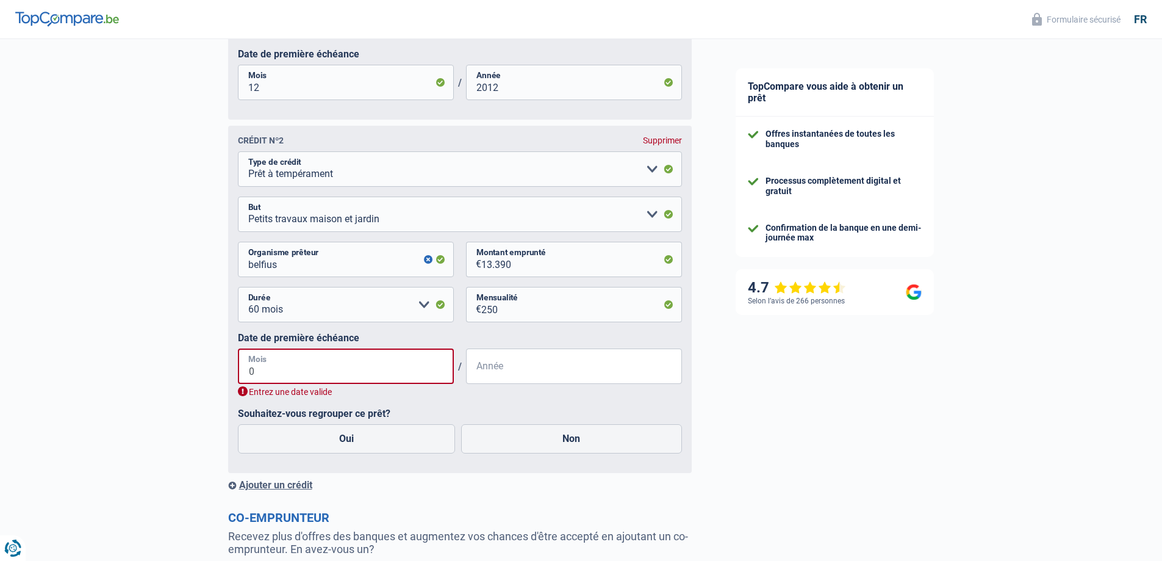
type input "09"
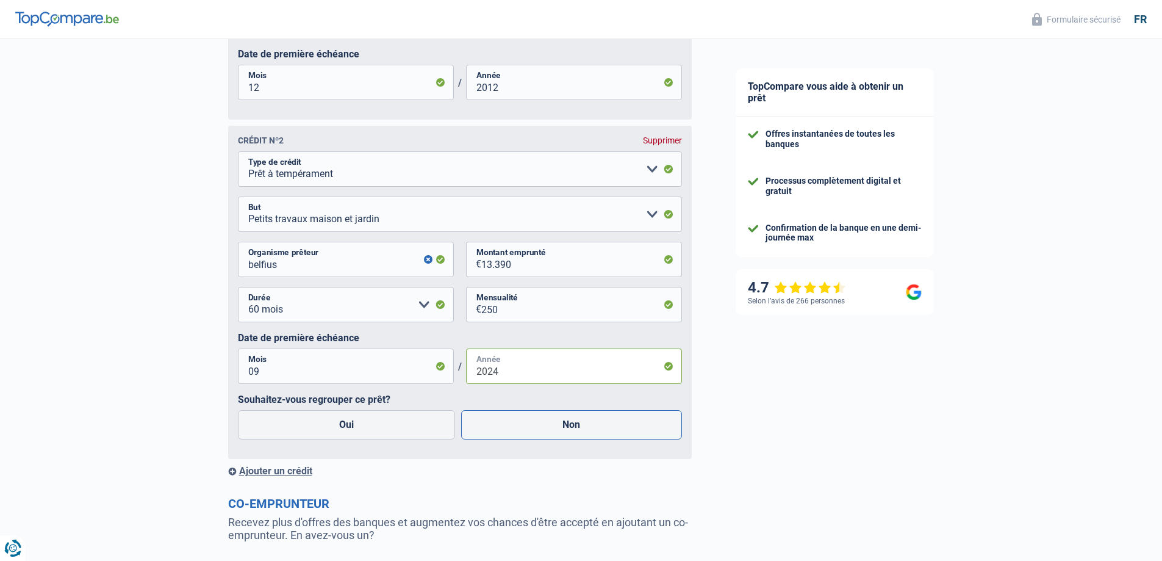
type input "2024"
click at [558, 429] on label "Non" at bounding box center [571, 424] width 221 height 29
click at [558, 429] on input "Non" at bounding box center [571, 424] width 221 height 29
radio input "true"
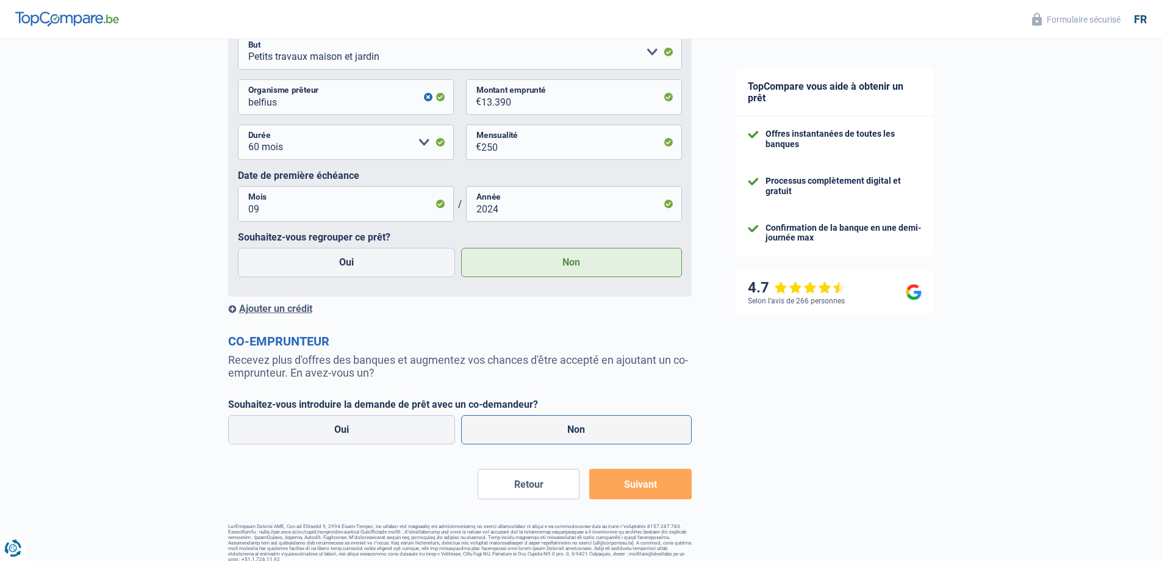
click at [528, 427] on label "Non" at bounding box center [576, 429] width 231 height 29
click at [528, 427] on input "Non" at bounding box center [576, 429] width 231 height 29
radio input "true"
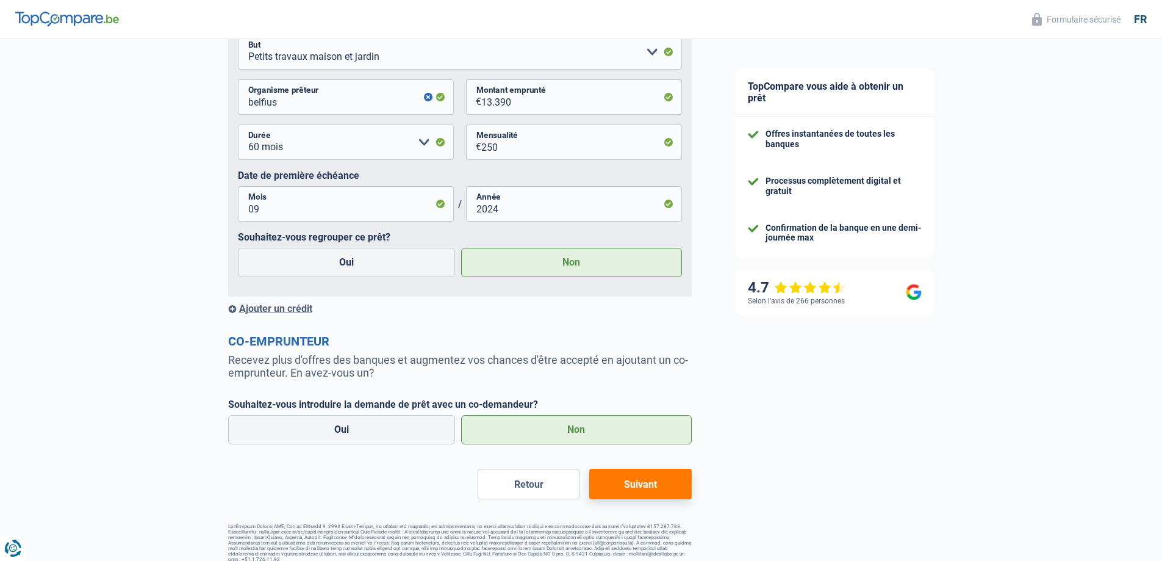
click at [680, 489] on button "Suivant" at bounding box center [640, 484] width 102 height 31
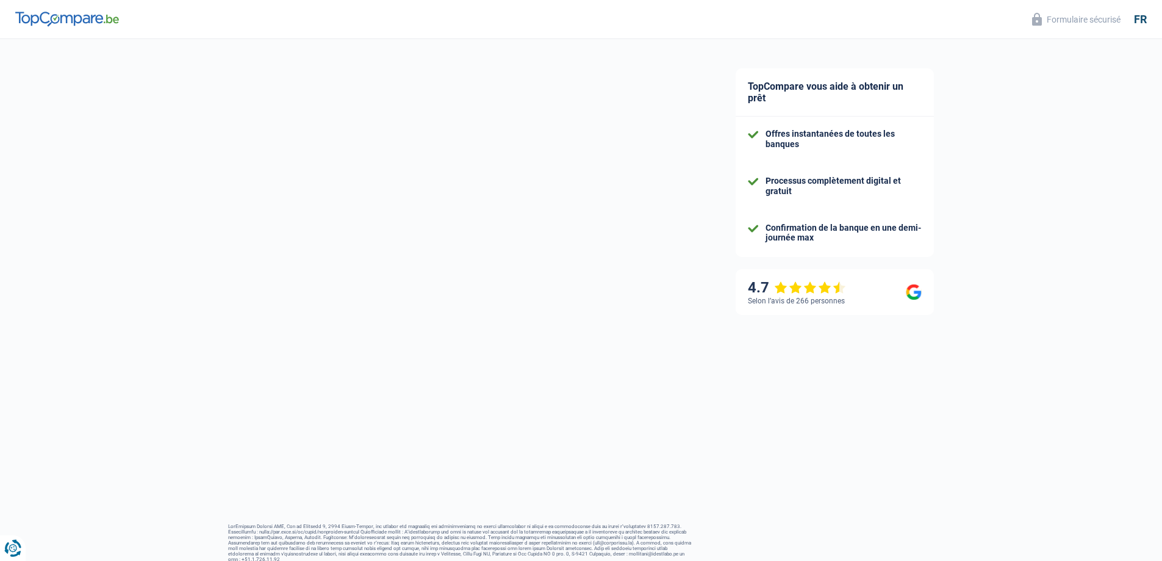
select select "renovation"
select select "60"
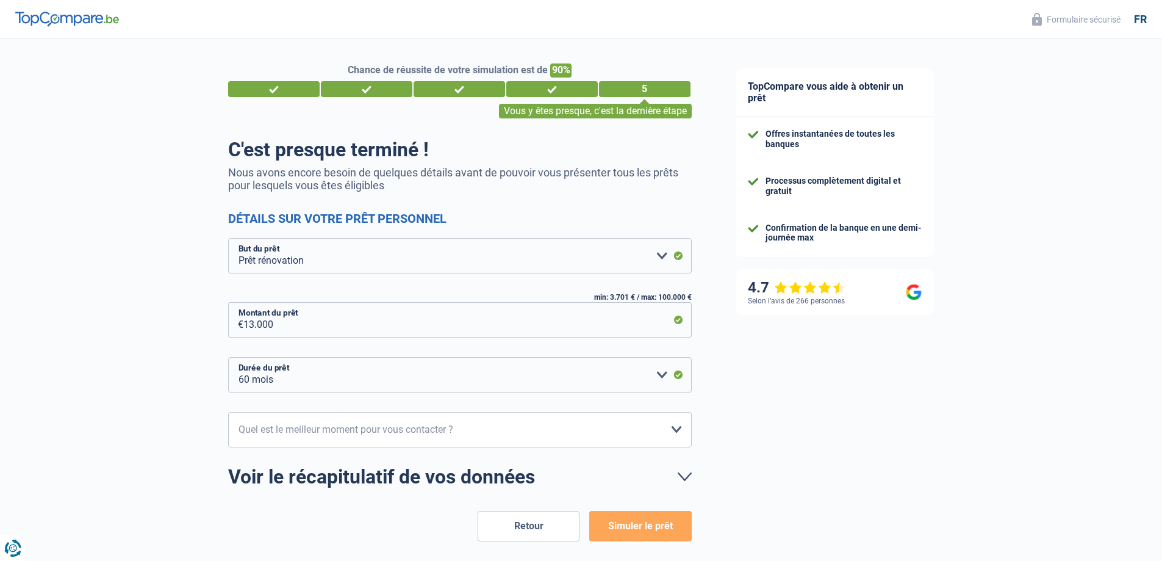
scroll to position [52, 0]
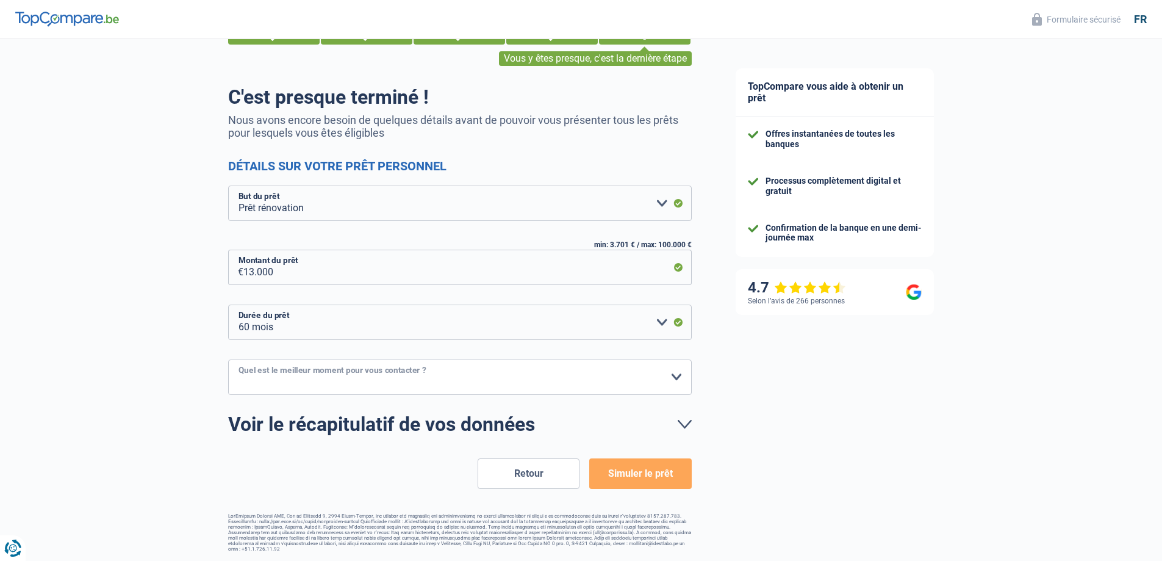
click at [439, 386] on select "10h-12h 12h-14h 14h-16h 16h-18h Veuillez sélectionner une option" at bounding box center [460, 376] width 464 height 35
select select "14-16"
click at [228, 360] on select "10h-12h 12h-14h 14h-16h 16h-18h Veuillez sélectionner une option" at bounding box center [460, 376] width 464 height 35
click at [662, 476] on button "Simuler le prêt" at bounding box center [640, 473] width 102 height 31
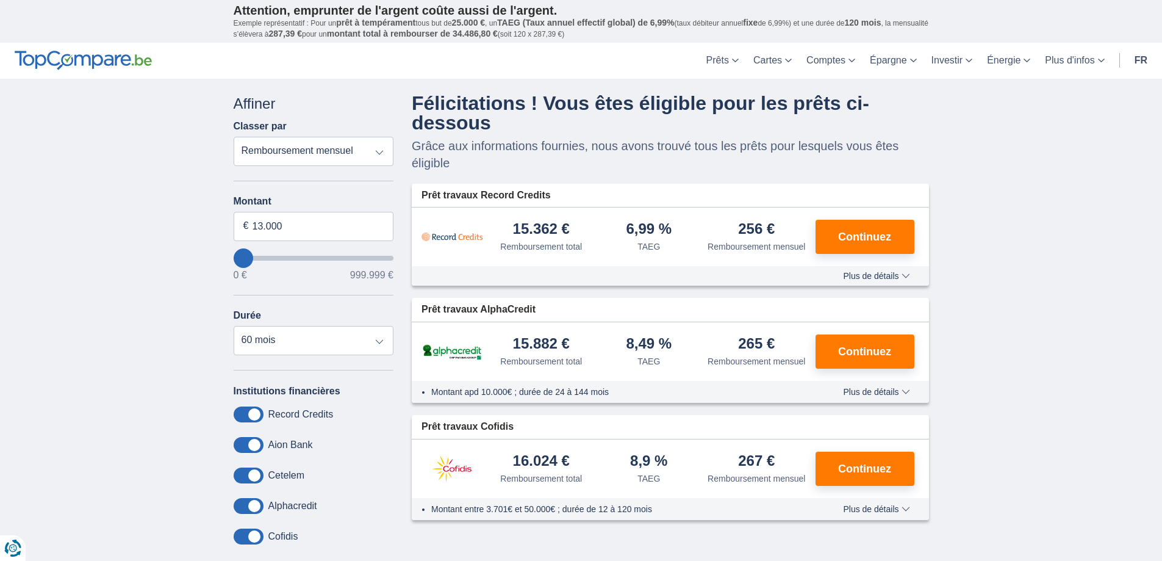
click at [1047, 246] on div "× widget.non-eligible-application.title widget.non-eligible-application.text no…" at bounding box center [581, 353] width 1162 height 548
click at [909, 271] on span "Plus de détails" at bounding box center [876, 275] width 66 height 9
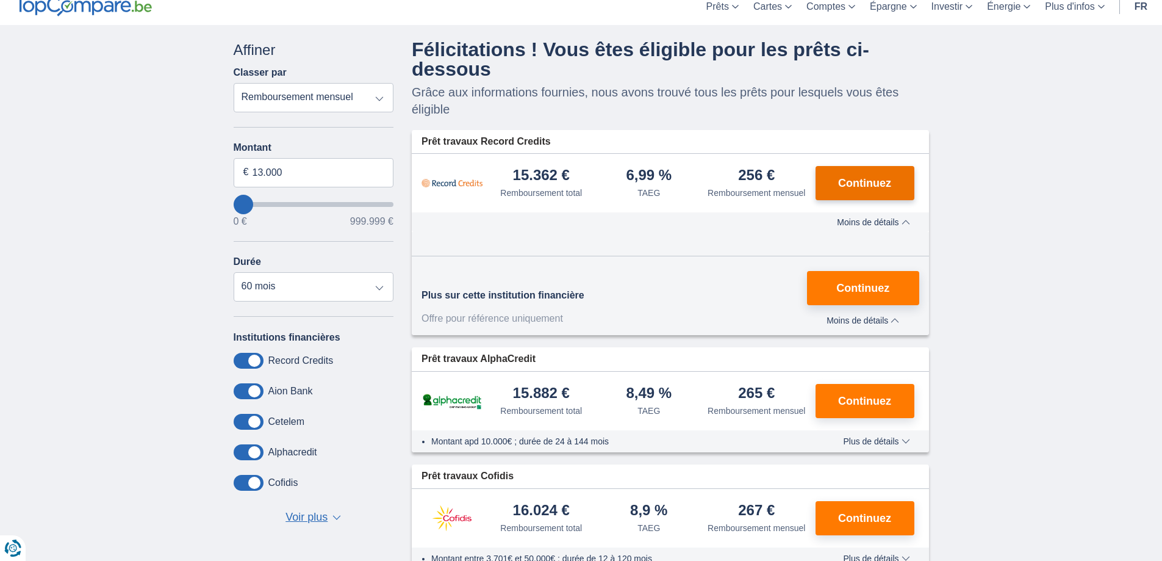
scroll to position [81, 0]
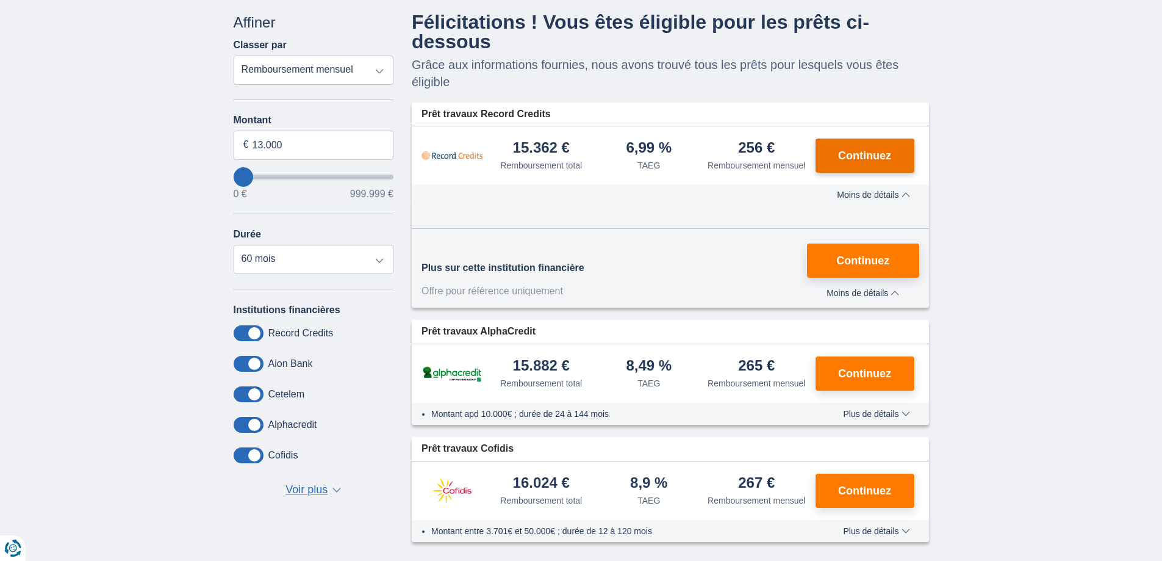
click at [869, 143] on button "Continuez" at bounding box center [865, 155] width 99 height 34
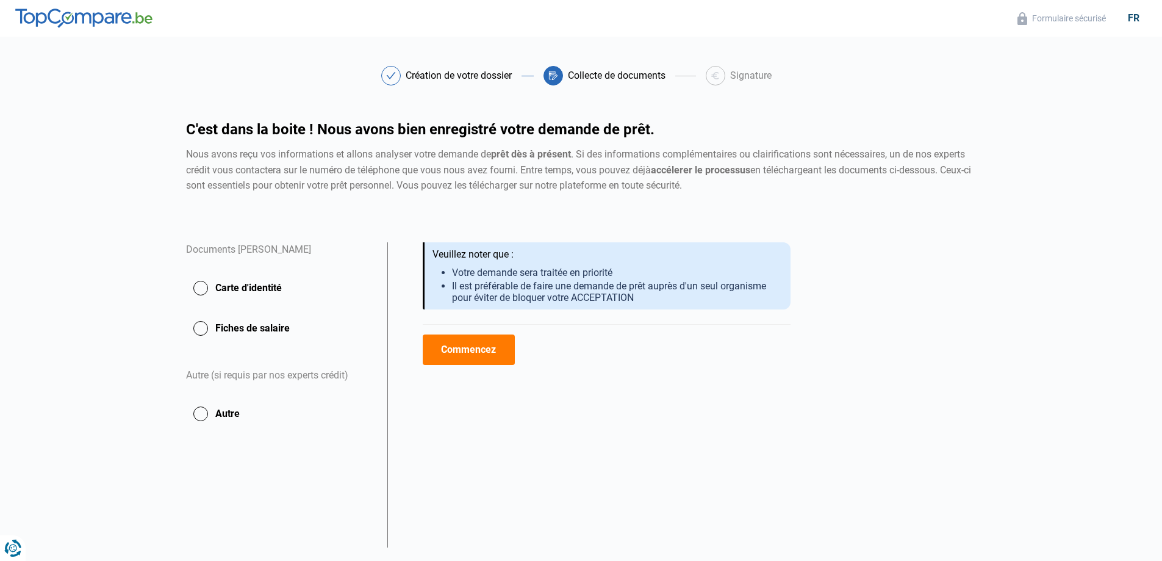
click at [253, 290] on button "Carte d'identité" at bounding box center [279, 288] width 187 height 31
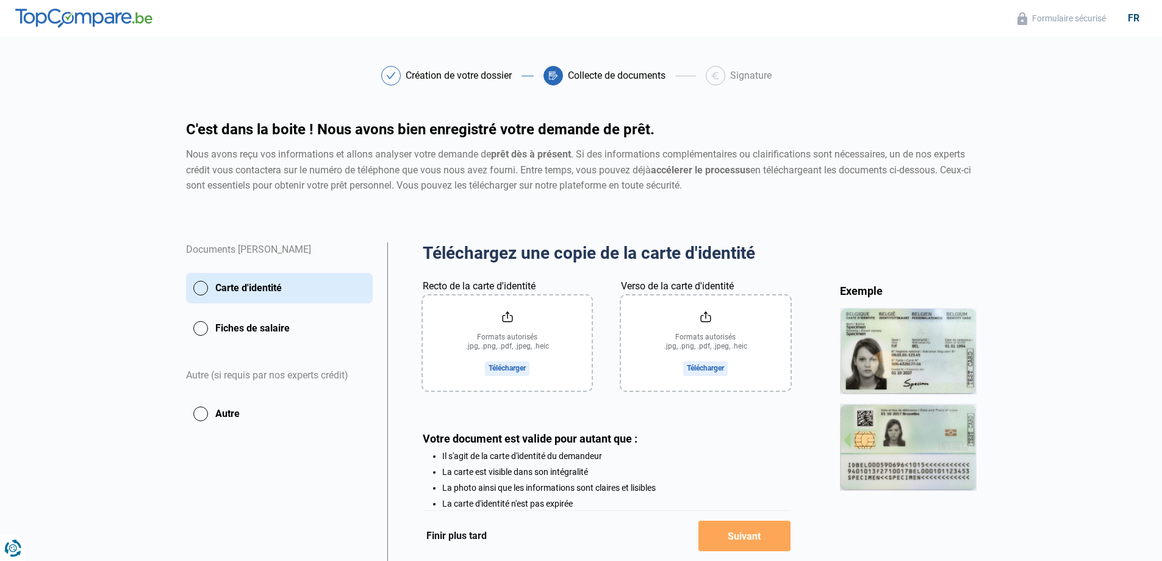
click at [261, 329] on button "Fiches de salaire" at bounding box center [279, 328] width 187 height 31
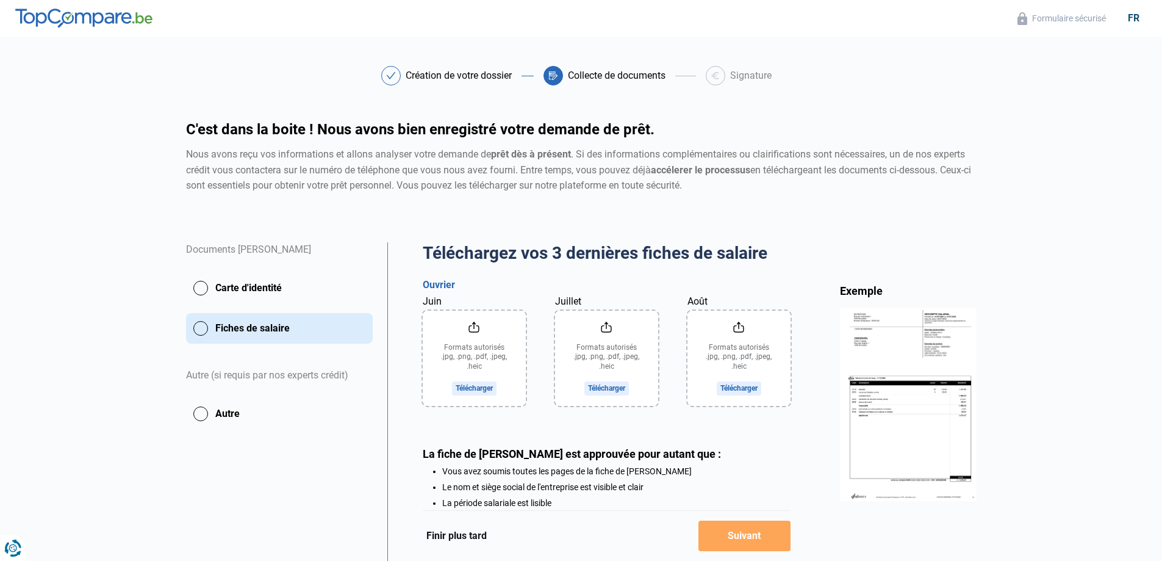
scroll to position [81, 0]
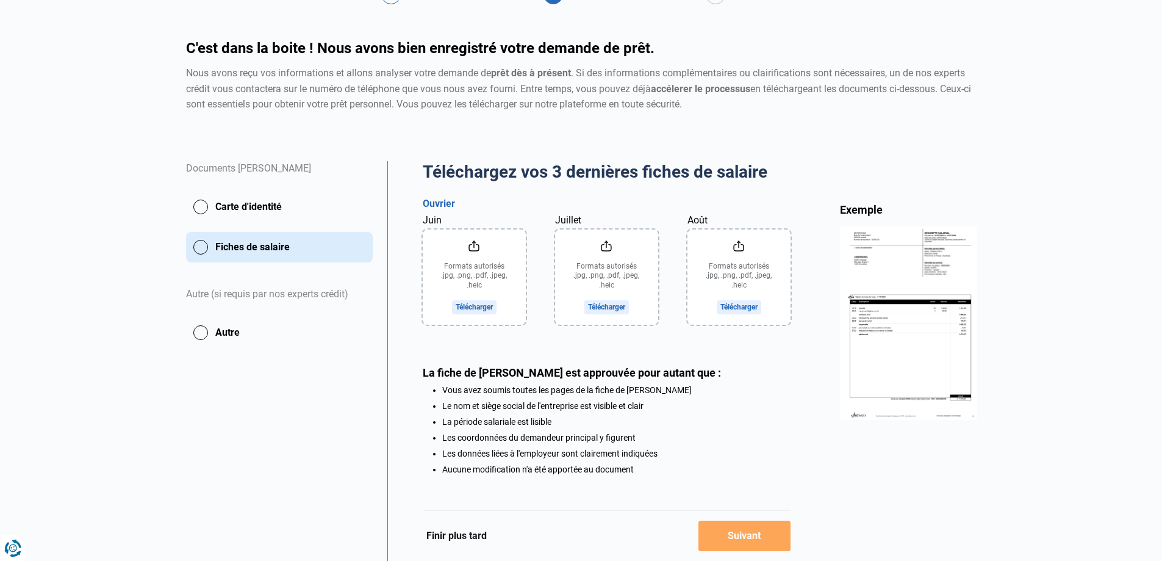
click at [261, 329] on button "Autre" at bounding box center [279, 332] width 187 height 31
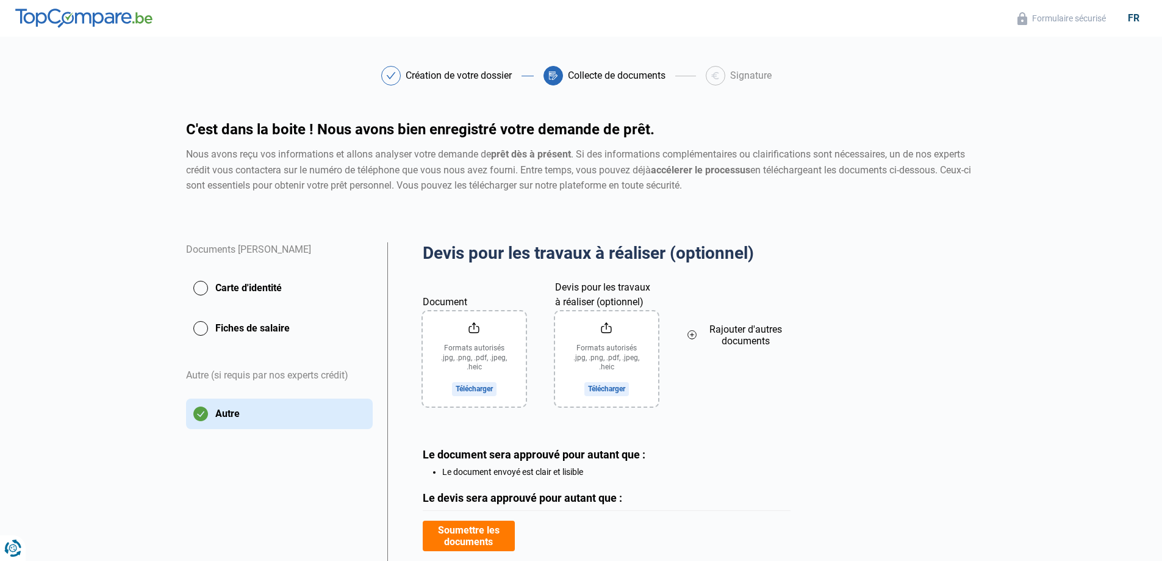
click at [284, 278] on button "Carte d'identité" at bounding box center [279, 288] width 187 height 31
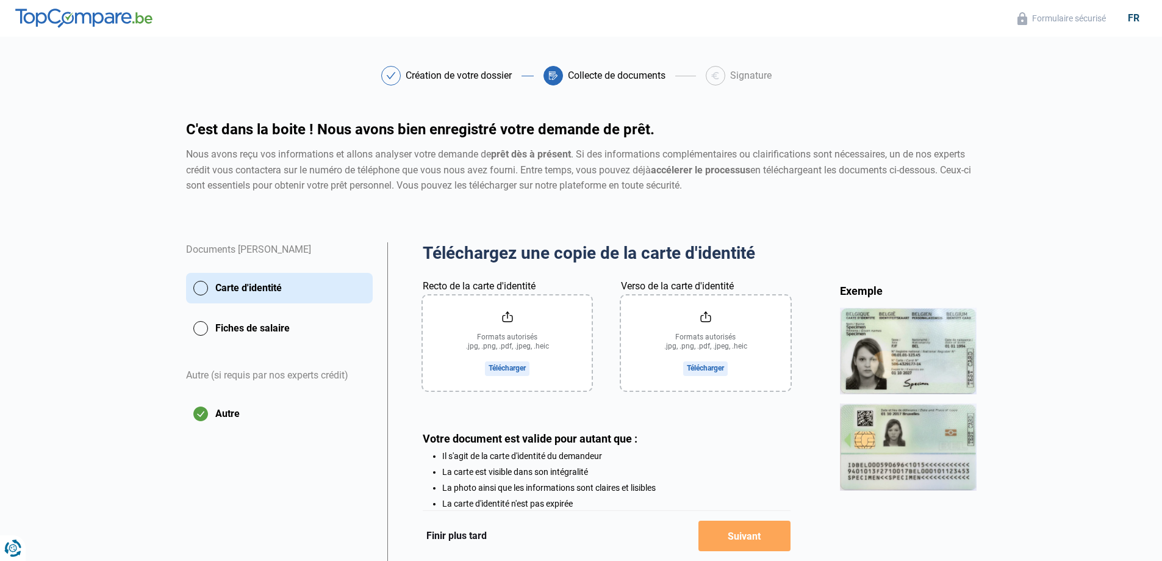
click at [262, 409] on button "Autre" at bounding box center [279, 413] width 187 height 31
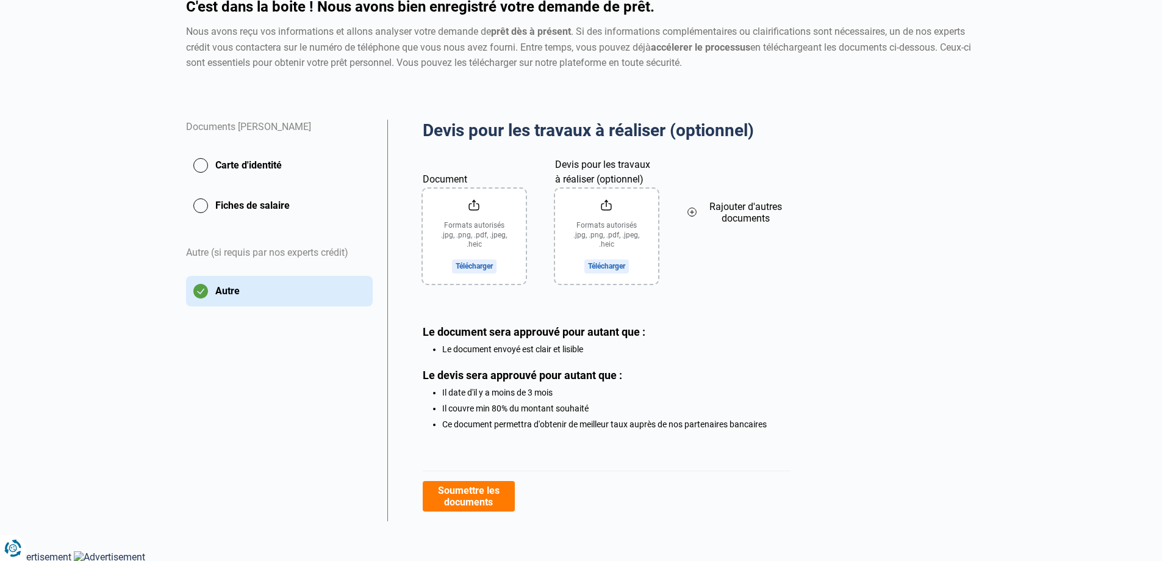
scroll to position [128, 0]
click at [955, 217] on div "Devis pour les travaux à réaliser (optionnel) Aperçu des documents Documents Jo…" at bounding box center [682, 318] width 604 height 401
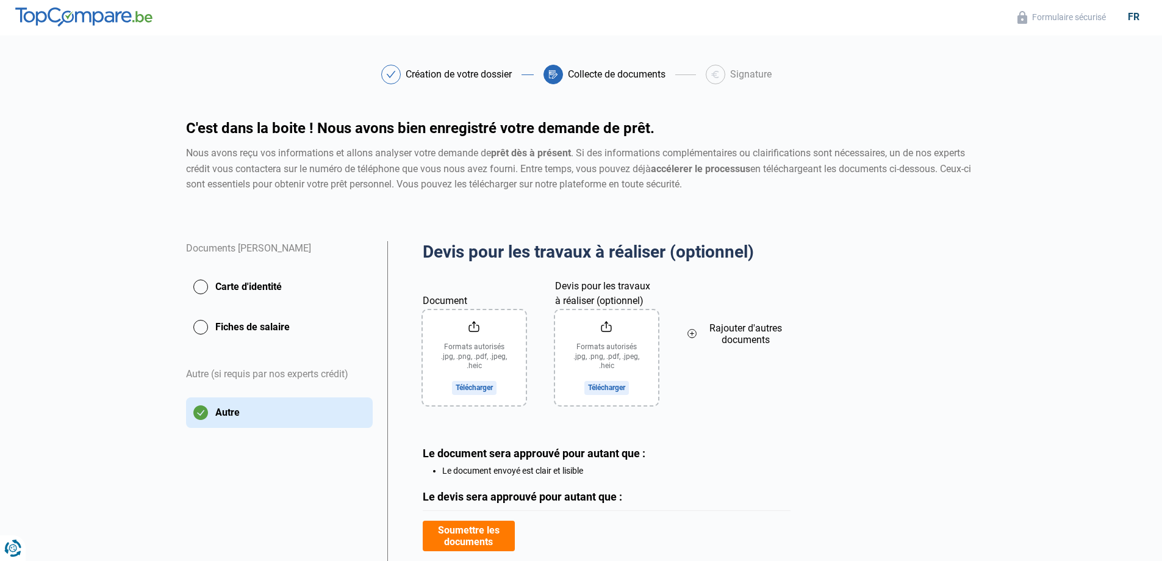
scroll to position [0, 0]
click at [214, 273] on button "Carte d'identité" at bounding box center [279, 288] width 187 height 31
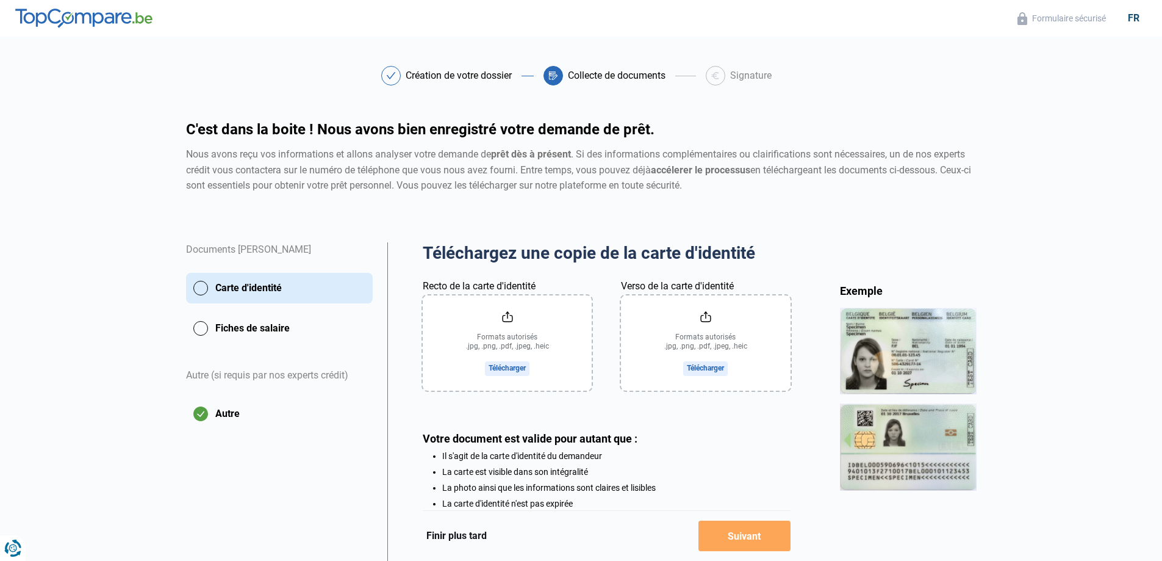
click at [271, 332] on button "Fiches de salaire" at bounding box center [279, 328] width 187 height 31
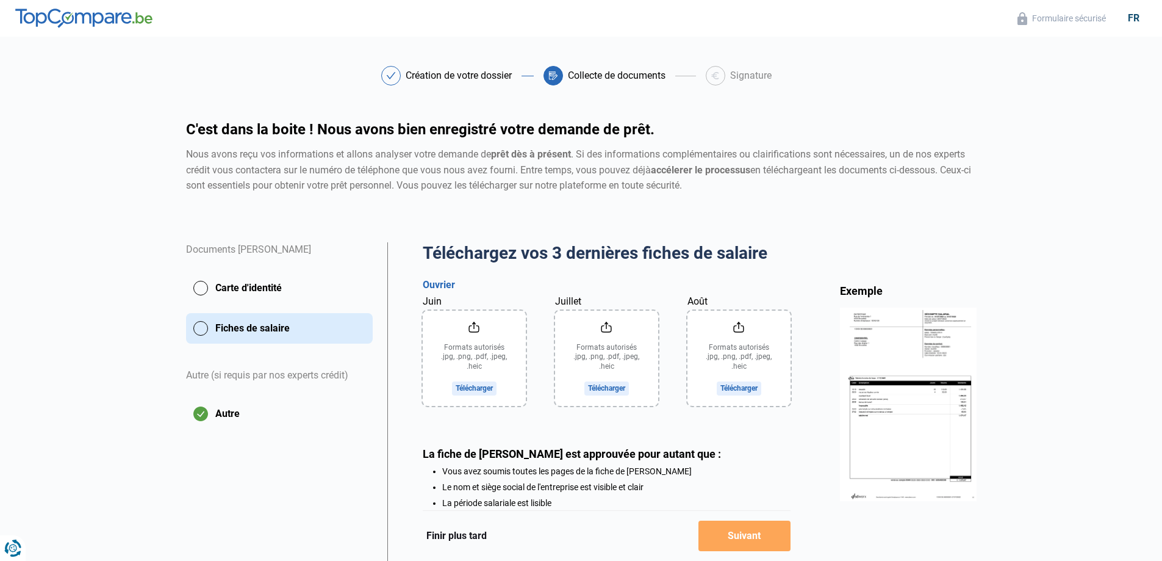
click at [483, 387] on input "Juin" at bounding box center [474, 358] width 103 height 95
click at [256, 295] on button "Carte d'identité" at bounding box center [279, 288] width 187 height 31
